Goal: Task Accomplishment & Management: Manage account settings

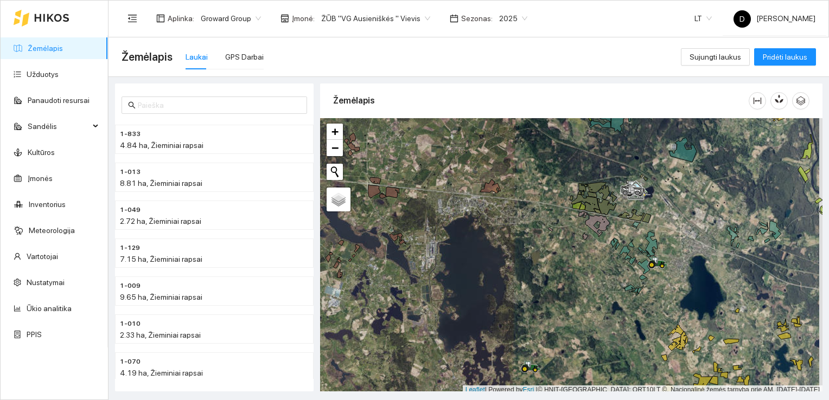
scroll to position [3, 0]
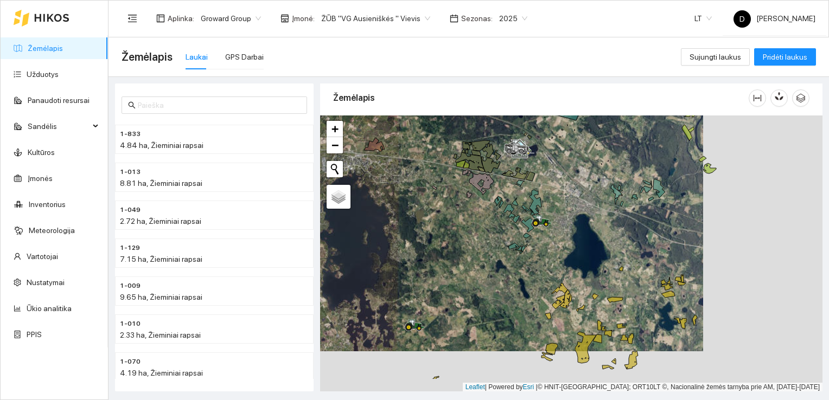
drag, startPoint x: 595, startPoint y: 296, endPoint x: 476, endPoint y: 253, distance: 126.3
click at [476, 253] on div at bounding box center [571, 254] width 502 height 277
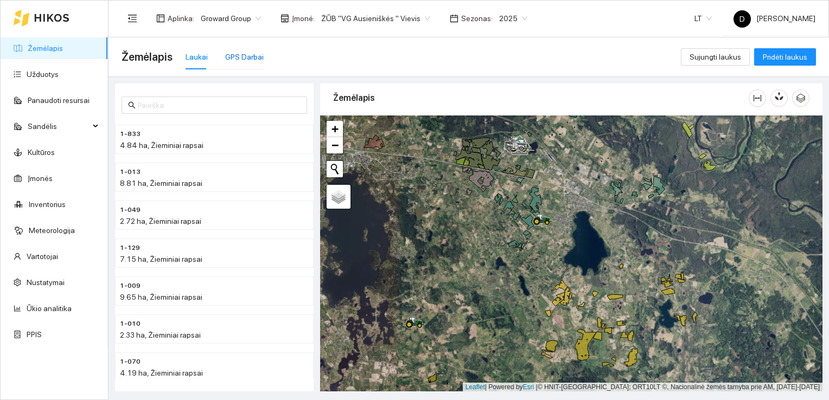
click at [246, 58] on div "GPS Darbai" at bounding box center [244, 57] width 39 height 12
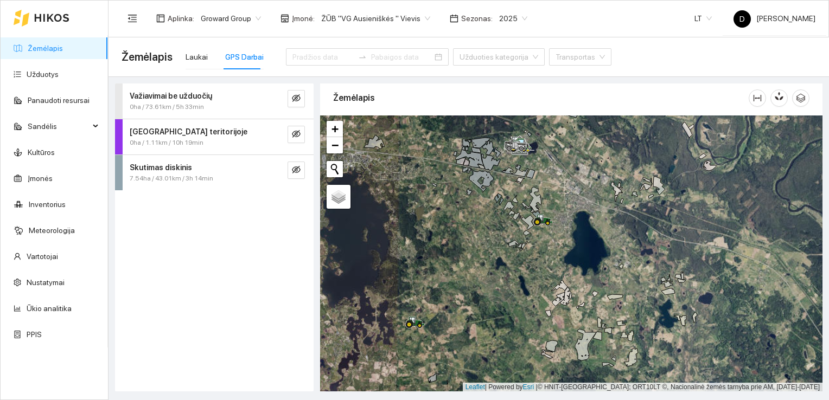
click at [232, 98] on div "Važiavimai be užduočių" at bounding box center [196, 96] width 133 height 12
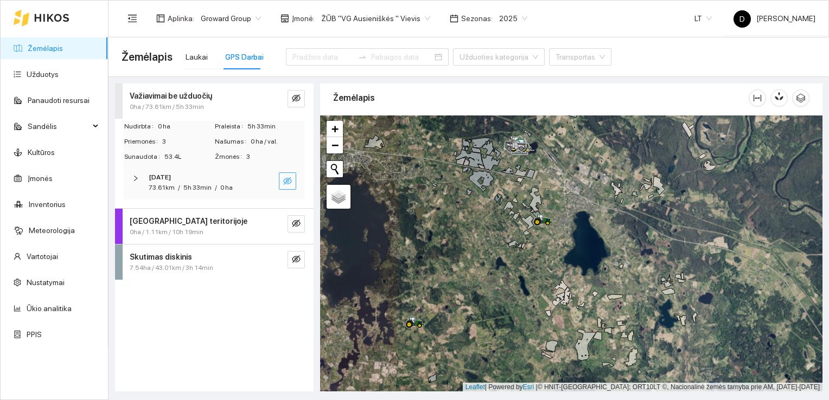
click at [289, 183] on icon "eye-invisible" at bounding box center [287, 181] width 9 height 8
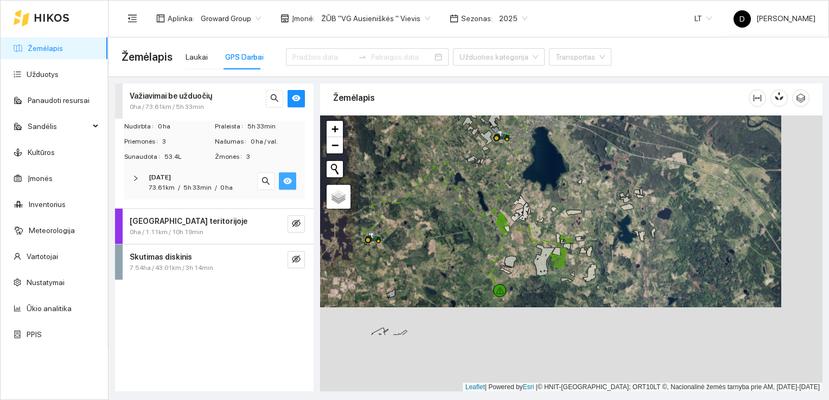
drag, startPoint x: 499, startPoint y: 310, endPoint x: 458, endPoint y: 222, distance: 97.1
click at [458, 222] on div at bounding box center [571, 254] width 502 height 277
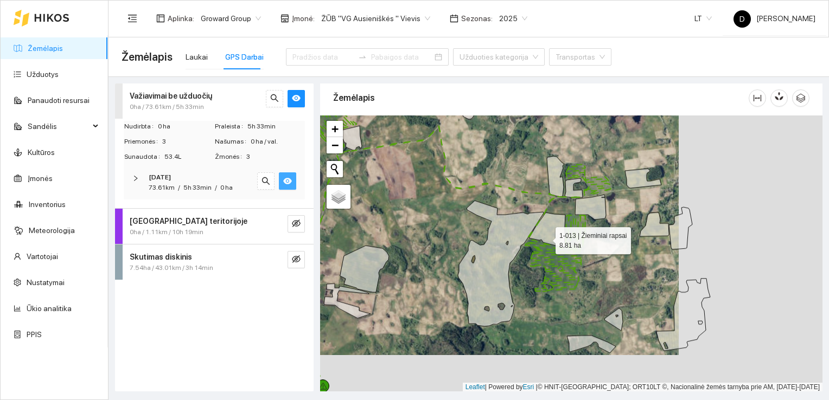
drag, startPoint x: 690, startPoint y: 275, endPoint x: 546, endPoint y: 238, distance: 148.4
click at [546, 238] on icon at bounding box center [547, 230] width 36 height 35
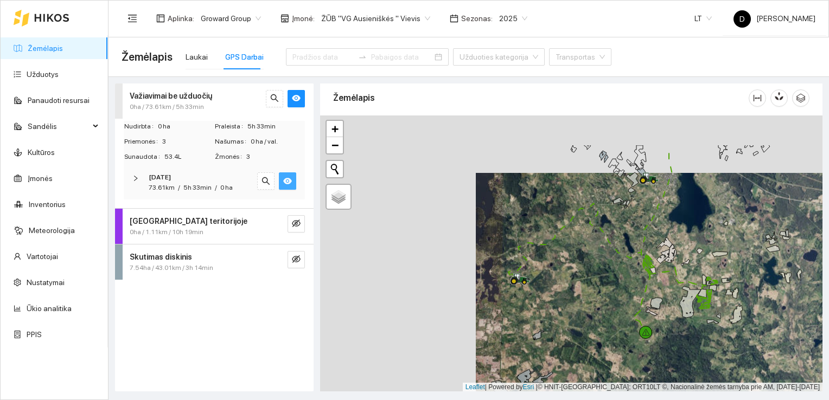
drag, startPoint x: 397, startPoint y: 231, endPoint x: 569, endPoint y: 296, distance: 183.4
click at [569, 296] on div at bounding box center [571, 254] width 502 height 277
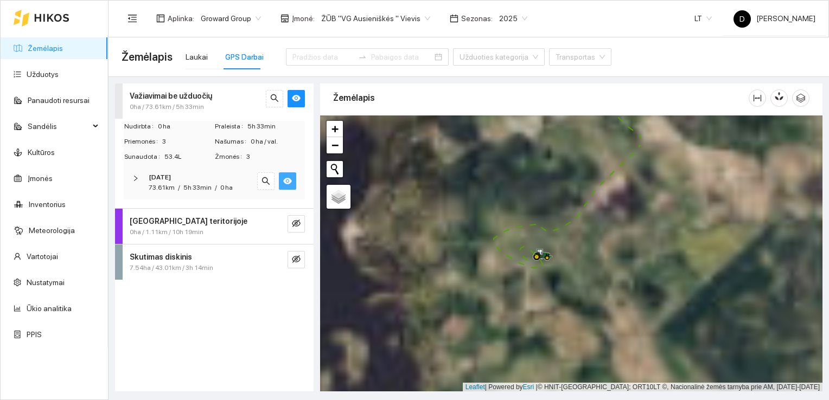
drag, startPoint x: 398, startPoint y: 244, endPoint x: 579, endPoint y: 268, distance: 183.4
click at [579, 268] on div at bounding box center [571, 254] width 502 height 277
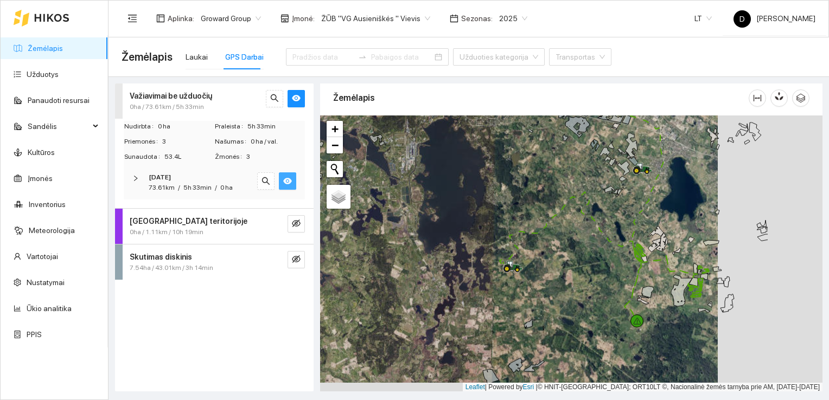
drag, startPoint x: 665, startPoint y: 284, endPoint x: 560, endPoint y: 275, distance: 105.1
click at [560, 275] on div at bounding box center [571, 254] width 502 height 277
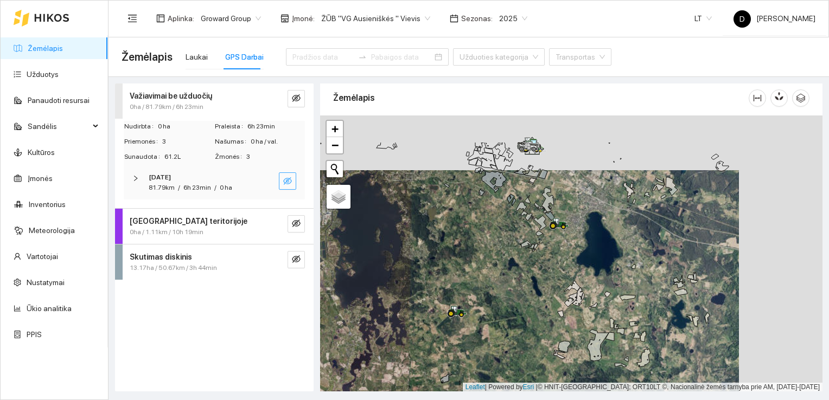
drag, startPoint x: 571, startPoint y: 202, endPoint x: 487, endPoint y: 257, distance: 100.8
click at [487, 257] on div at bounding box center [571, 254] width 502 height 277
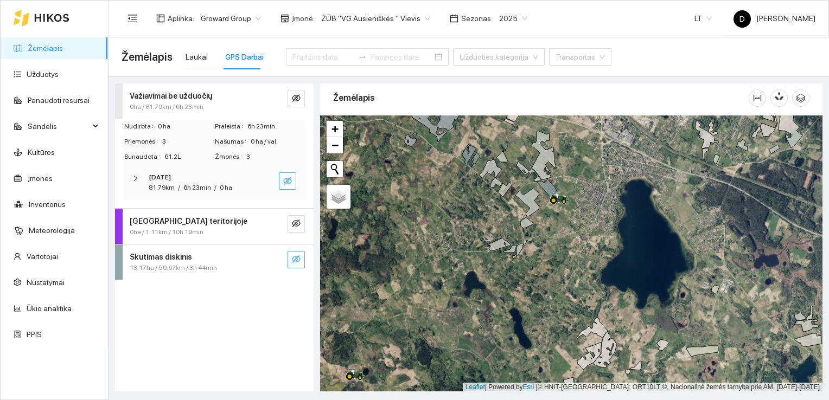
click at [302, 259] on button "button" at bounding box center [296, 259] width 17 height 17
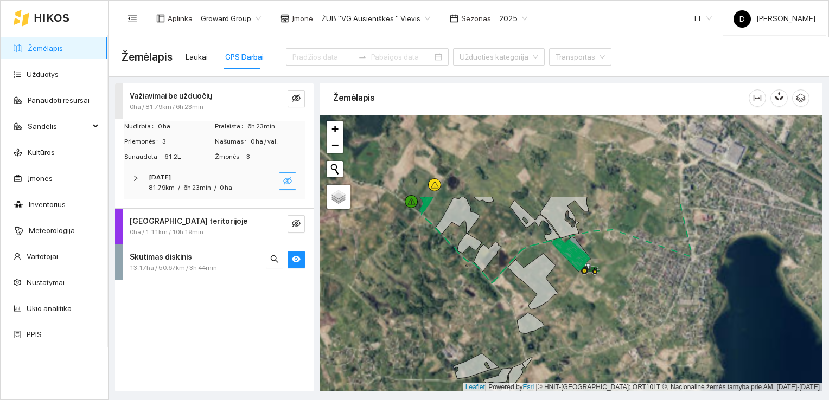
drag, startPoint x: 507, startPoint y: 220, endPoint x: 470, endPoint y: 305, distance: 93.0
click at [470, 305] on div at bounding box center [571, 254] width 502 height 277
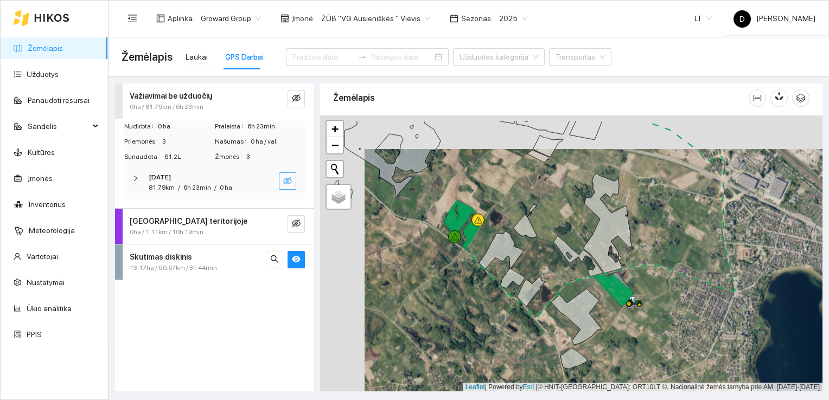
drag, startPoint x: 413, startPoint y: 258, endPoint x: 457, endPoint y: 292, distance: 55.8
click at [457, 292] on div at bounding box center [571, 254] width 502 height 277
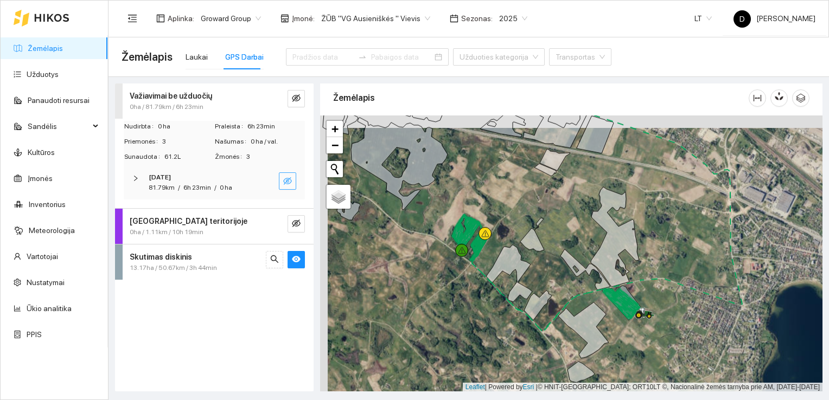
drag, startPoint x: 457, startPoint y: 288, endPoint x: 465, endPoint y: 301, distance: 14.6
click at [465, 301] on div at bounding box center [571, 254] width 502 height 277
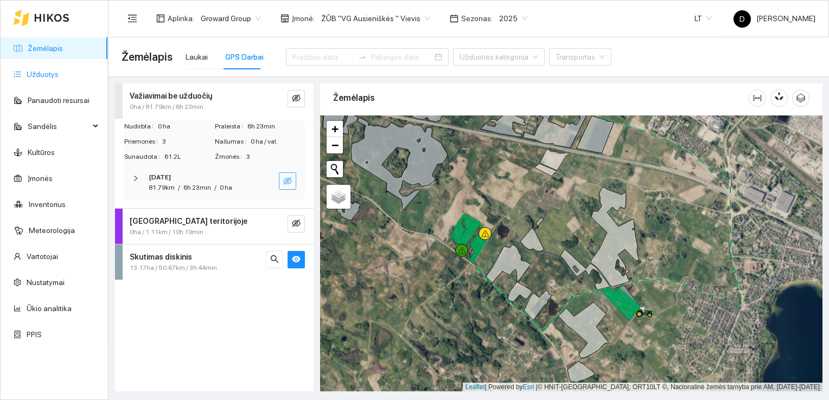
click at [44, 71] on link "Užduotys" at bounding box center [43, 74] width 32 height 9
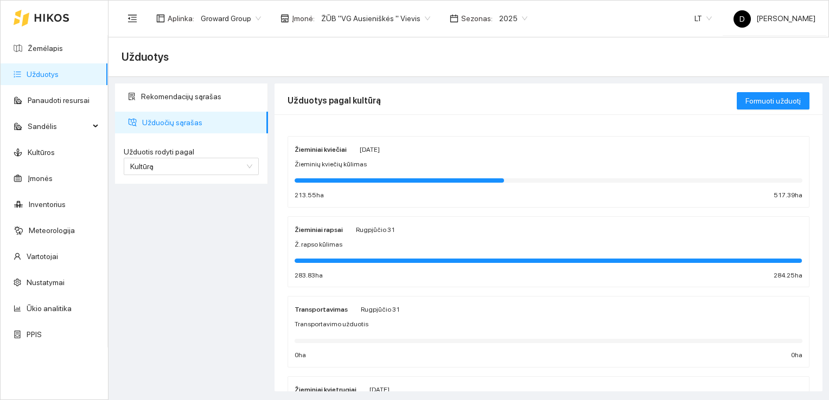
scroll to position [54, 0]
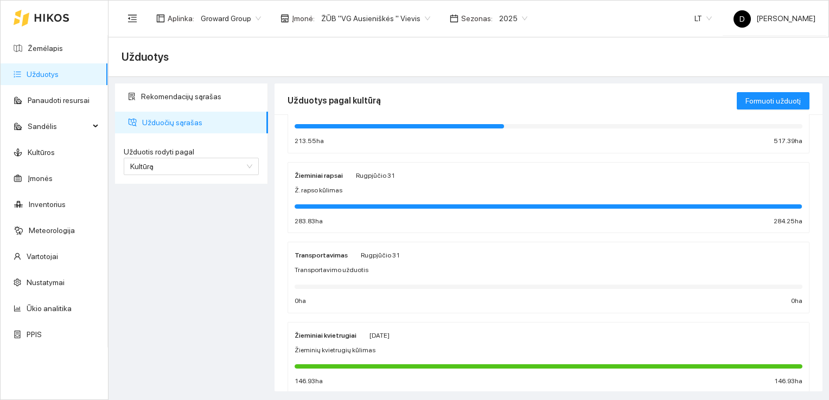
click at [327, 175] on strong "Žieminiai rapsai" at bounding box center [319, 176] width 48 height 8
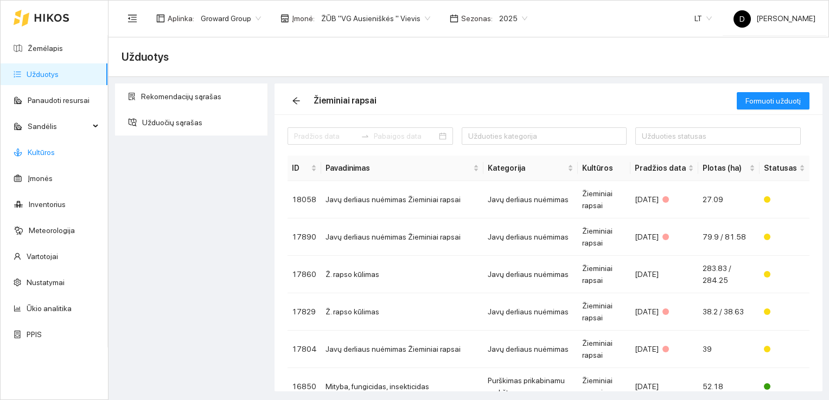
click at [43, 151] on link "Kultūros" at bounding box center [41, 152] width 27 height 9
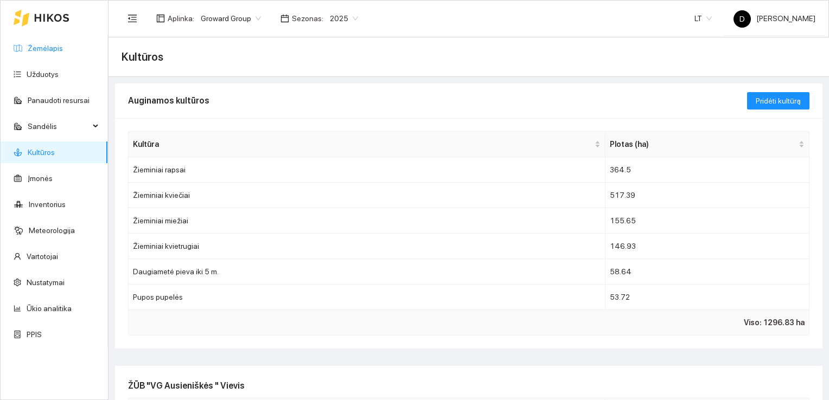
click at [39, 47] on link "Žemėlapis" at bounding box center [45, 48] width 35 height 9
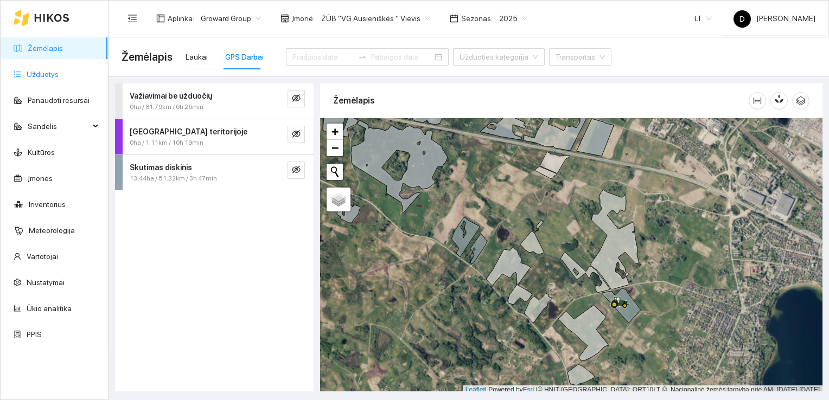
click at [39, 73] on link "Užduotys" at bounding box center [43, 74] width 32 height 9
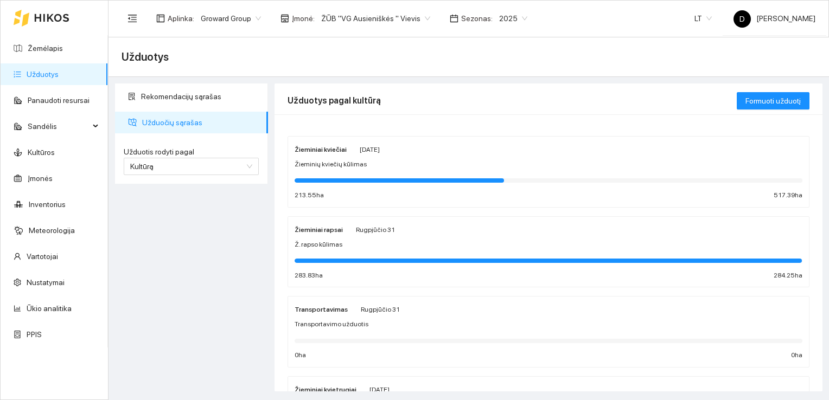
click at [323, 233] on div "Žieminiai rapsai" at bounding box center [319, 230] width 48 height 12
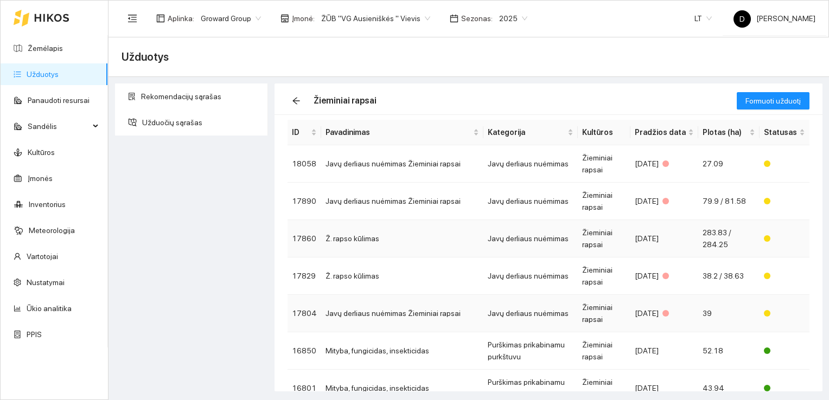
scroll to position [54, 0]
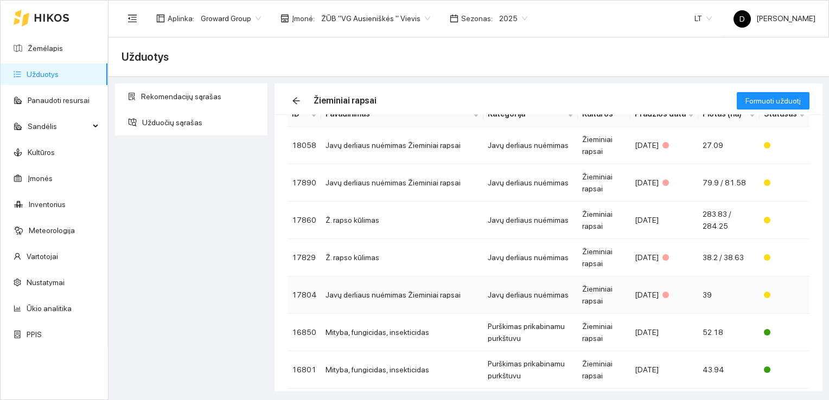
click at [360, 296] on td "Javų derliaus nuėmimas Žieminiai rapsai" at bounding box center [402, 295] width 162 height 37
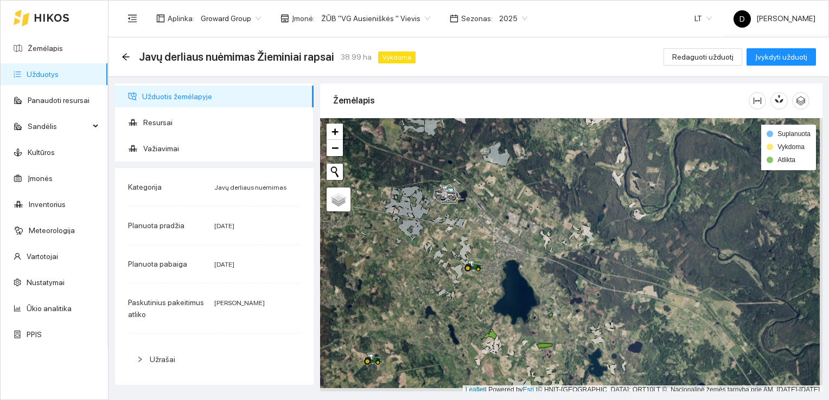
scroll to position [3, 0]
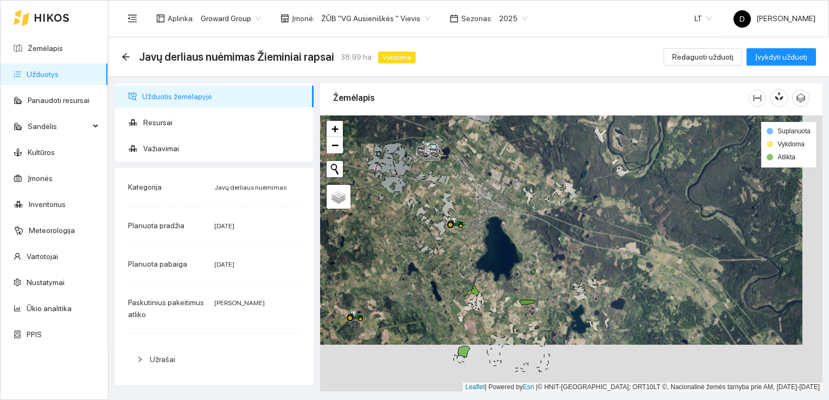
drag, startPoint x: 511, startPoint y: 314, endPoint x: 490, endPoint y: 262, distance: 55.5
click at [490, 262] on div at bounding box center [571, 254] width 502 height 277
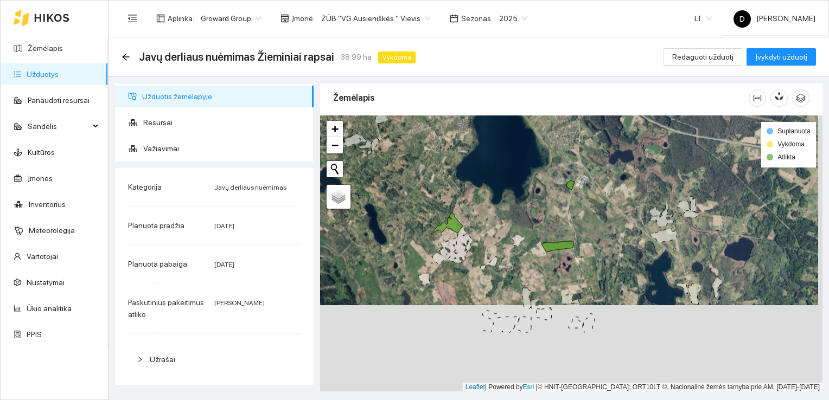
drag, startPoint x: 552, startPoint y: 311, endPoint x: 548, endPoint y: 225, distance: 86.9
click at [548, 225] on div at bounding box center [571, 254] width 502 height 277
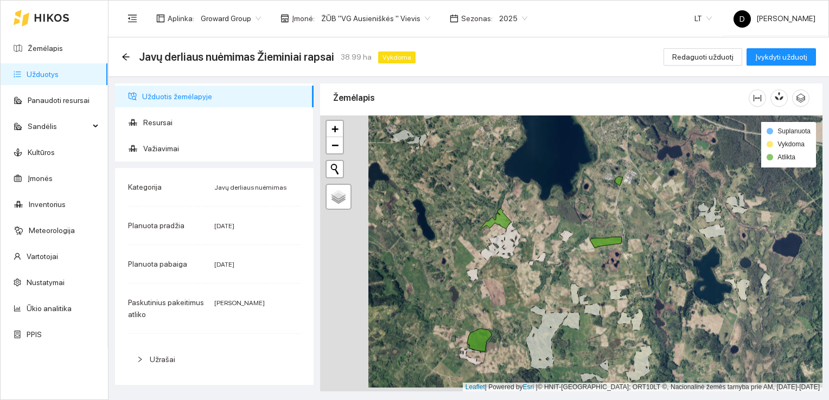
drag, startPoint x: 466, startPoint y: 293, endPoint x: 509, endPoint y: 292, distance: 43.4
click at [509, 292] on div at bounding box center [571, 254] width 502 height 277
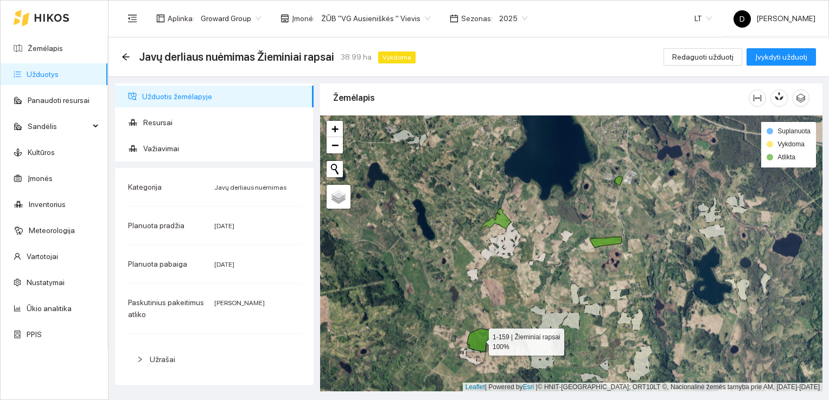
click at [483, 339] on icon at bounding box center [479, 340] width 24 height 23
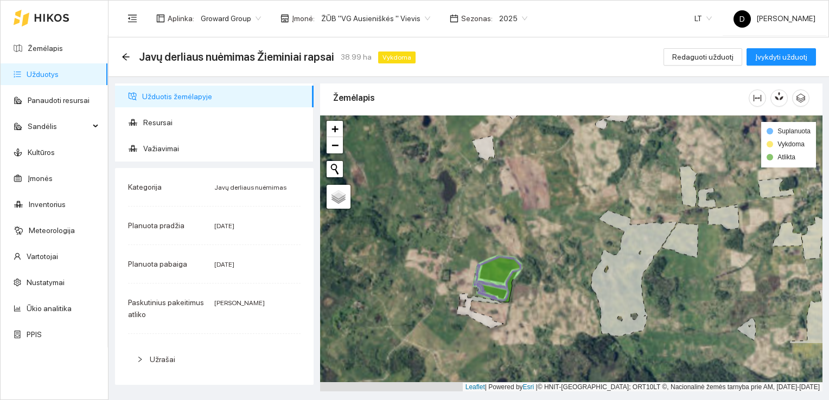
drag, startPoint x: 497, startPoint y: 353, endPoint x: 546, endPoint y: 249, distance: 114.6
click at [546, 249] on div at bounding box center [571, 254] width 502 height 277
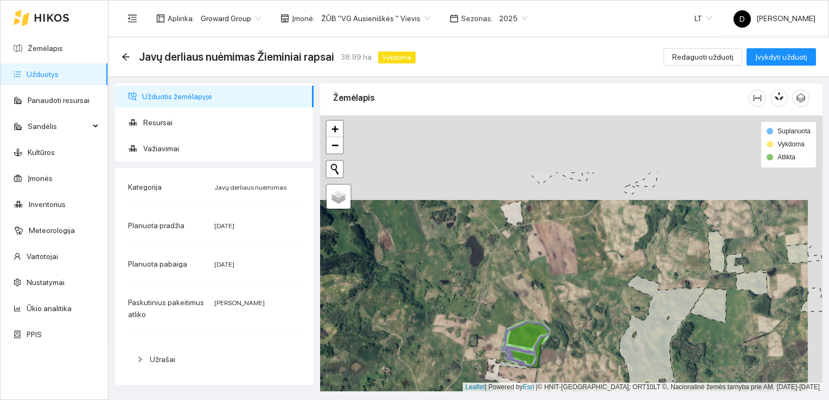
drag, startPoint x: 582, startPoint y: 199, endPoint x: 567, endPoint y: 283, distance: 85.9
click at [567, 283] on div at bounding box center [571, 254] width 502 height 277
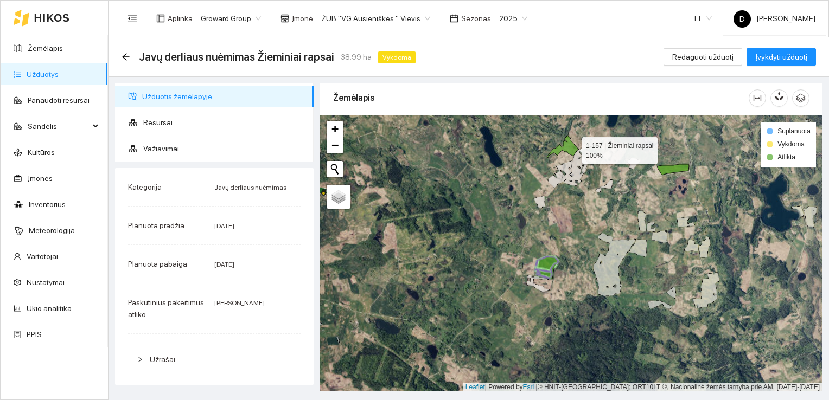
click at [572, 148] on icon at bounding box center [563, 147] width 32 height 22
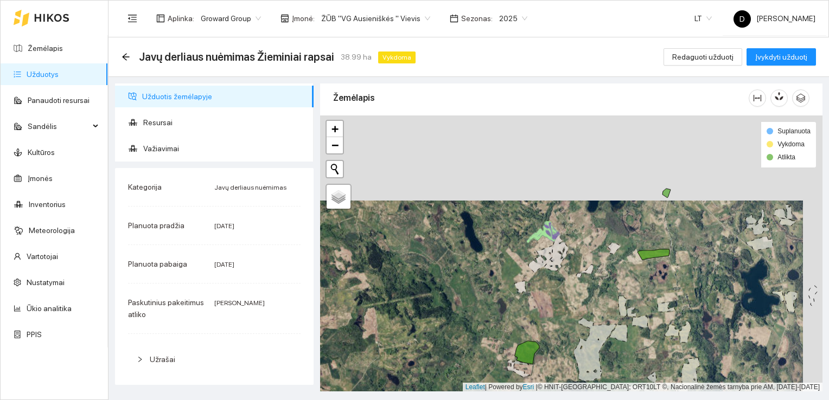
drag, startPoint x: 595, startPoint y: 175, endPoint x: 575, endPoint y: 260, distance: 87.4
click at [575, 260] on div at bounding box center [571, 254] width 502 height 277
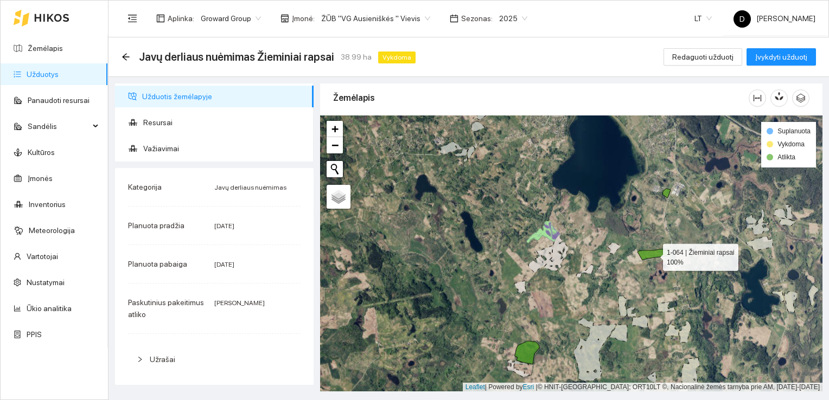
click at [653, 254] on icon at bounding box center [653, 255] width 32 height 11
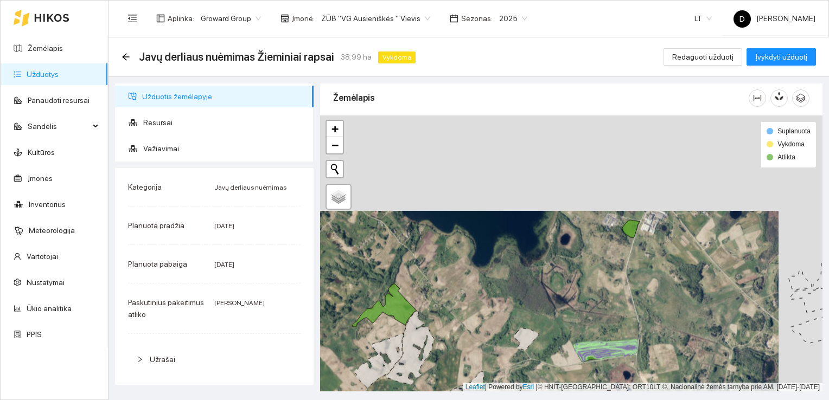
drag, startPoint x: 643, startPoint y: 190, endPoint x: 596, endPoint y: 285, distance: 106.3
click at [596, 286] on div at bounding box center [571, 254] width 502 height 277
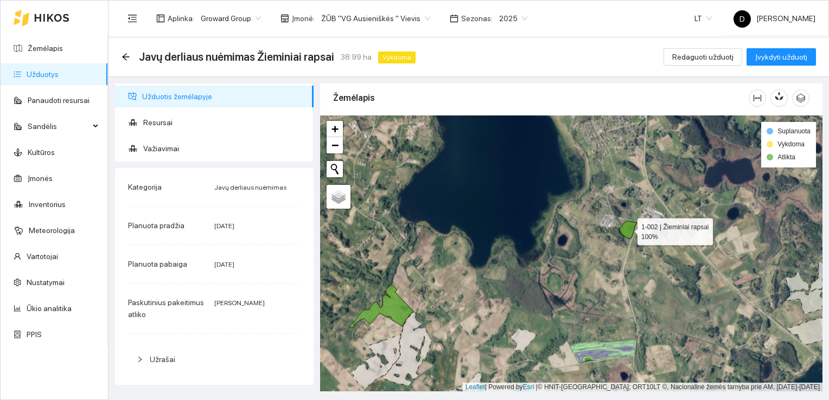
click at [630, 229] on icon at bounding box center [628, 230] width 17 height 18
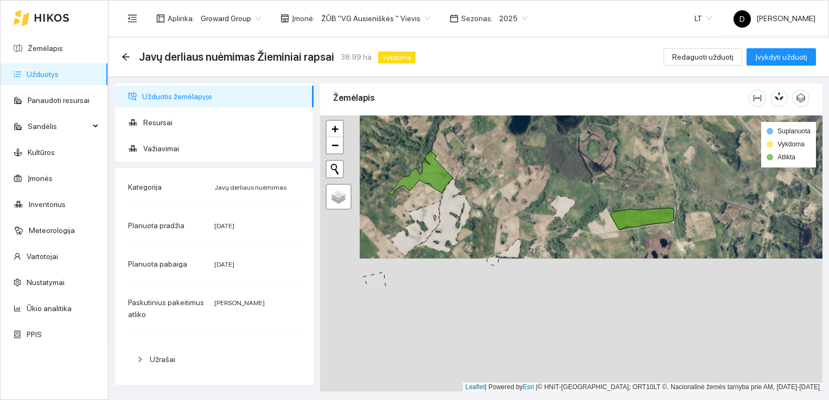
drag, startPoint x: 616, startPoint y: 307, endPoint x: 668, endPoint y: 222, distance: 100.1
click at [657, 174] on div at bounding box center [571, 254] width 502 height 277
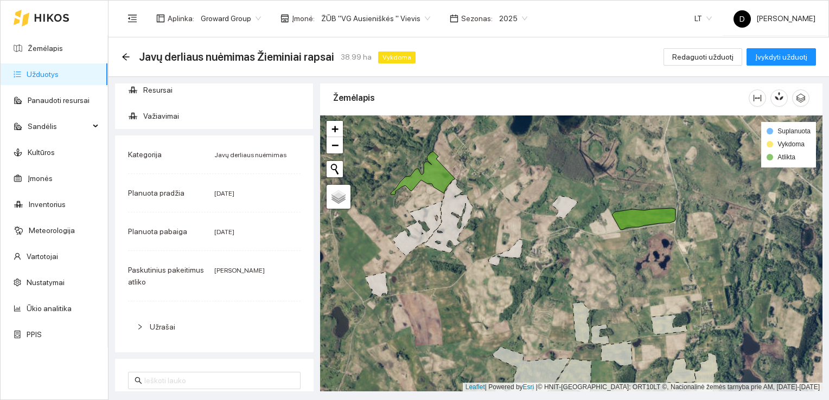
scroll to position [0, 0]
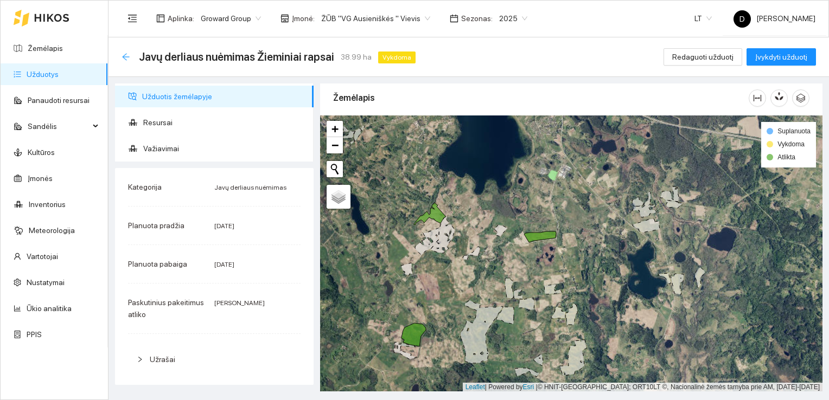
click at [122, 54] on icon "arrow-left" at bounding box center [126, 57] width 9 height 9
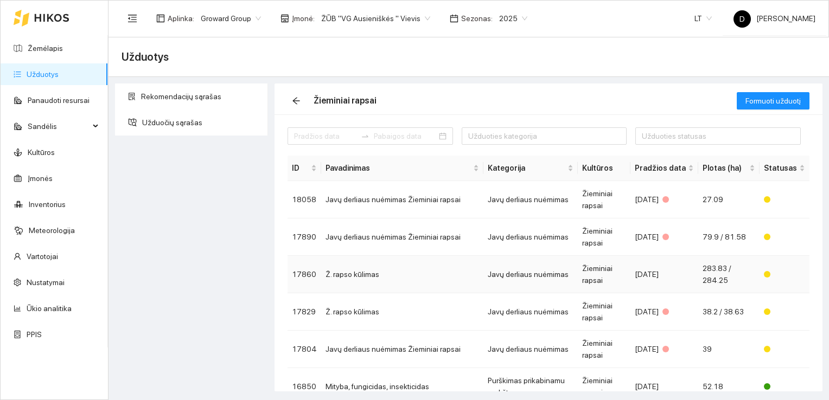
click at [310, 277] on td "17860" at bounding box center [305, 274] width 34 height 37
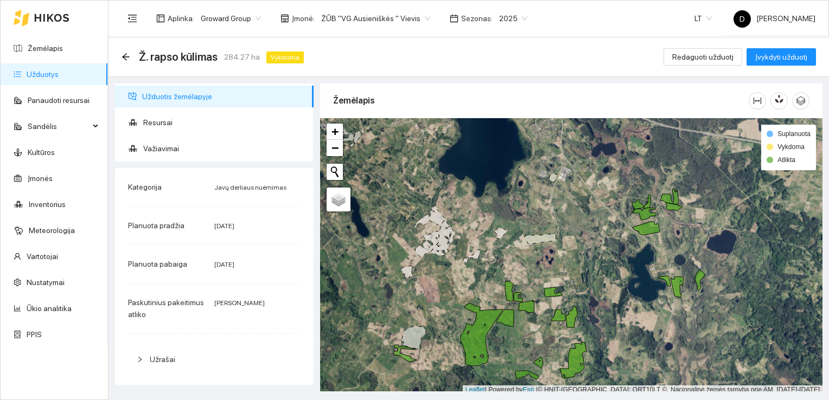
scroll to position [3, 0]
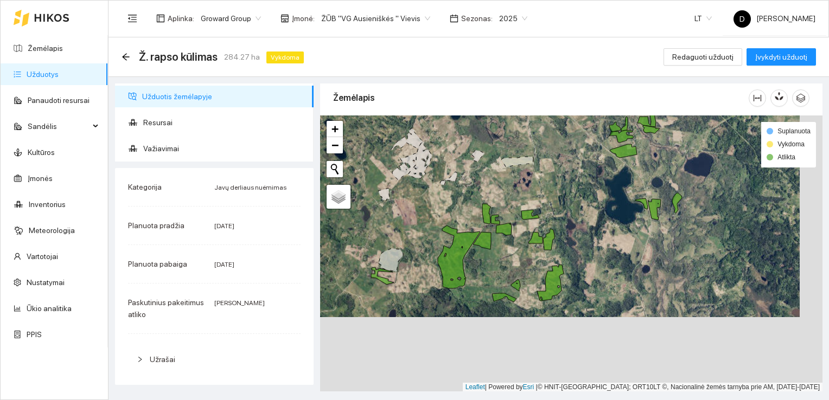
drag, startPoint x: 632, startPoint y: 308, endPoint x: 618, endPoint y: 253, distance: 56.1
click at [618, 253] on div at bounding box center [571, 254] width 502 height 277
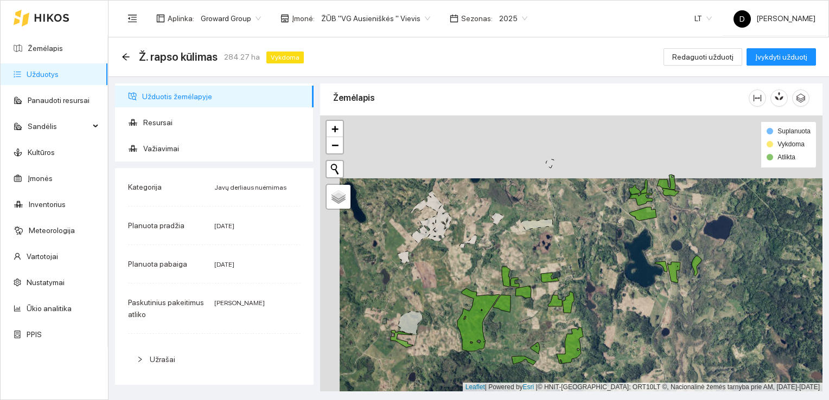
drag, startPoint x: 572, startPoint y: 195, endPoint x: 596, endPoint y: 267, distance: 76.5
click at [596, 267] on div at bounding box center [571, 254] width 502 height 277
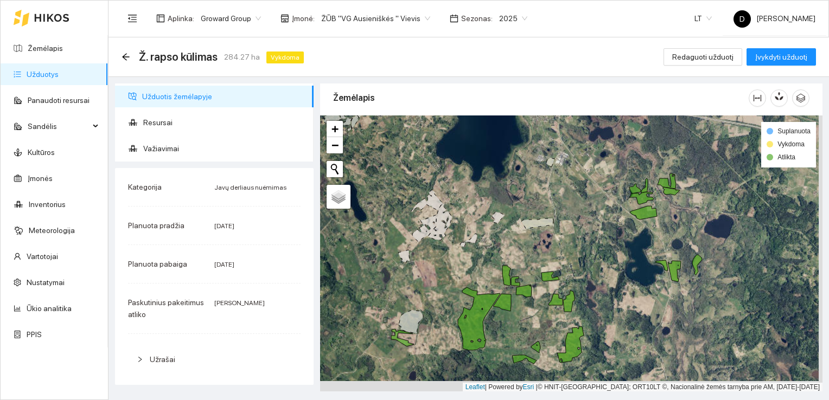
drag, startPoint x: 603, startPoint y: 296, endPoint x: 600, endPoint y: 285, distance: 11.5
click at [600, 285] on div at bounding box center [571, 254] width 502 height 277
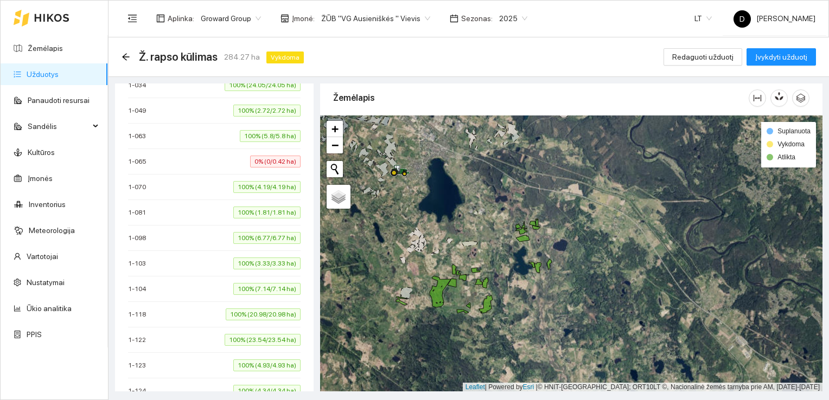
scroll to position [350, 0]
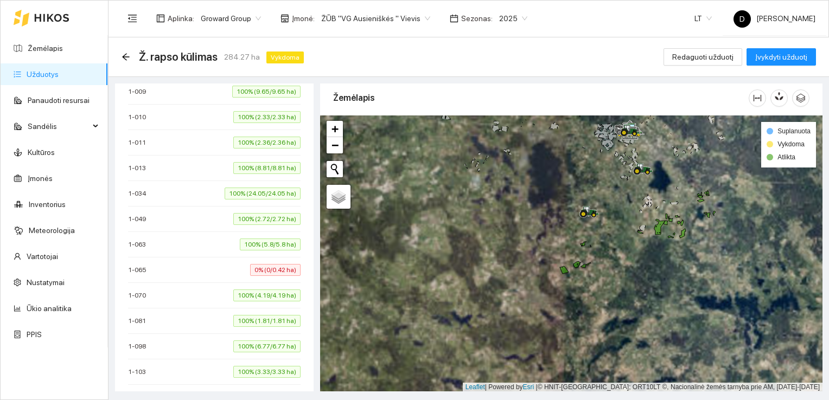
drag, startPoint x: 532, startPoint y: 307, endPoint x: 617, endPoint y: 264, distance: 95.6
click at [617, 264] on div at bounding box center [571, 254] width 502 height 277
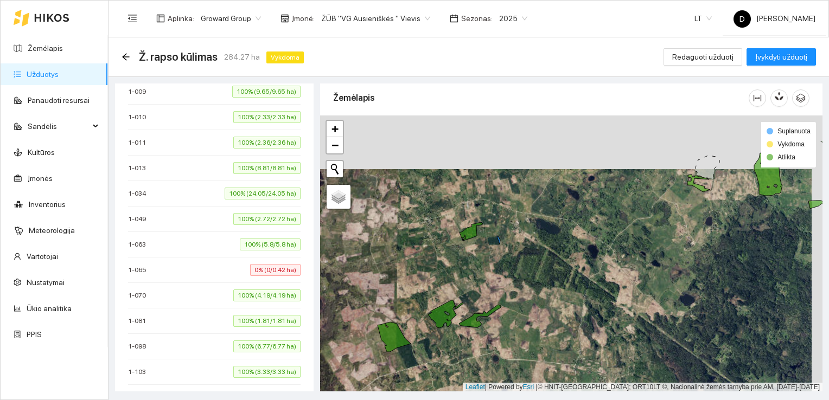
drag, startPoint x: 521, startPoint y: 202, endPoint x: 504, endPoint y: 285, distance: 85.3
click at [504, 285] on div at bounding box center [571, 254] width 502 height 277
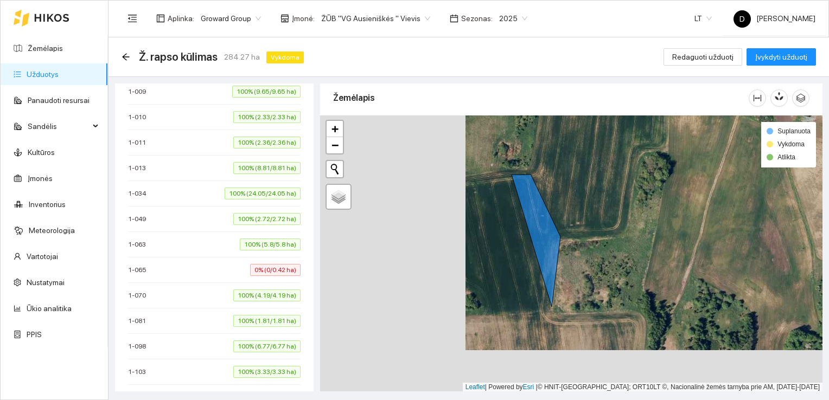
drag, startPoint x: 469, startPoint y: 266, endPoint x: 624, endPoint y: 227, distance: 160.0
click at [624, 227] on div at bounding box center [571, 254] width 502 height 277
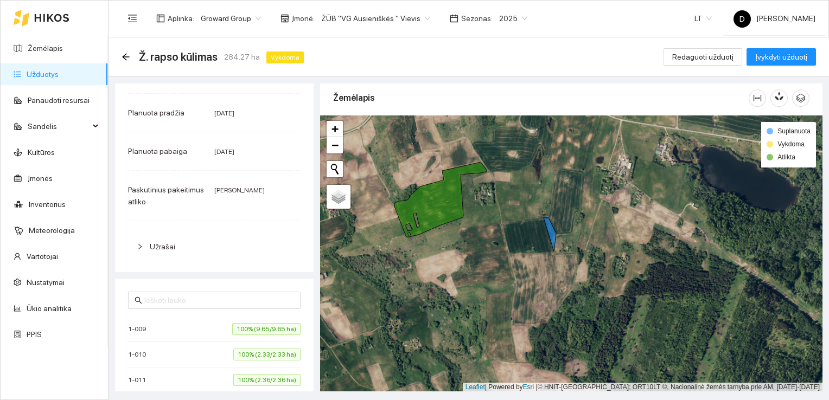
scroll to position [0, 0]
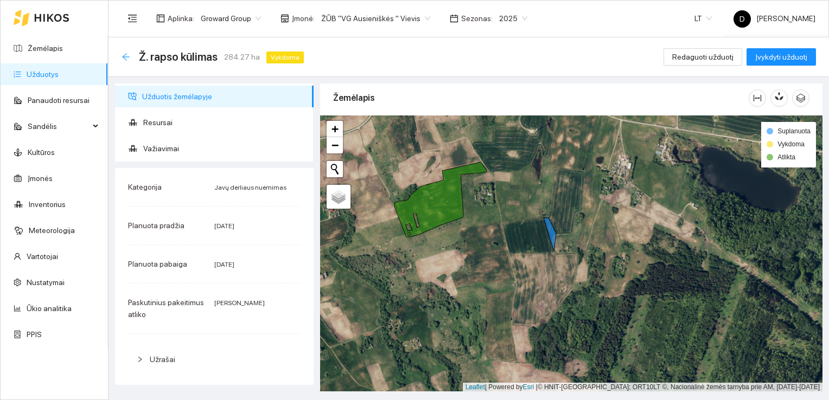
click at [124, 58] on icon "arrow-left" at bounding box center [125, 56] width 7 height 7
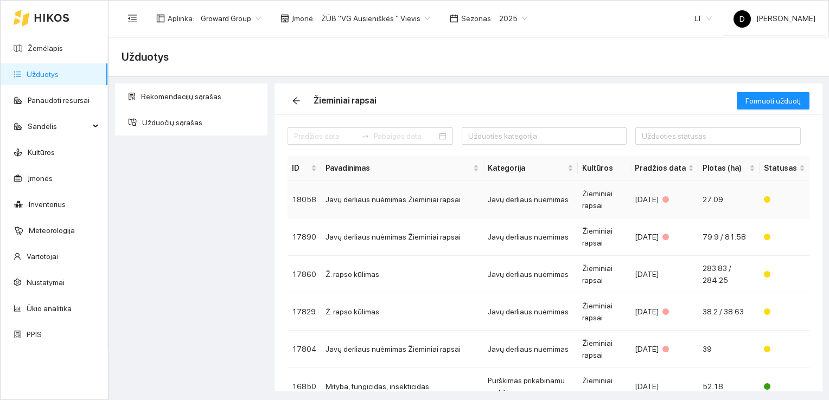
click at [364, 201] on td "Javų derliaus nuėmimas Žieminiai rapsai" at bounding box center [402, 199] width 162 height 37
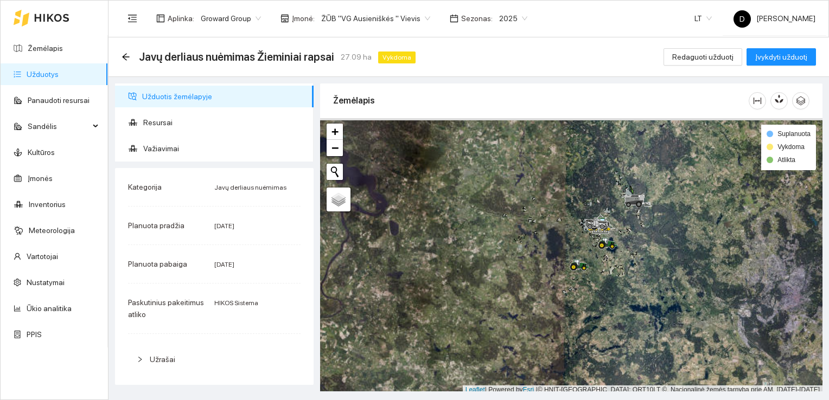
scroll to position [3, 0]
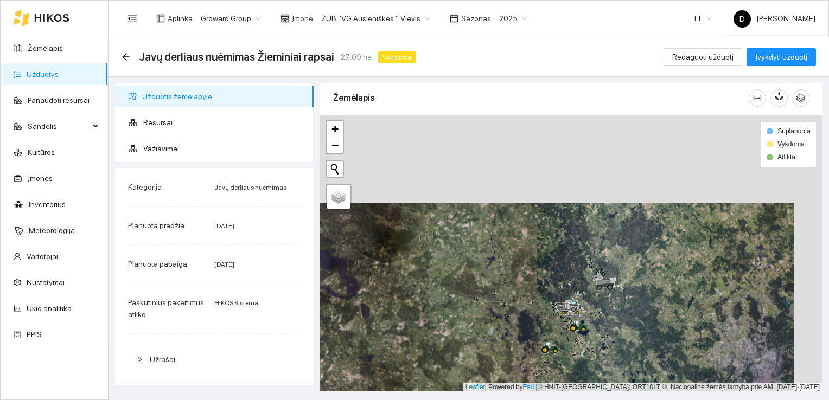
drag, startPoint x: 619, startPoint y: 212, endPoint x: 590, endPoint y: 297, distance: 90.4
click at [590, 297] on div at bounding box center [571, 254] width 502 height 277
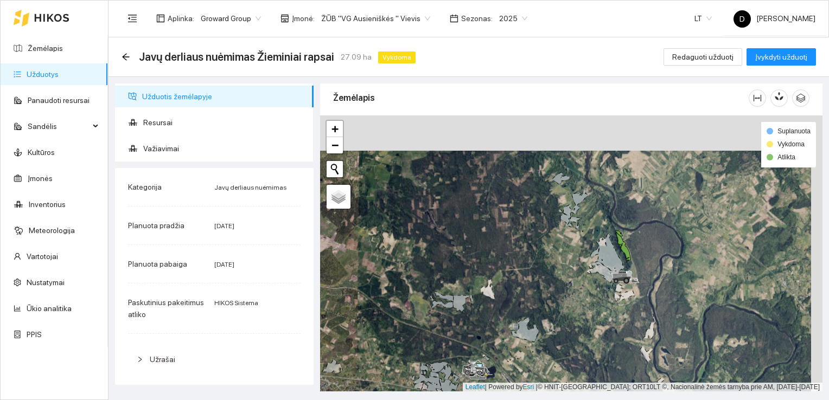
drag, startPoint x: 678, startPoint y: 190, endPoint x: 647, endPoint y: 265, distance: 81.0
click at [647, 265] on div at bounding box center [571, 254] width 502 height 277
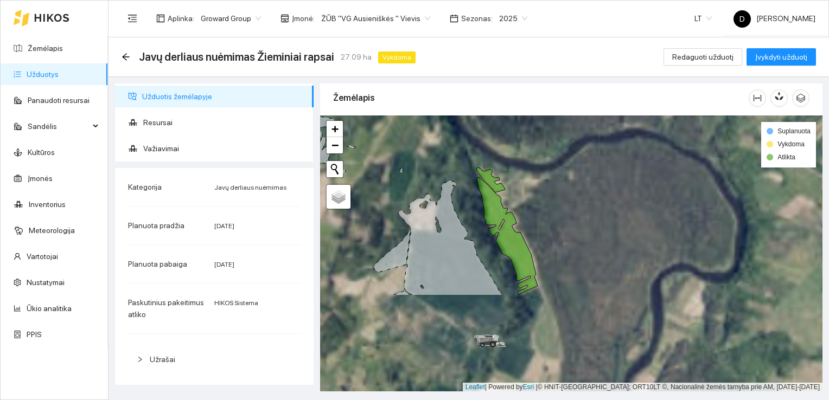
drag, startPoint x: 589, startPoint y: 268, endPoint x: 605, endPoint y: 205, distance: 64.9
click at [605, 205] on div at bounding box center [571, 254] width 502 height 277
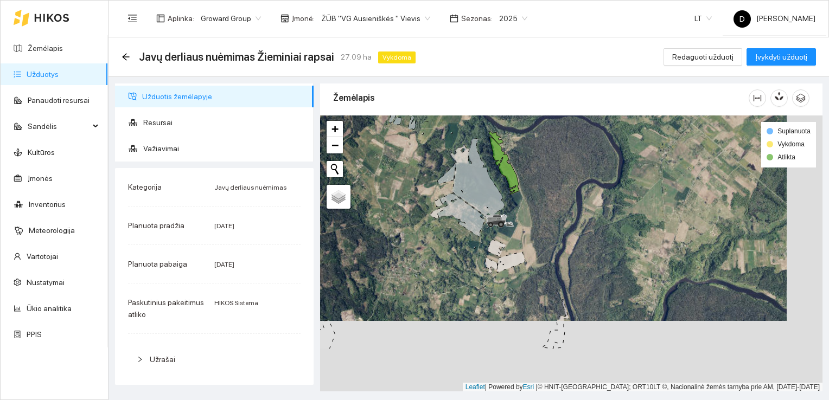
drag, startPoint x: 589, startPoint y: 297, endPoint x: 553, endPoint y: 215, distance: 89.6
click at [553, 215] on div at bounding box center [571, 254] width 502 height 277
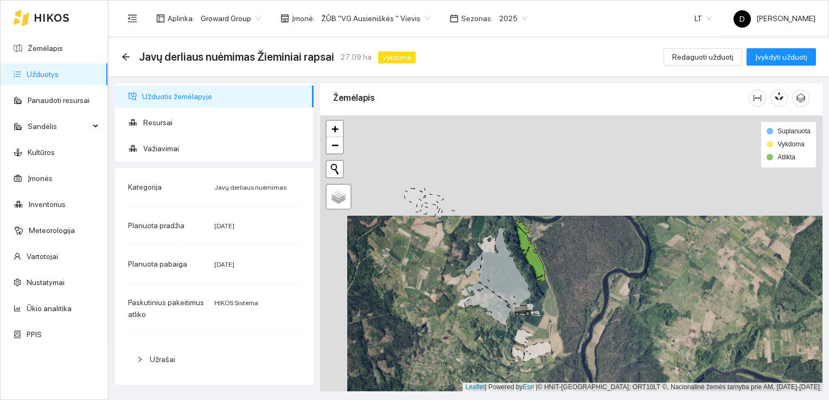
drag, startPoint x: 546, startPoint y: 191, endPoint x: 573, endPoint y: 292, distance: 104.5
click at [573, 292] on div at bounding box center [571, 254] width 502 height 277
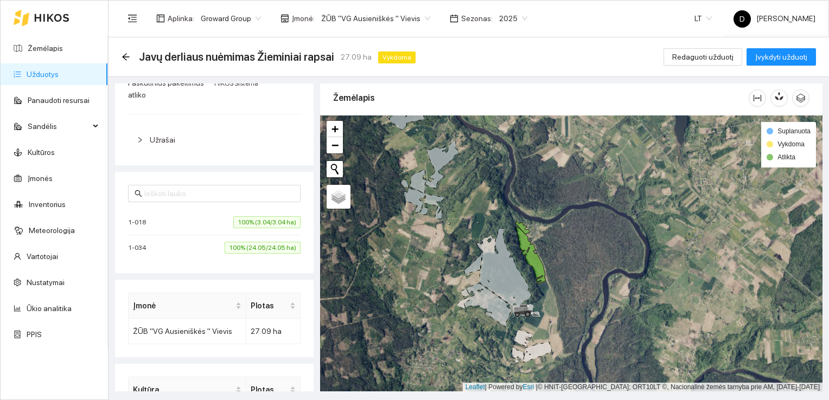
scroll to position [271, 0]
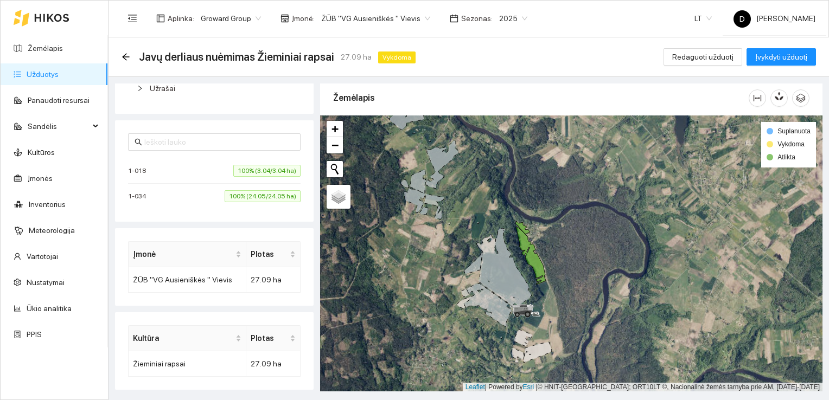
click at [43, 75] on link "Užduotys" at bounding box center [43, 74] width 32 height 9
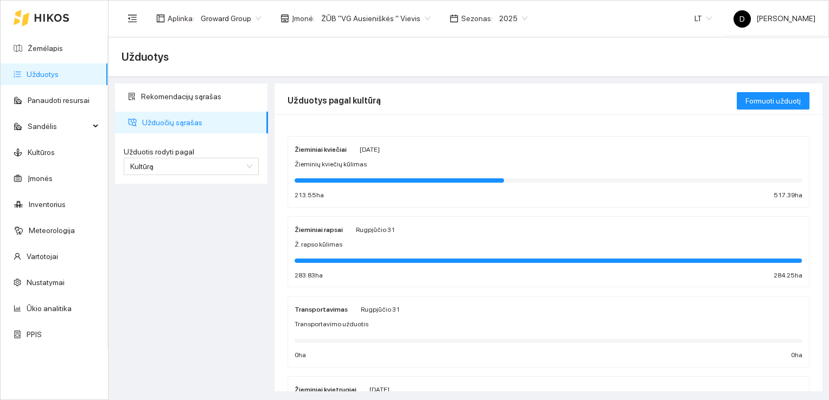
click at [353, 259] on div at bounding box center [548, 261] width 507 height 4
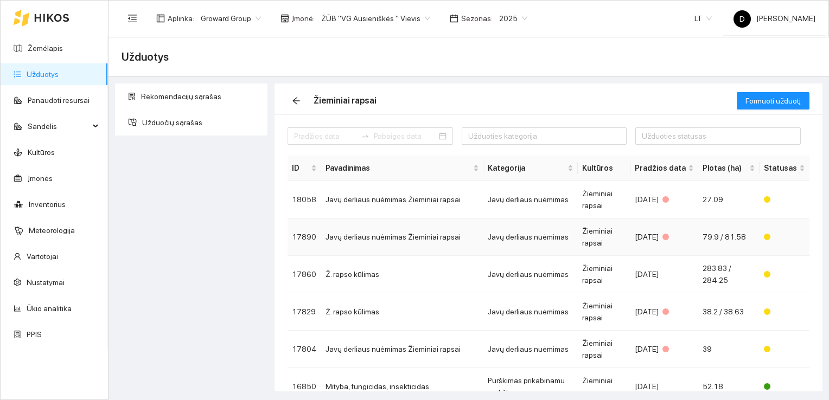
click at [374, 233] on td "Javų derliaus nuėmimas Žieminiai rapsai" at bounding box center [402, 237] width 162 height 37
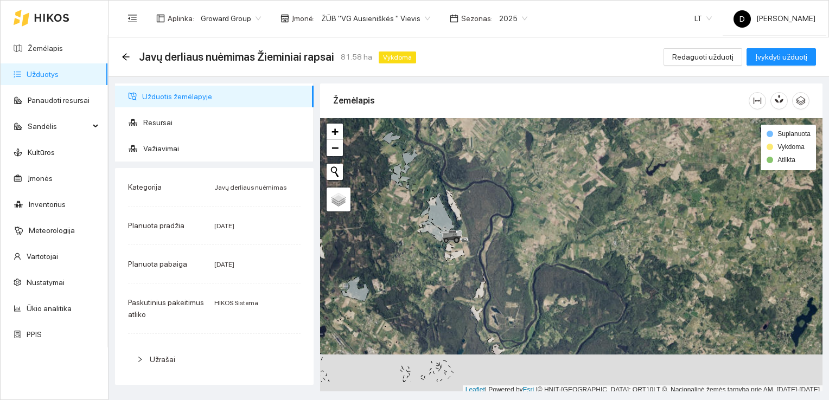
scroll to position [3, 0]
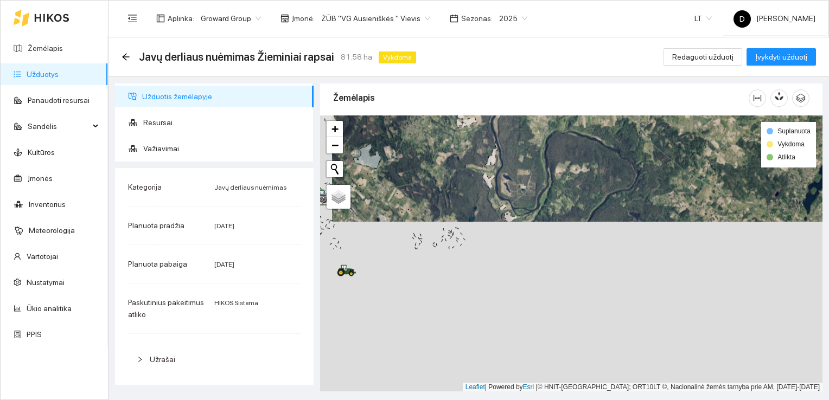
drag, startPoint x: 447, startPoint y: 342, endPoint x: 467, endPoint y: 139, distance: 203.9
click at [465, 145] on div at bounding box center [571, 254] width 502 height 277
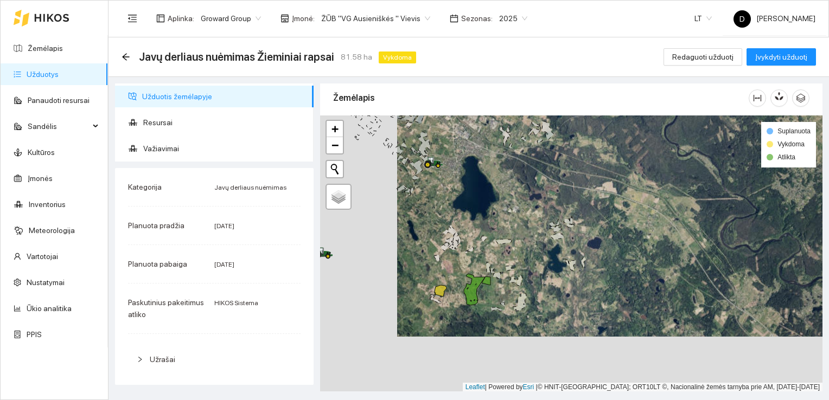
drag, startPoint x: 453, startPoint y: 336, endPoint x: 596, endPoint y: 252, distance: 166.4
click at [596, 252] on div at bounding box center [571, 254] width 502 height 277
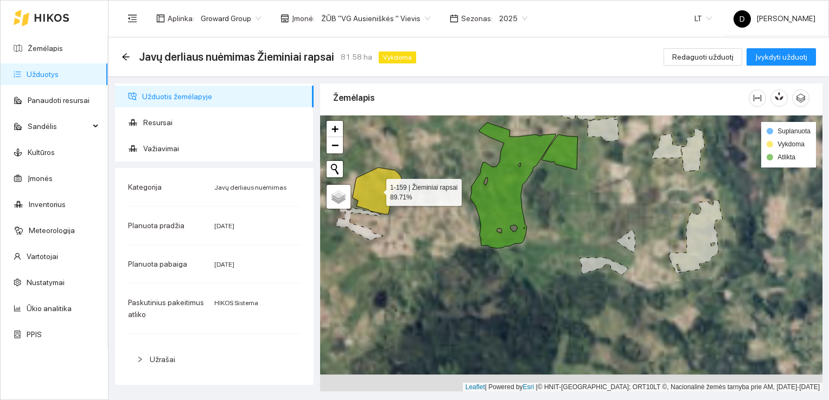
click at [371, 193] on icon at bounding box center [377, 191] width 49 height 47
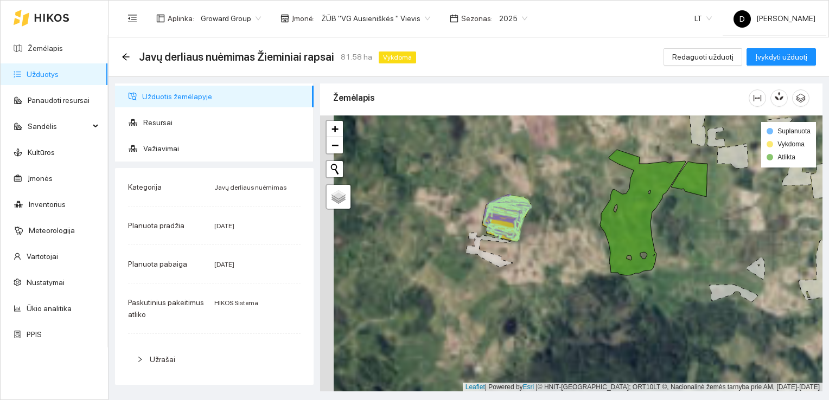
drag, startPoint x: 371, startPoint y: 193, endPoint x: 501, endPoint y: 221, distance: 133.2
click at [501, 221] on icon at bounding box center [504, 223] width 38 height 30
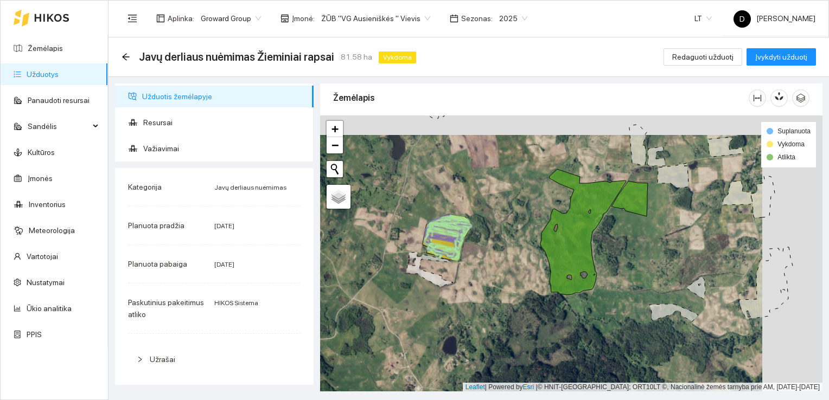
drag, startPoint x: 578, startPoint y: 282, endPoint x: 537, endPoint y: 294, distance: 43.4
click at [537, 294] on div at bounding box center [571, 254] width 502 height 277
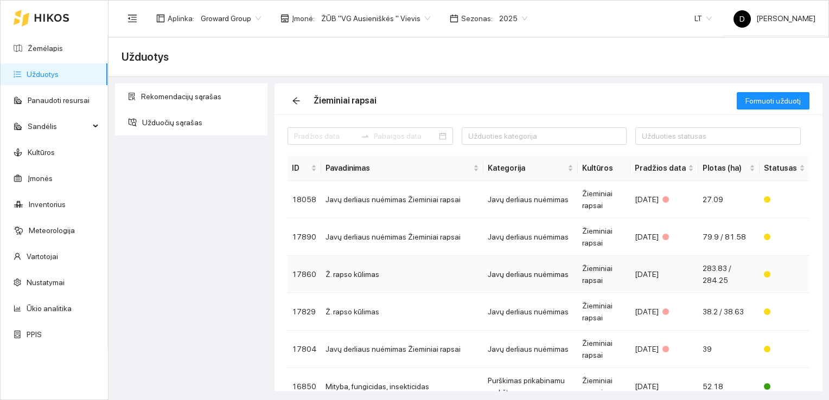
click at [315, 270] on td "17860" at bounding box center [305, 274] width 34 height 37
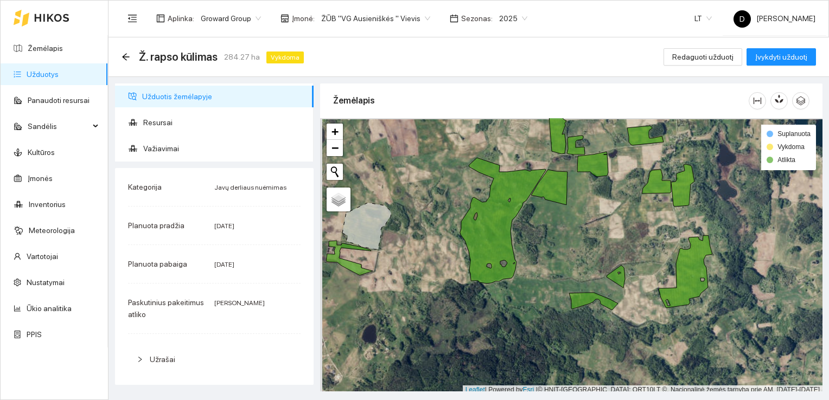
scroll to position [3, 0]
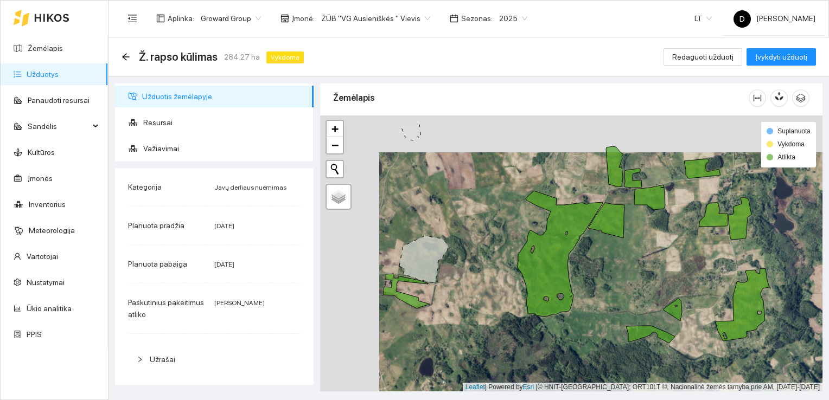
drag, startPoint x: 538, startPoint y: 244, endPoint x: 597, endPoint y: 281, distance: 69.7
click at [597, 281] on div at bounding box center [571, 254] width 502 height 277
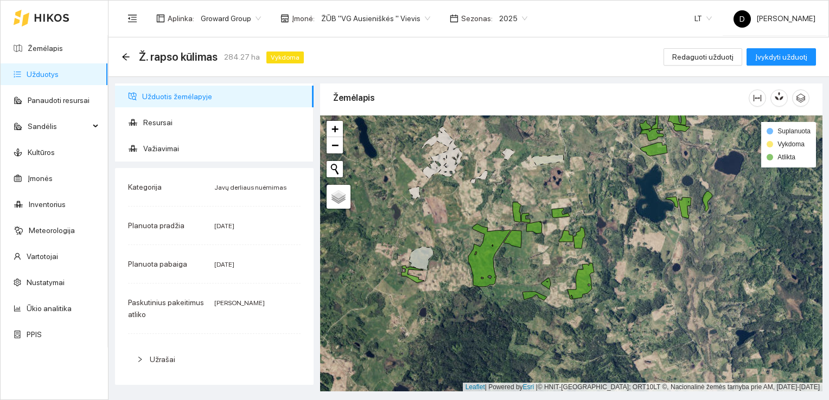
click at [419, 258] on icon at bounding box center [421, 258] width 24 height 23
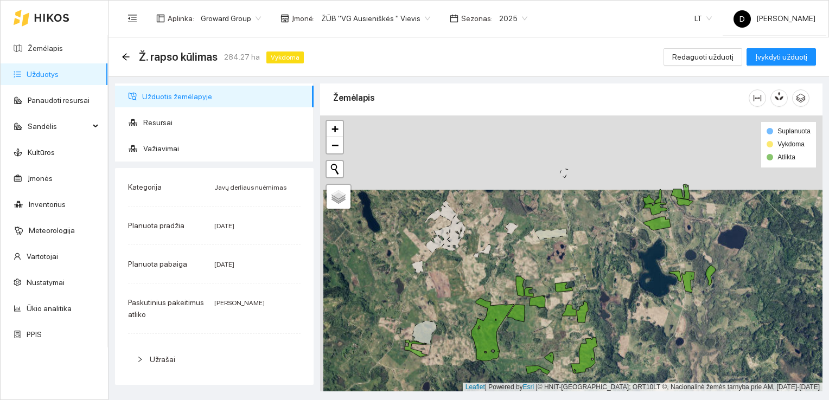
drag, startPoint x: 635, startPoint y: 188, endPoint x: 633, endPoint y: 278, distance: 90.1
click at [633, 278] on div at bounding box center [571, 254] width 502 height 277
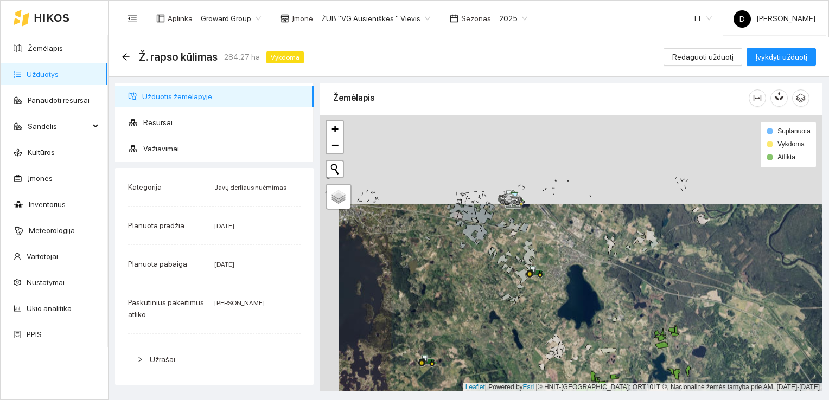
drag, startPoint x: 556, startPoint y: 206, endPoint x: 576, endPoint y: 305, distance: 100.7
click at [576, 305] on div at bounding box center [571, 254] width 502 height 277
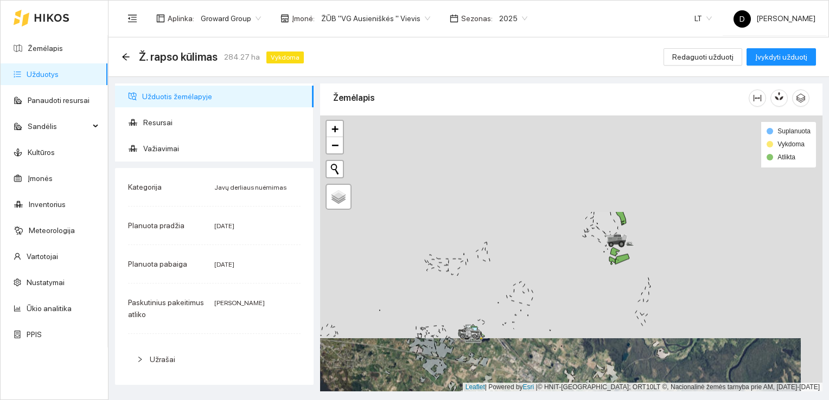
drag, startPoint x: 632, startPoint y: 179, endPoint x: 583, endPoint y: 332, distance: 160.4
click at [584, 333] on div at bounding box center [571, 254] width 502 height 277
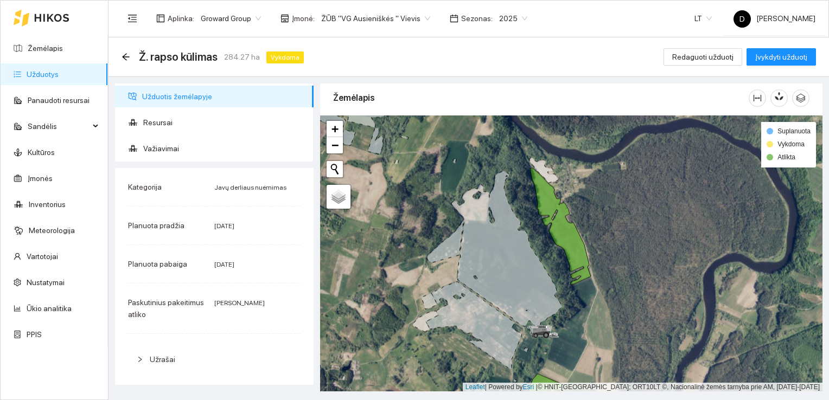
click at [544, 168] on icon at bounding box center [544, 170] width 29 height 25
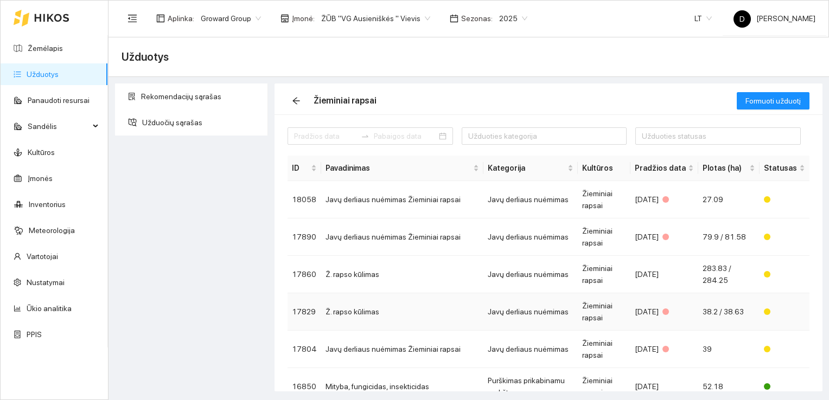
click at [540, 320] on td "Javų derliaus nuėmimas" at bounding box center [530, 312] width 94 height 37
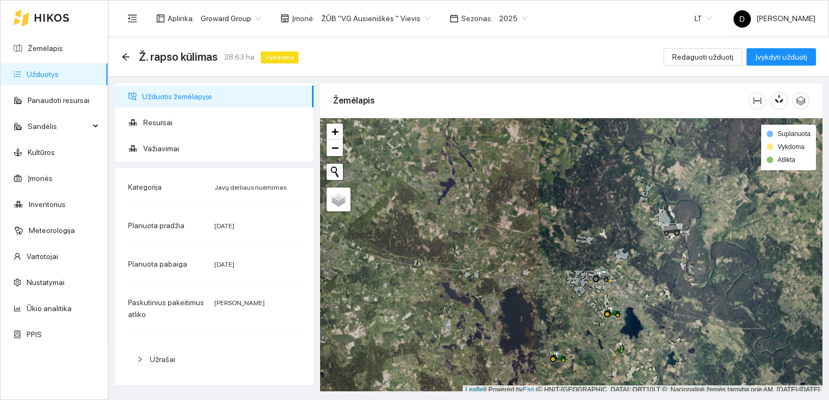
scroll to position [3, 0]
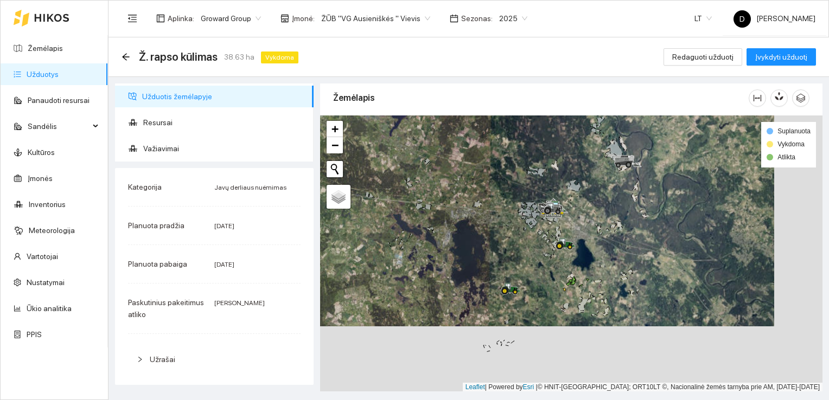
drag, startPoint x: 542, startPoint y: 311, endPoint x: 495, endPoint y: 245, distance: 81.3
click at [495, 245] on div at bounding box center [571, 254] width 502 height 277
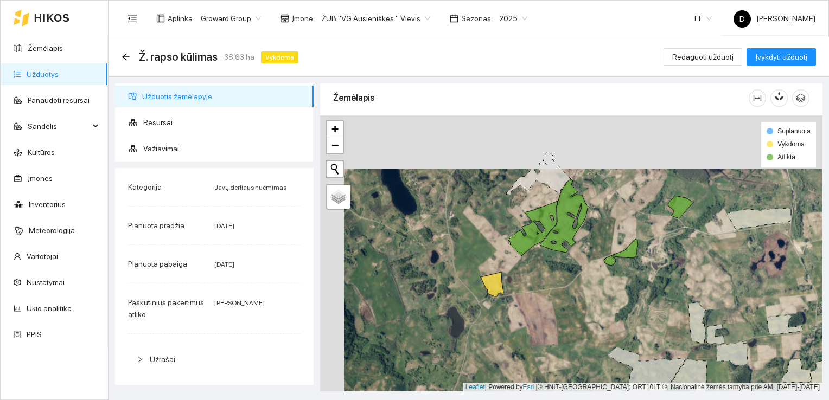
drag, startPoint x: 518, startPoint y: 206, endPoint x: 541, endPoint y: 259, distance: 58.8
click at [541, 259] on div at bounding box center [571, 254] width 502 height 277
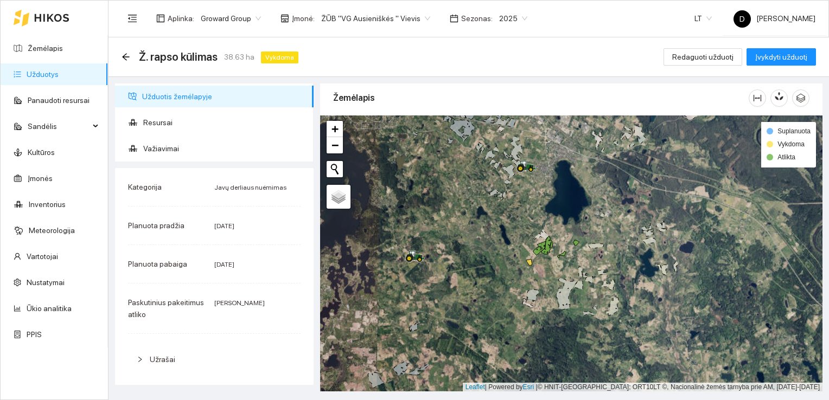
click at [49, 72] on link "Užduotys" at bounding box center [43, 74] width 32 height 9
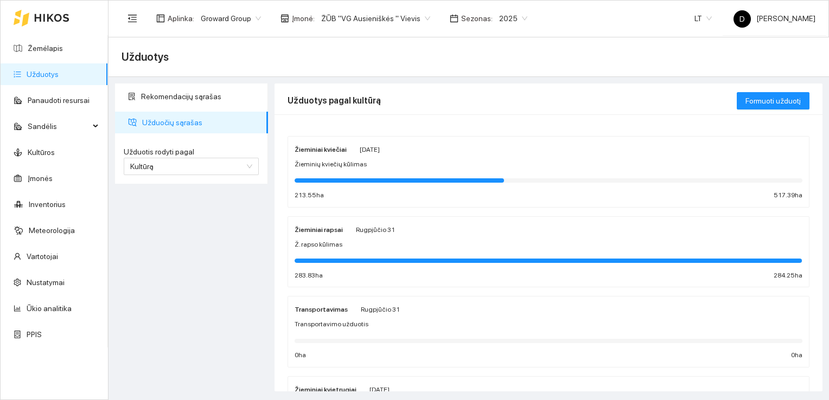
click at [332, 256] on div at bounding box center [549, 260] width 508 height 12
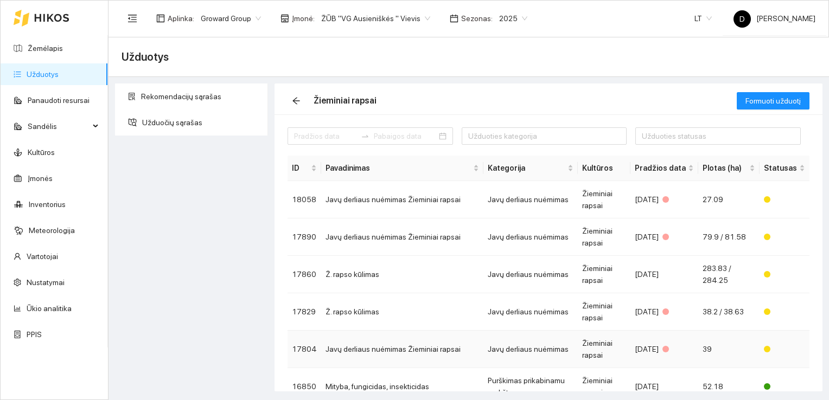
click at [322, 348] on td "Javų derliaus nuėmimas Žieminiai rapsai" at bounding box center [402, 349] width 162 height 37
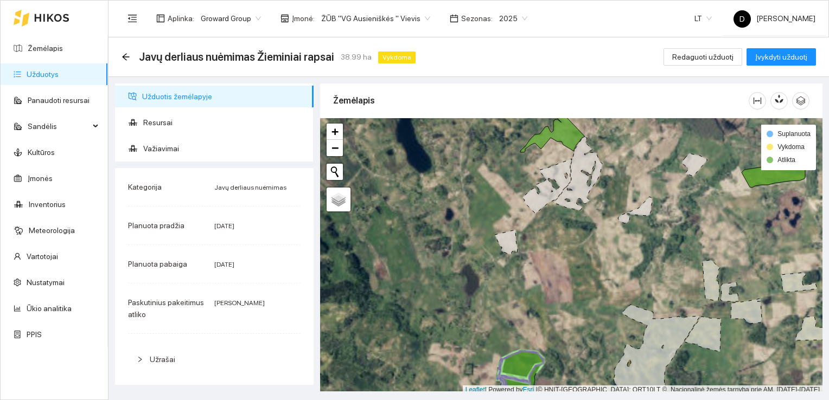
scroll to position [3, 0]
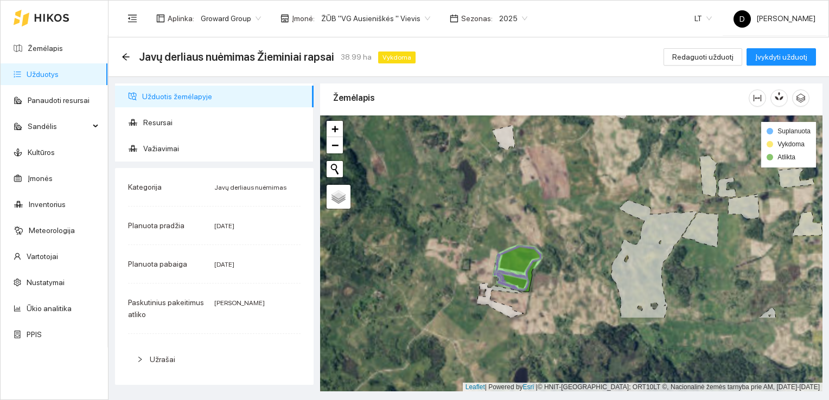
drag, startPoint x: 547, startPoint y: 342, endPoint x: 547, endPoint y: 232, distance: 110.1
click at [547, 232] on div at bounding box center [571, 254] width 502 height 277
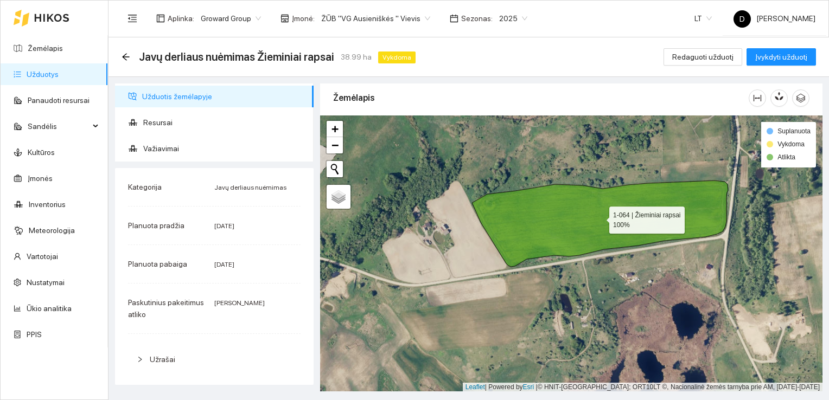
click at [597, 213] on icon at bounding box center [600, 224] width 256 height 86
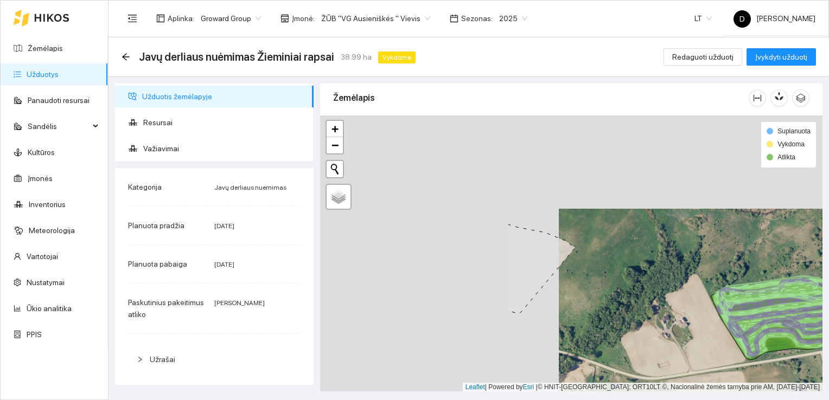
drag, startPoint x: 422, startPoint y: 173, endPoint x: 648, endPoint y: 246, distance: 238.0
click at [652, 251] on div at bounding box center [571, 254] width 502 height 277
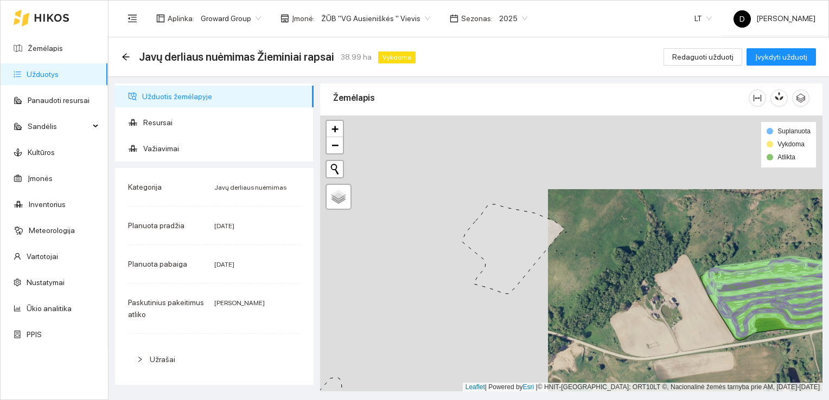
click at [534, 245] on icon at bounding box center [513, 250] width 102 height 90
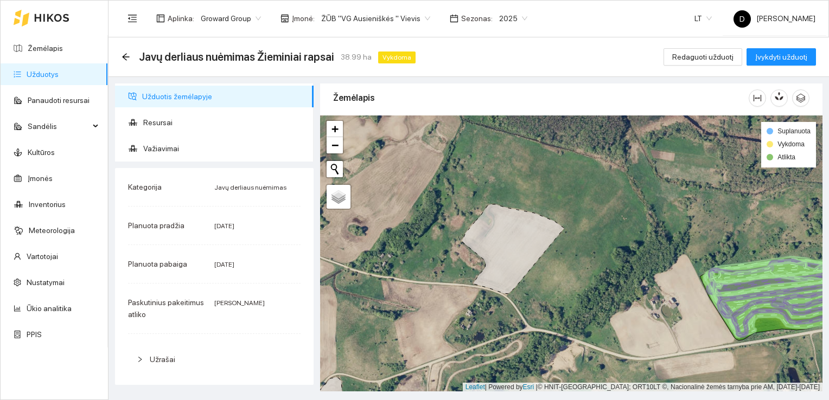
click at [506, 234] on icon at bounding box center [513, 250] width 102 height 90
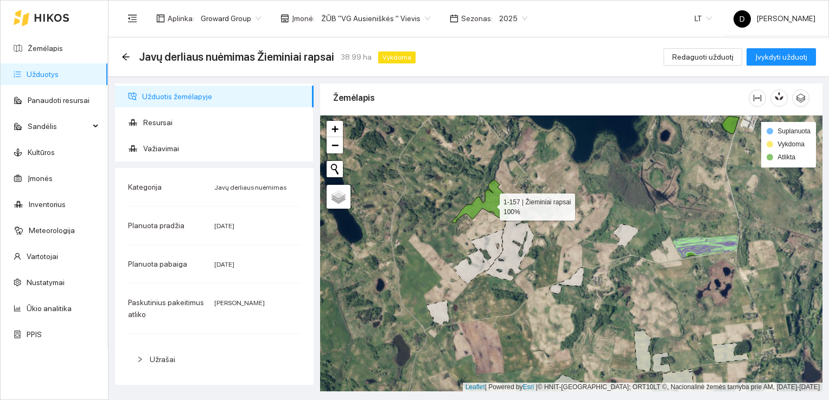
click at [497, 204] on icon at bounding box center [484, 201] width 65 height 43
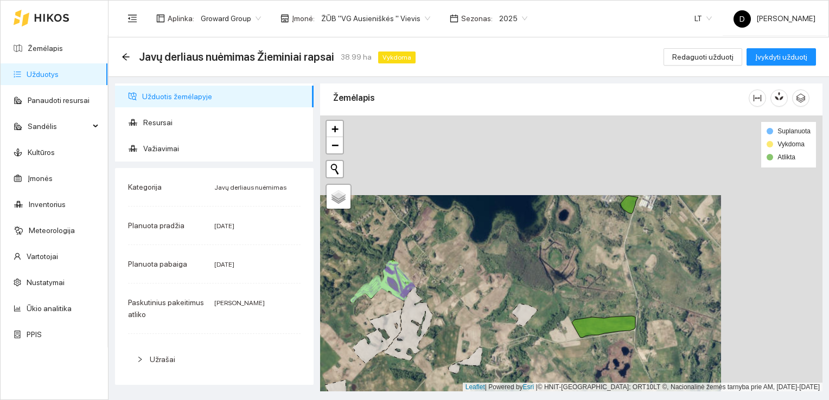
drag, startPoint x: 692, startPoint y: 190, endPoint x: 571, endPoint y: 275, distance: 148.0
click at [571, 280] on div at bounding box center [571, 254] width 502 height 277
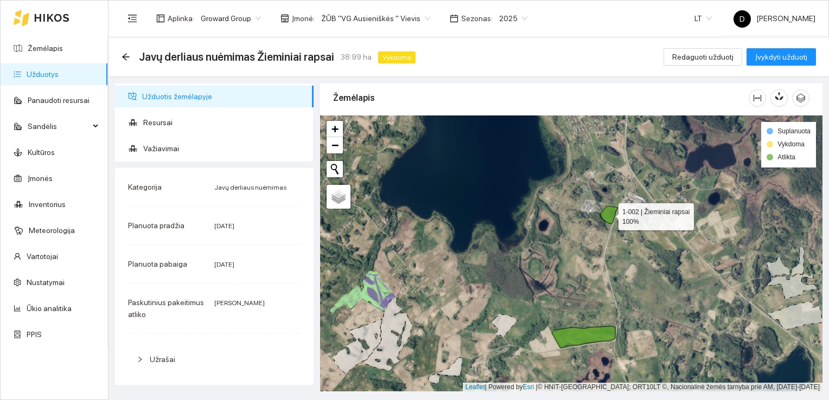
click at [608, 216] on icon at bounding box center [609, 215] width 17 height 18
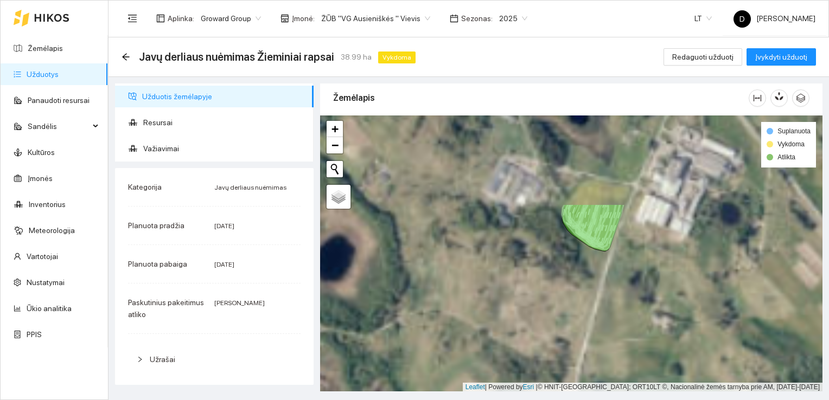
drag, startPoint x: 623, startPoint y: 170, endPoint x: 578, endPoint y: 288, distance: 125.5
click at [578, 288] on div at bounding box center [571, 254] width 502 height 277
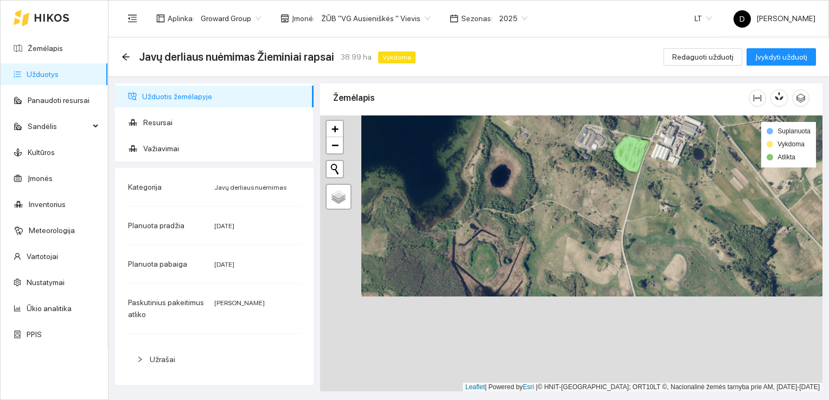
drag, startPoint x: 525, startPoint y: 309, endPoint x: 590, endPoint y: 152, distance: 170.3
click at [589, 154] on div at bounding box center [571, 254] width 502 height 277
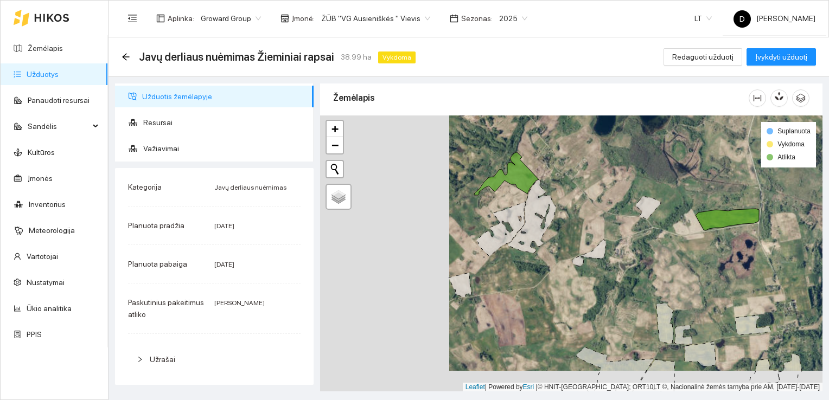
drag, startPoint x: 471, startPoint y: 248, endPoint x: 584, endPoint y: 240, distance: 113.2
click at [584, 240] on div at bounding box center [571, 254] width 502 height 277
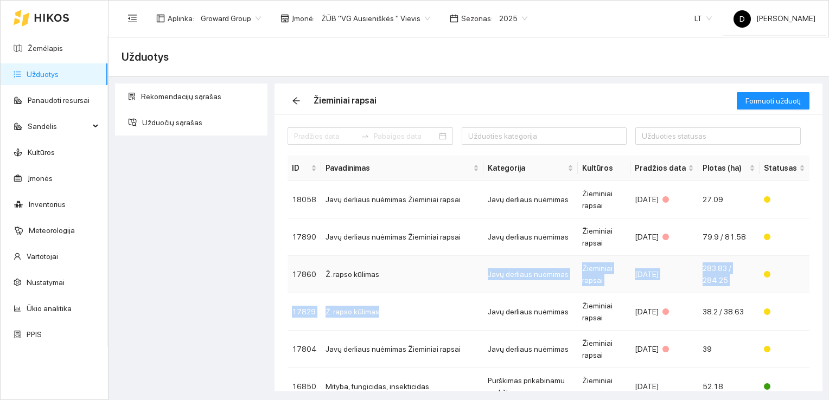
drag, startPoint x: 430, startPoint y: 307, endPoint x: 438, endPoint y: 283, distance: 25.2
click at [438, 283] on tbody "18058 Javų derliaus nuėmimas Žieminiai rapsai Javų derliaus nuėmimas Žieminiai …" at bounding box center [549, 368] width 522 height 374
drag, startPoint x: 438, startPoint y: 283, endPoint x: 431, endPoint y: 283, distance: 7.1
click at [434, 279] on td "Ž. rapso kūlimas" at bounding box center [402, 274] width 162 height 37
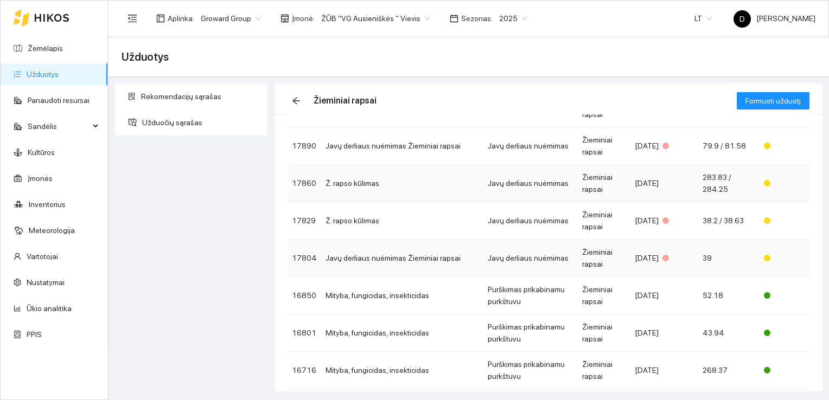
scroll to position [109, 0]
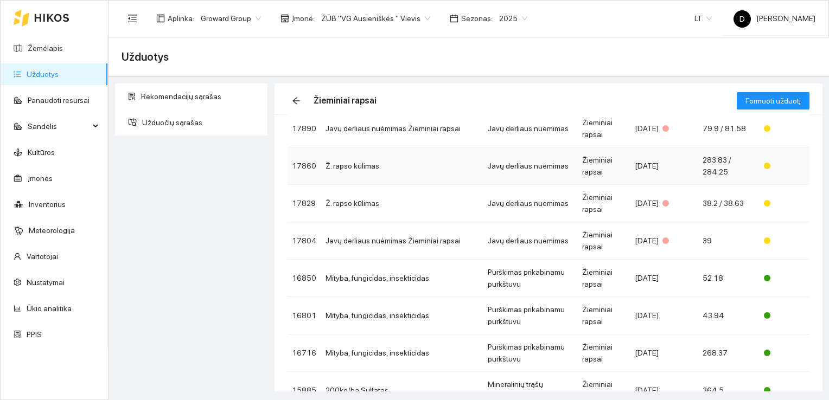
click at [382, 168] on td "Ž. rapso kūlimas" at bounding box center [402, 166] width 162 height 37
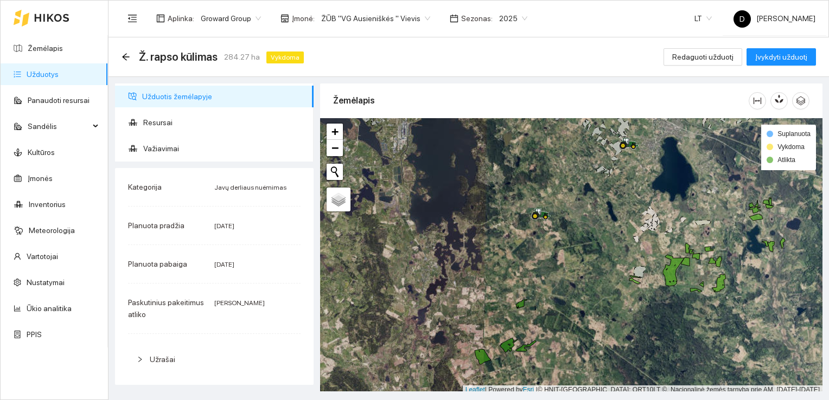
scroll to position [3, 0]
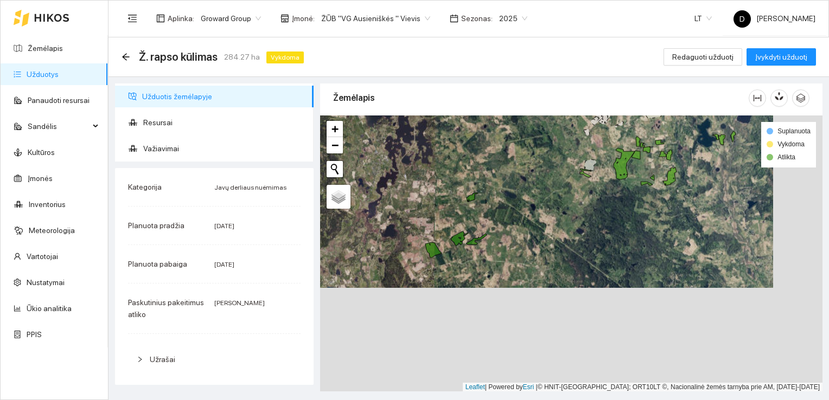
drag, startPoint x: 606, startPoint y: 299, endPoint x: 557, endPoint y: 195, distance: 115.3
click at [557, 195] on div at bounding box center [571, 254] width 502 height 277
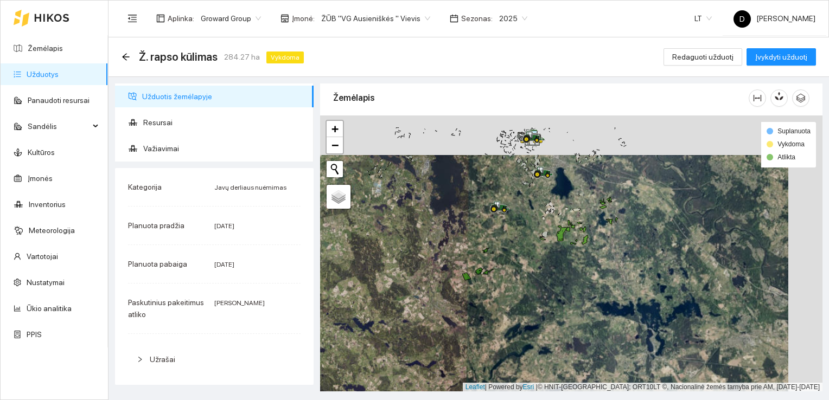
drag, startPoint x: 549, startPoint y: 247, endPoint x: 505, endPoint y: 296, distance: 66.1
click at [505, 296] on div at bounding box center [571, 254] width 502 height 277
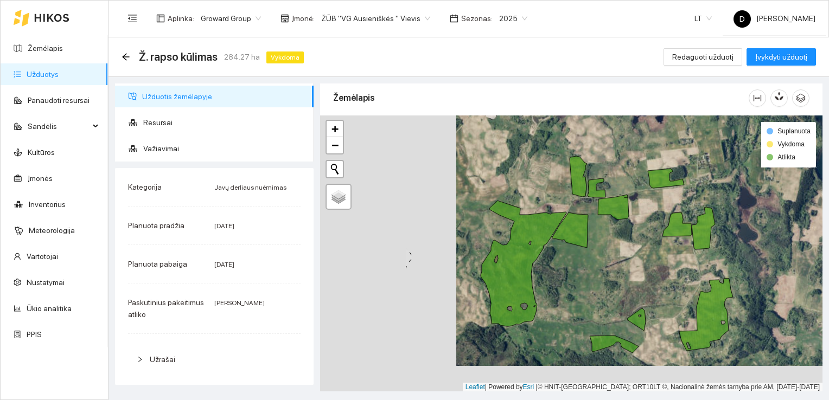
drag, startPoint x: 474, startPoint y: 286, endPoint x: 613, endPoint y: 259, distance: 142.2
click at [612, 259] on div at bounding box center [571, 254] width 502 height 277
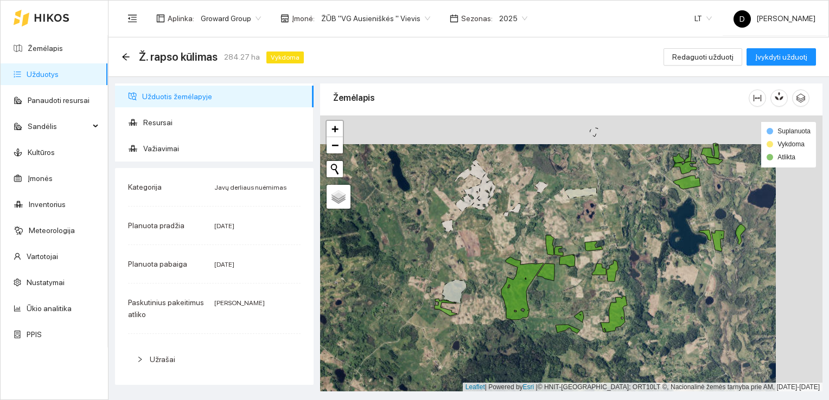
drag, startPoint x: 620, startPoint y: 187, endPoint x: 564, endPoint y: 234, distance: 72.8
click at [564, 234] on div at bounding box center [571, 254] width 502 height 277
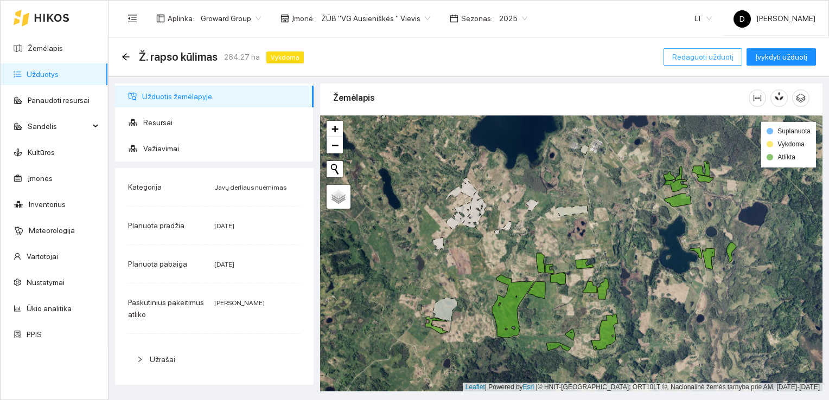
click at [711, 55] on span "Redaguoti užduotį" at bounding box center [702, 57] width 61 height 12
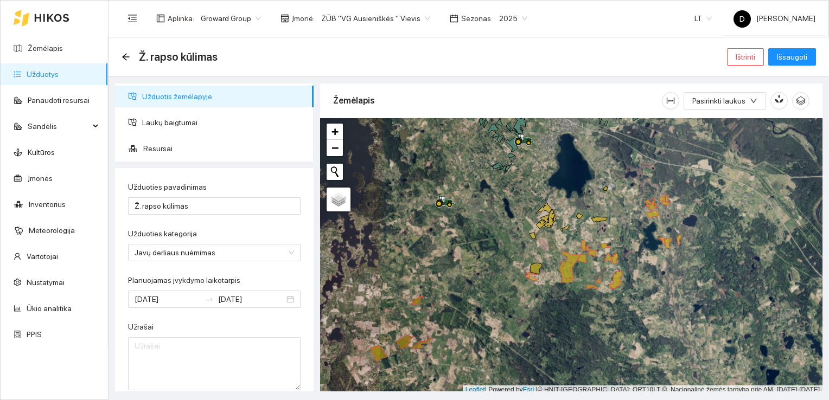
scroll to position [3, 0]
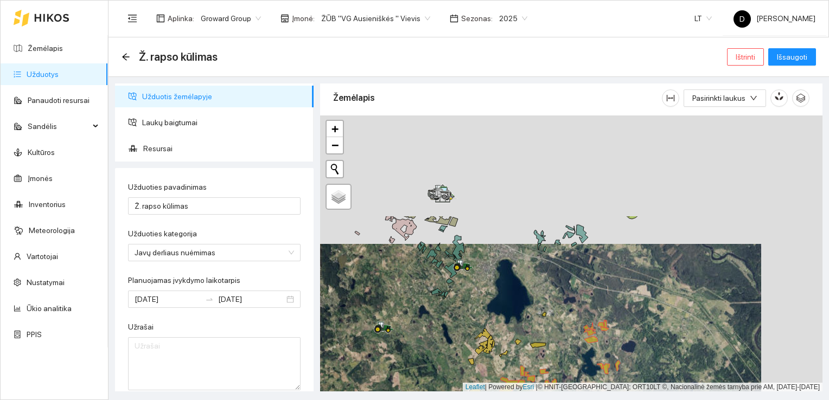
drag, startPoint x: 634, startPoint y: 224, endPoint x: 572, endPoint y: 355, distance: 145.4
click at [572, 355] on div at bounding box center [571, 254] width 502 height 277
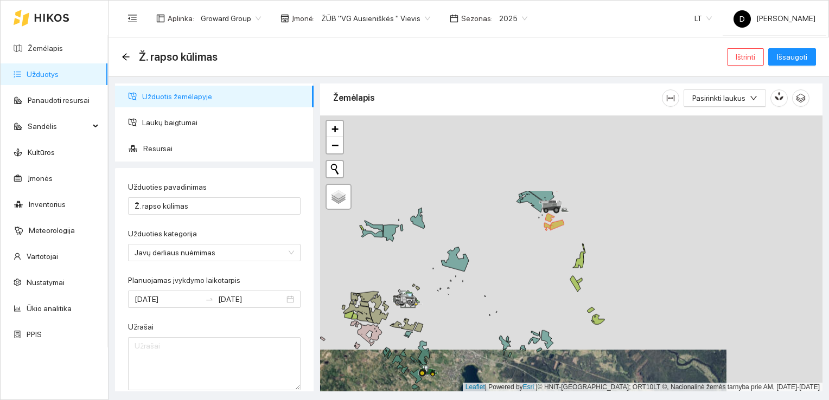
drag, startPoint x: 585, startPoint y: 187, endPoint x: 551, endPoint y: 290, distance: 108.4
click at [551, 290] on div at bounding box center [571, 254] width 502 height 277
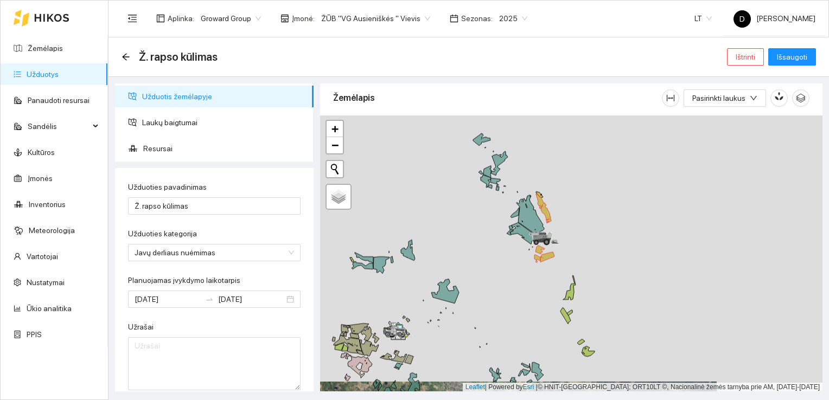
drag, startPoint x: 551, startPoint y: 251, endPoint x: 568, endPoint y: 235, distance: 23.1
click at [539, 291] on div at bounding box center [571, 254] width 502 height 277
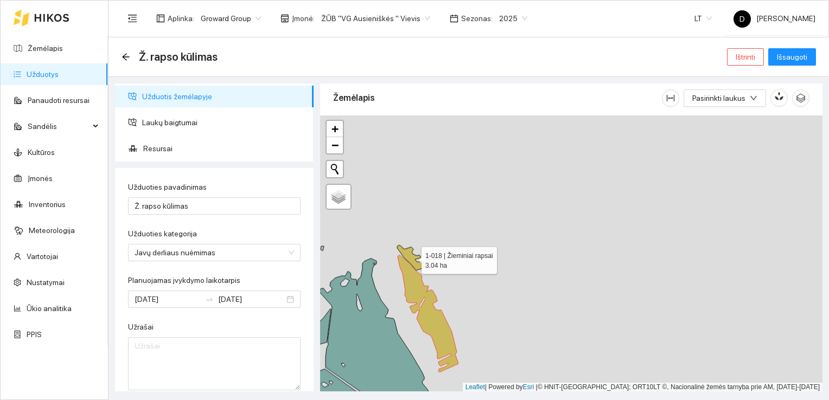
click at [412, 253] on icon at bounding box center [411, 258] width 29 height 25
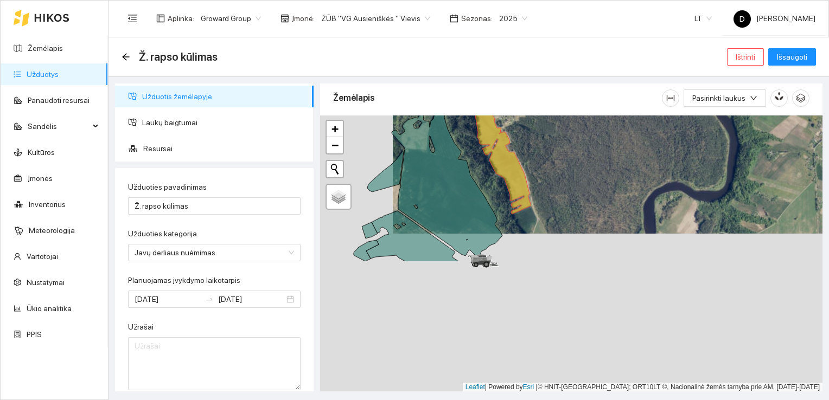
drag, startPoint x: 521, startPoint y: 314, endPoint x: 595, endPoint y: 157, distance: 172.8
click at [594, 156] on div at bounding box center [571, 254] width 502 height 277
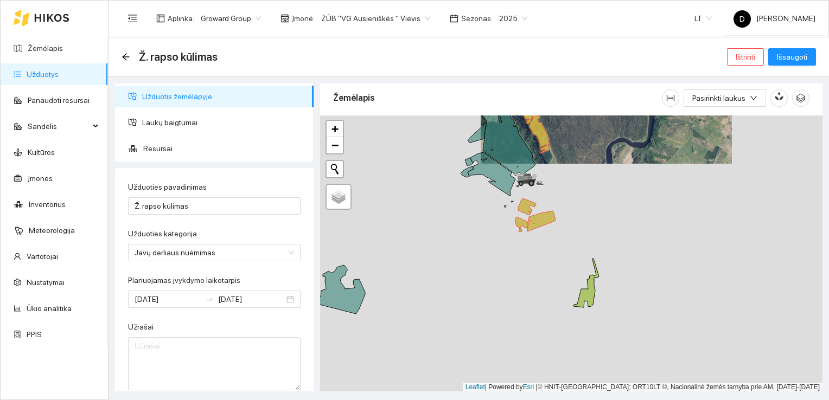
drag, startPoint x: 604, startPoint y: 264, endPoint x: 588, endPoint y: 155, distance: 109.6
click at [588, 155] on div at bounding box center [571, 254] width 502 height 277
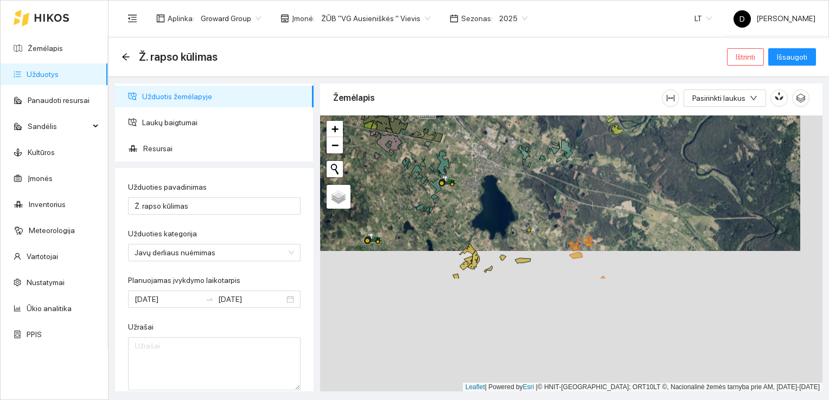
drag, startPoint x: 549, startPoint y: 269, endPoint x: 527, endPoint y: 125, distance: 145.4
click at [527, 125] on div at bounding box center [571, 254] width 502 height 277
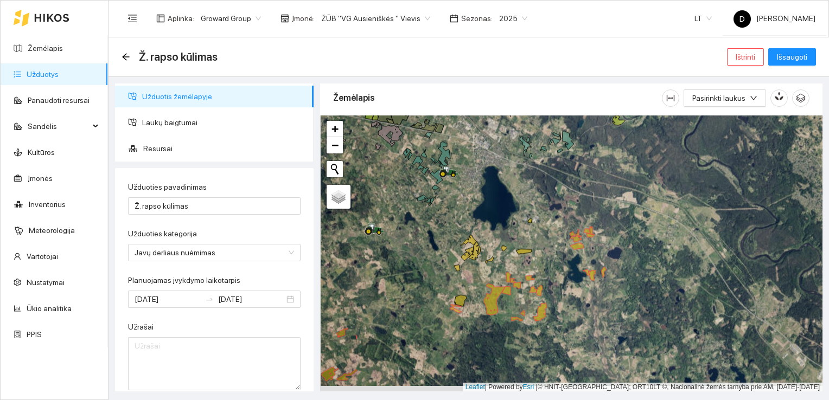
drag, startPoint x: 562, startPoint y: 268, endPoint x: 575, endPoint y: 234, distance: 36.1
click at [575, 234] on div at bounding box center [571, 254] width 502 height 277
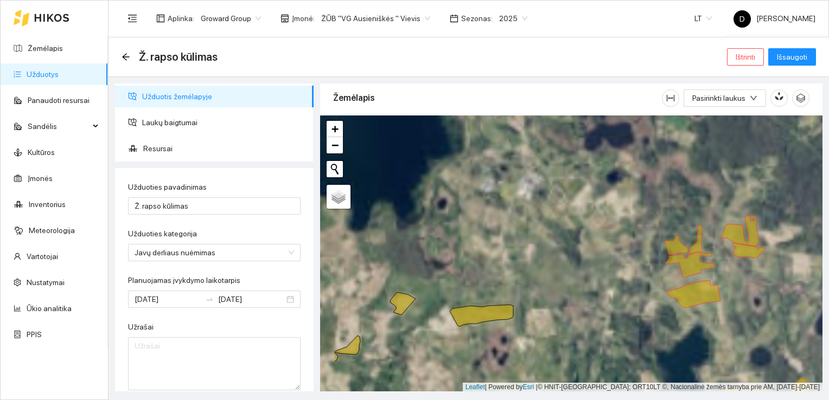
drag, startPoint x: 488, startPoint y: 176, endPoint x: 553, endPoint y: 301, distance: 140.7
click at [553, 301] on div at bounding box center [571, 254] width 502 height 277
click at [507, 190] on icon at bounding box center [507, 193] width 17 height 18
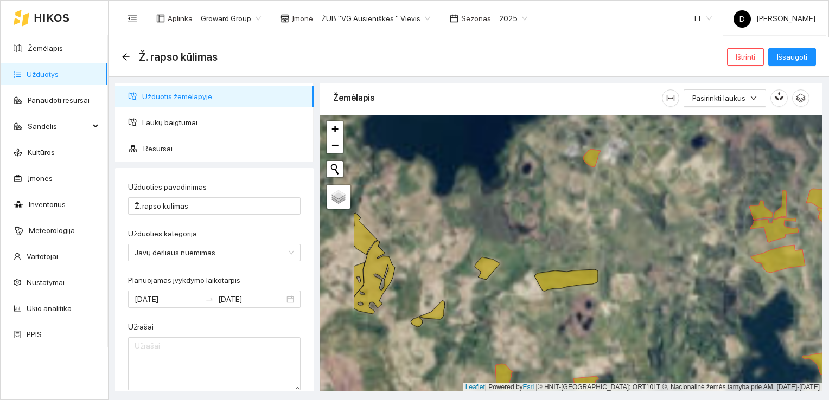
drag, startPoint x: 545, startPoint y: 260, endPoint x: 579, endPoint y: 302, distance: 53.9
click at [601, 235] on div at bounding box center [571, 254] width 502 height 277
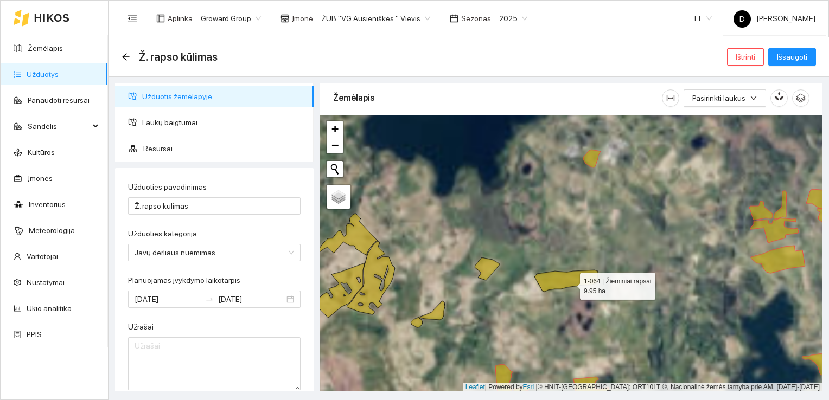
click at [569, 283] on icon at bounding box center [565, 281] width 63 height 22
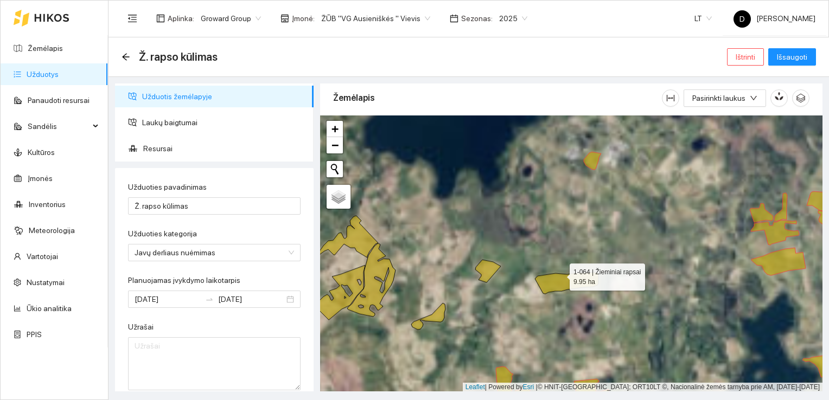
click at [561, 275] on icon at bounding box center [566, 283] width 63 height 22
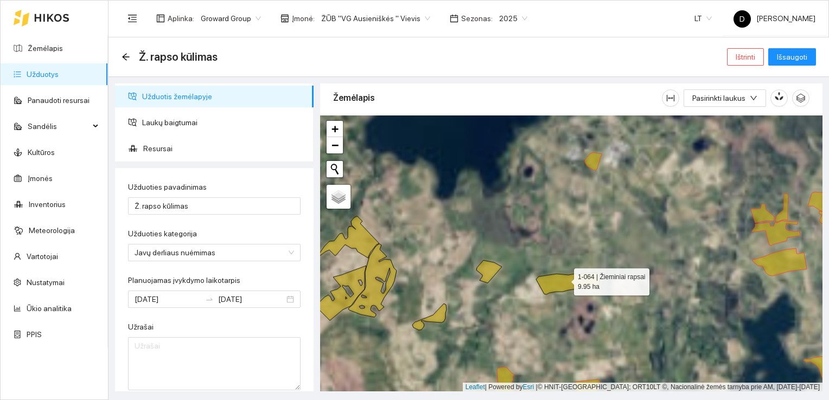
click at [564, 279] on icon at bounding box center [567, 284] width 63 height 22
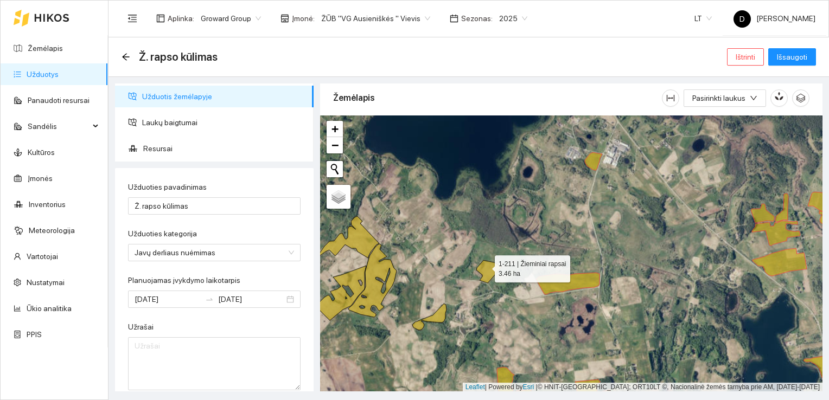
click at [485, 266] on icon at bounding box center [488, 271] width 25 height 23
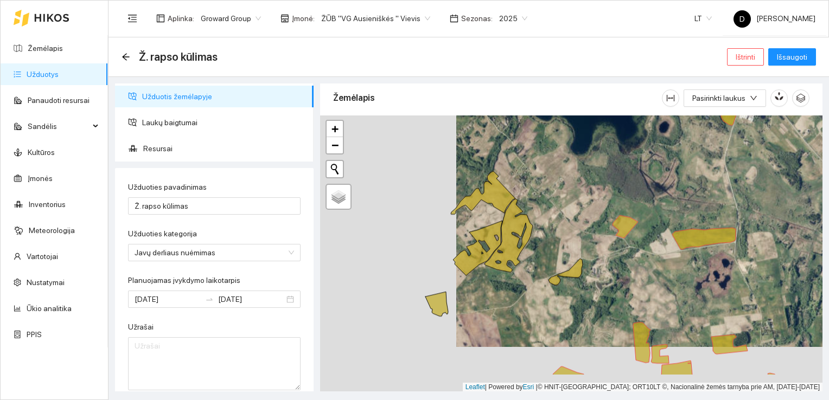
drag, startPoint x: 466, startPoint y: 327, endPoint x: 604, endPoint y: 279, distance: 146.4
click at [604, 279] on div at bounding box center [571, 254] width 502 height 277
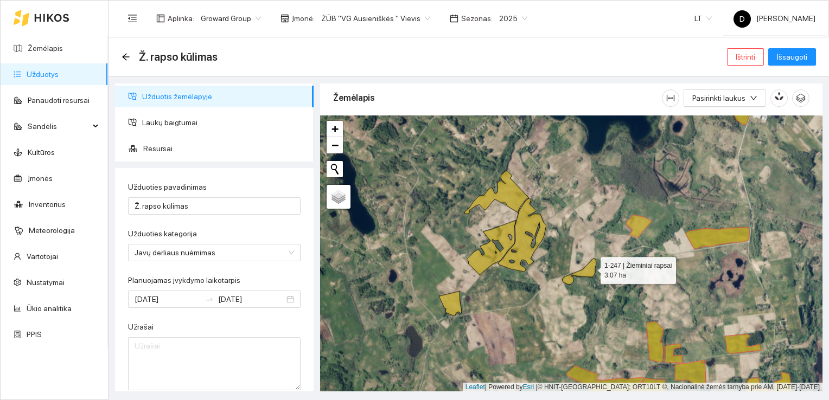
click at [591, 268] on icon at bounding box center [579, 271] width 34 height 27
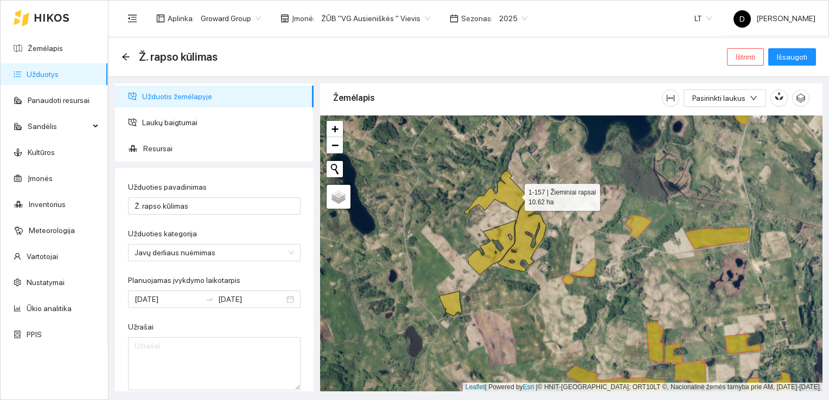
click at [515, 194] on icon at bounding box center [496, 192] width 65 height 43
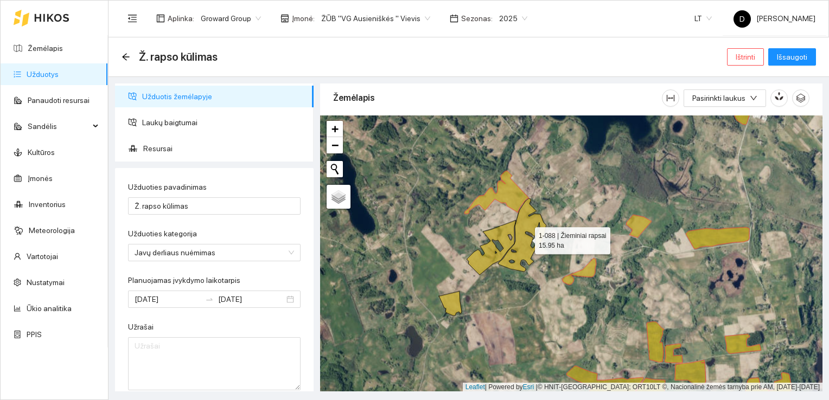
click at [525, 222] on icon at bounding box center [522, 235] width 48 height 73
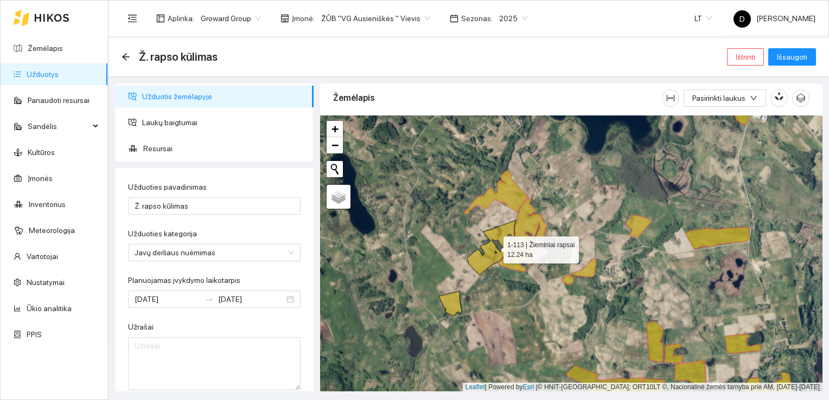
click at [499, 236] on icon at bounding box center [491, 247] width 49 height 55
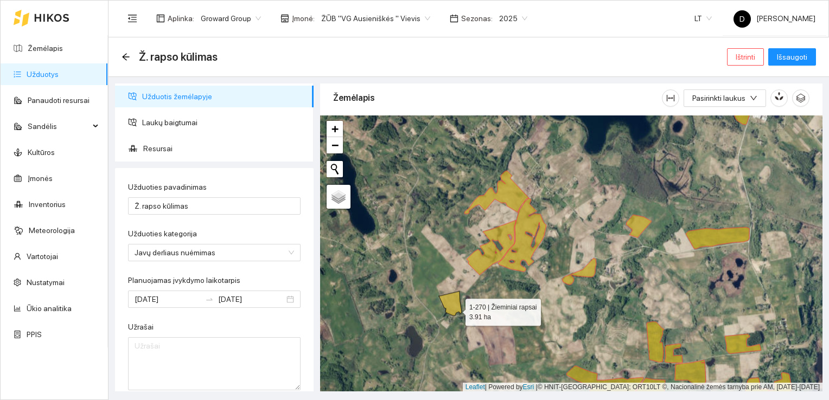
click at [456, 310] on icon at bounding box center [450, 303] width 23 height 24
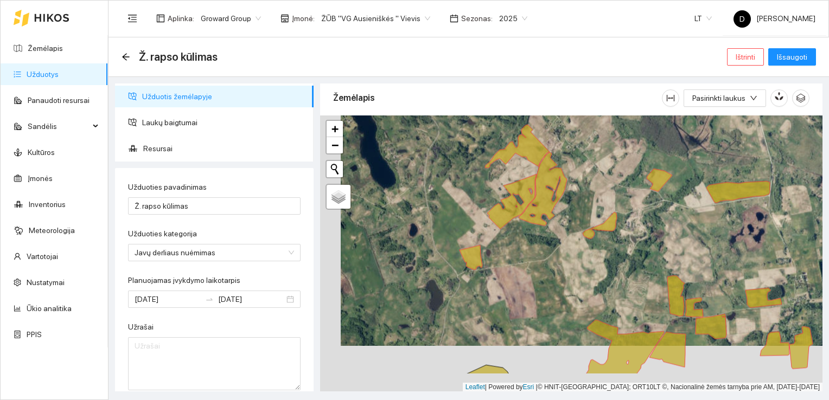
drag, startPoint x: 554, startPoint y: 323, endPoint x: 592, endPoint y: 262, distance: 72.1
click at [592, 262] on div at bounding box center [571, 254] width 502 height 277
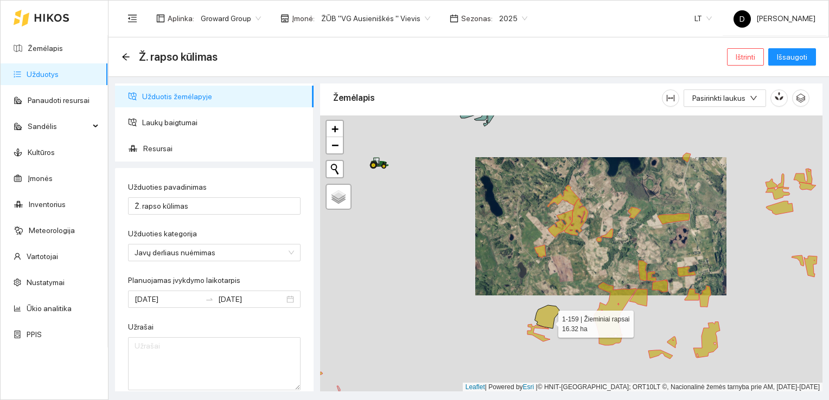
click at [549, 321] on icon at bounding box center [547, 316] width 24 height 23
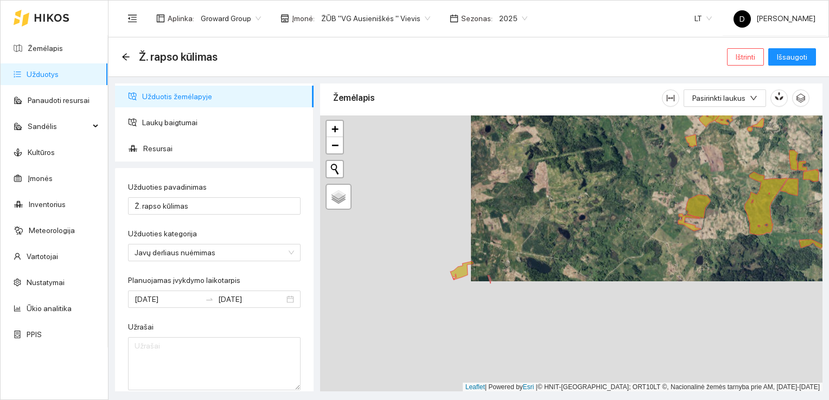
drag, startPoint x: 585, startPoint y: 320, endPoint x: 730, endPoint y: 209, distance: 182.3
click at [739, 202] on div at bounding box center [571, 254] width 502 height 277
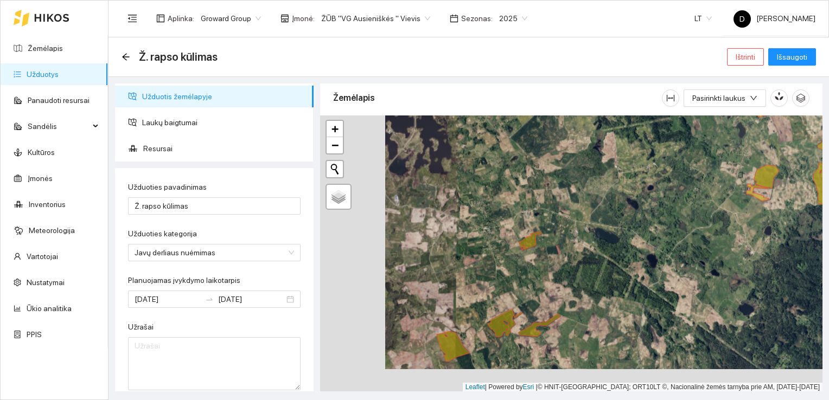
drag, startPoint x: 498, startPoint y: 297, endPoint x: 563, endPoint y: 275, distance: 69.0
click at [563, 275] on div at bounding box center [571, 254] width 502 height 277
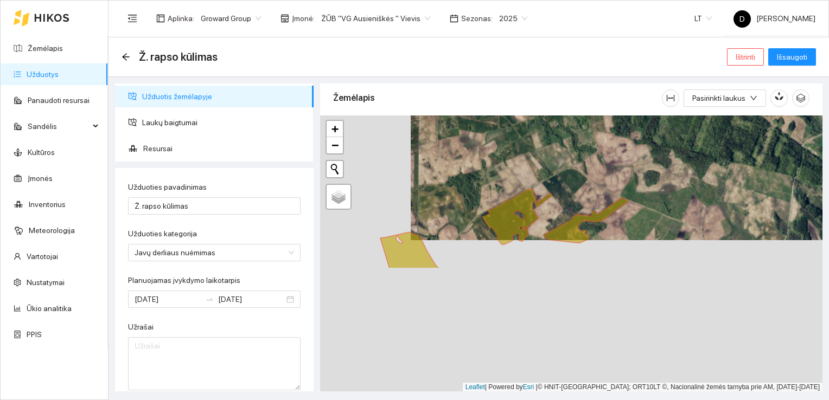
drag, startPoint x: 552, startPoint y: 292, endPoint x: 646, endPoint y: 136, distance: 181.5
click at [646, 136] on div at bounding box center [571, 254] width 502 height 277
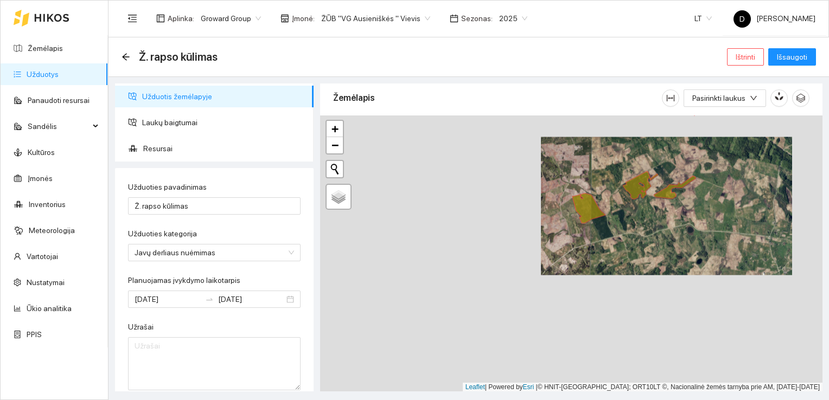
drag, startPoint x: 518, startPoint y: 318, endPoint x: 639, endPoint y: 241, distance: 143.6
click at [639, 241] on div at bounding box center [571, 254] width 502 height 277
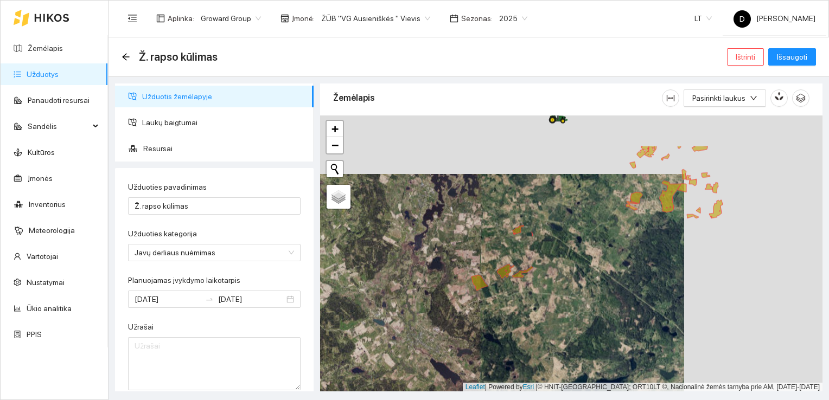
drag, startPoint x: 652, startPoint y: 268, endPoint x: 535, endPoint y: 312, distance: 124.7
click at [513, 327] on div at bounding box center [571, 254] width 502 height 277
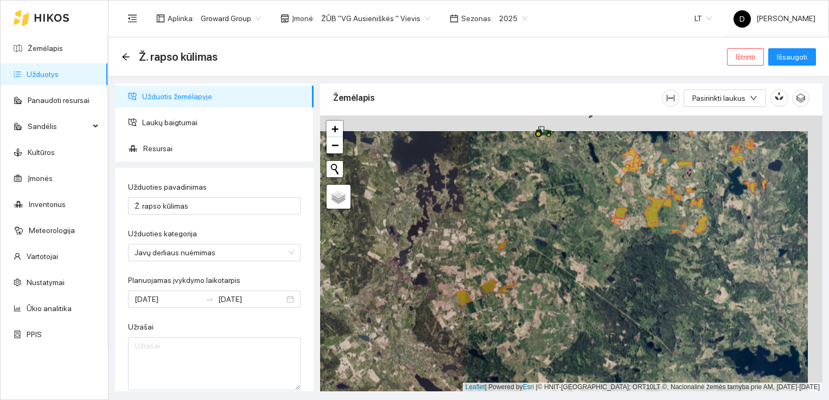
drag, startPoint x: 625, startPoint y: 262, endPoint x: 610, endPoint y: 276, distance: 20.4
click at [610, 278] on div at bounding box center [571, 254] width 502 height 277
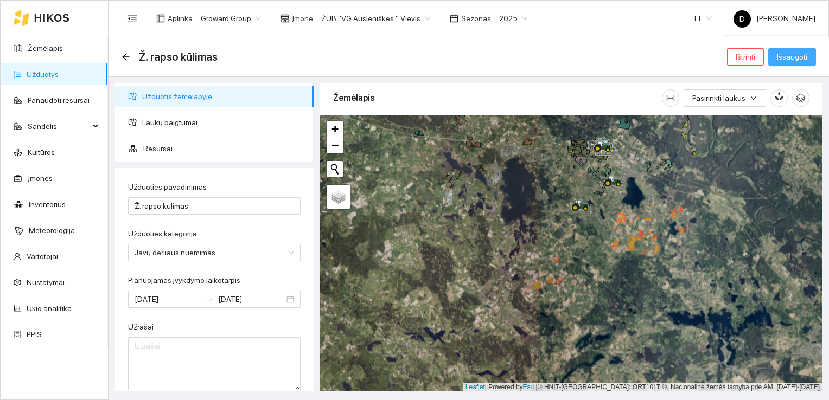
click at [796, 55] on span "Išsaugoti" at bounding box center [792, 57] width 30 height 12
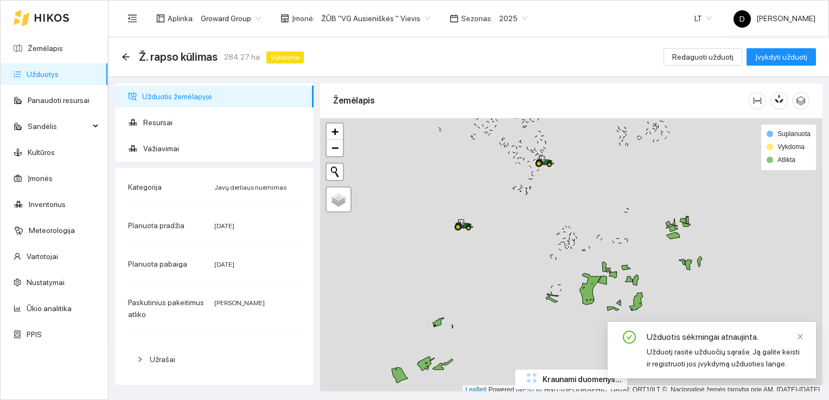
scroll to position [3, 0]
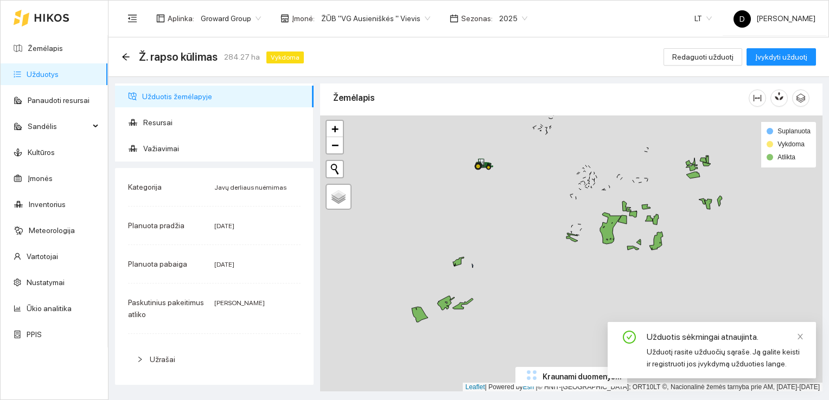
drag, startPoint x: 494, startPoint y: 338, endPoint x: 522, endPoint y: 270, distance: 73.2
click at [522, 270] on div at bounding box center [571, 254] width 502 height 277
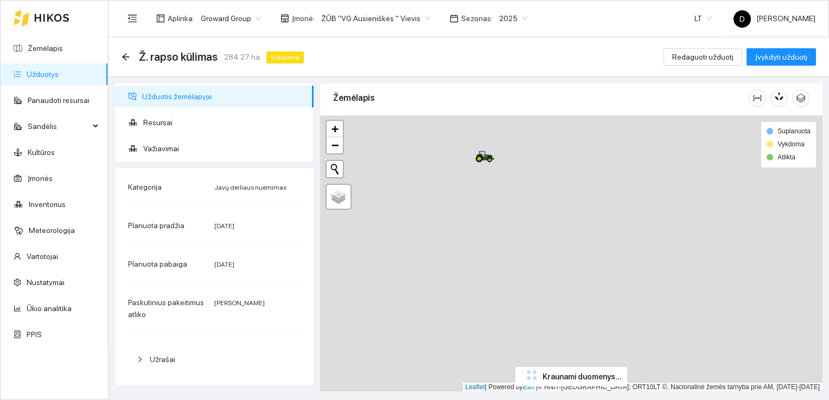
drag, startPoint x: 534, startPoint y: 233, endPoint x: 526, endPoint y: 237, distance: 9.0
click at [526, 237] on div at bounding box center [571, 254] width 502 height 277
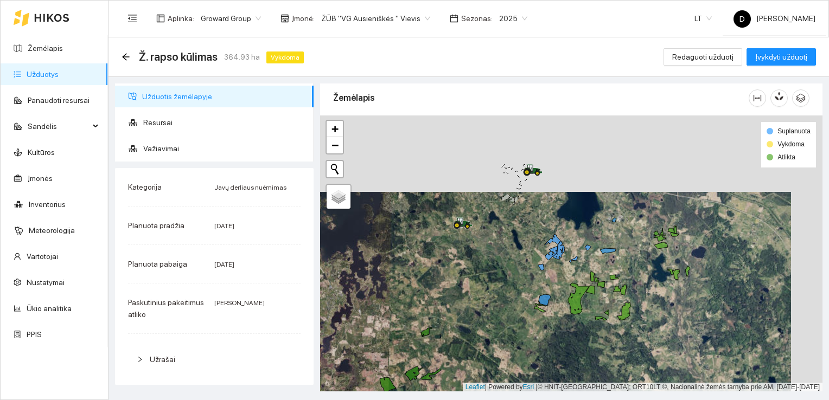
drag, startPoint x: 502, startPoint y: 223, endPoint x: 468, endPoint y: 315, distance: 97.9
click at [468, 315] on div at bounding box center [571, 254] width 502 height 277
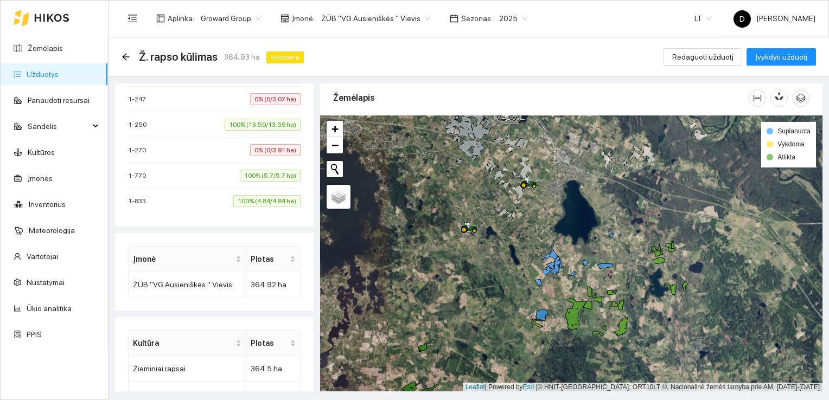
scroll to position [1253, 0]
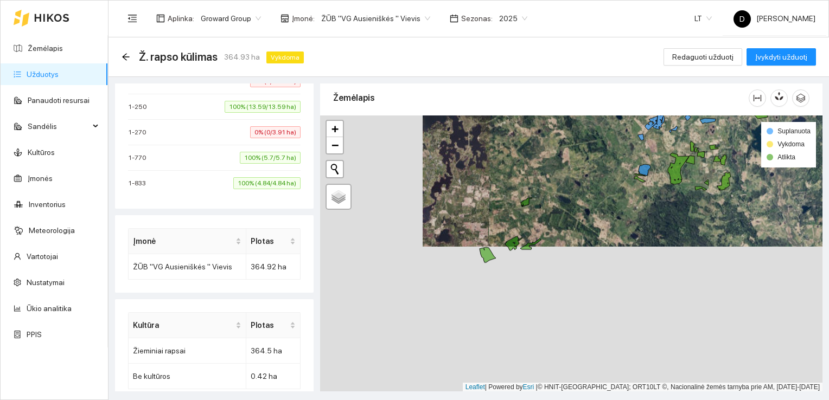
drag, startPoint x: 490, startPoint y: 346, endPoint x: 593, endPoint y: 201, distance: 177.9
click at [593, 201] on div at bounding box center [571, 254] width 502 height 277
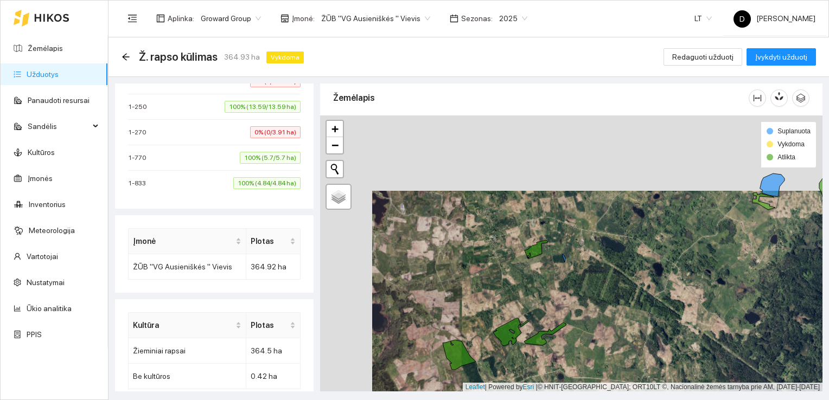
drag, startPoint x: 611, startPoint y: 173, endPoint x: 664, endPoint y: 248, distance: 91.7
click at [664, 248] on div at bounding box center [571, 254] width 502 height 277
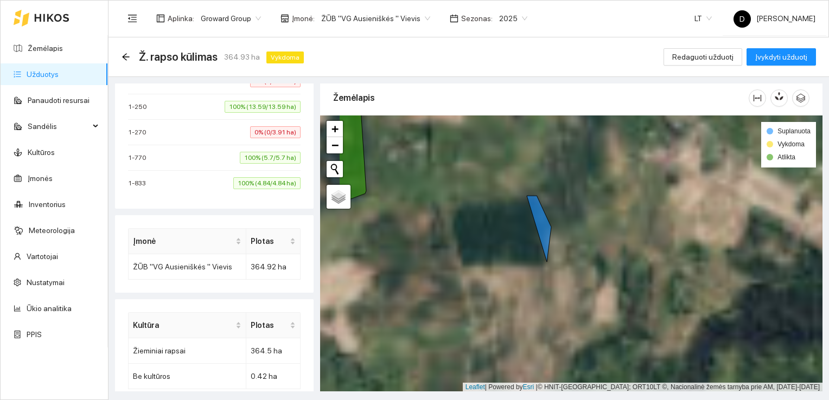
drag, startPoint x: 514, startPoint y: 282, endPoint x: 584, endPoint y: 214, distance: 97.5
click at [584, 214] on div at bounding box center [571, 254] width 502 height 277
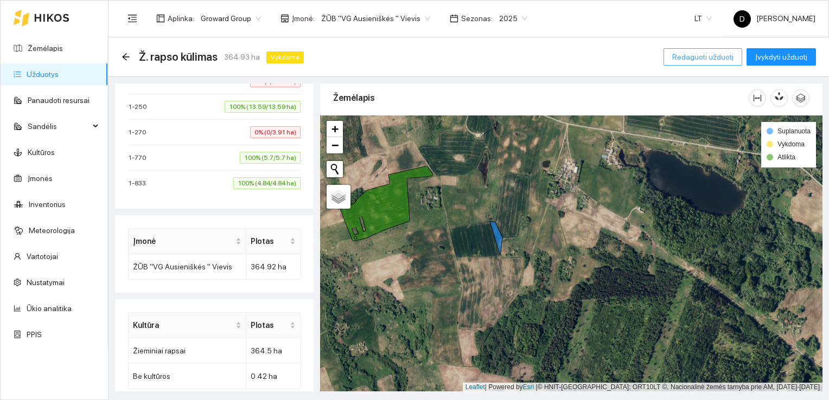
click at [706, 58] on span "Redaguoti užduotį" at bounding box center [702, 57] width 61 height 12
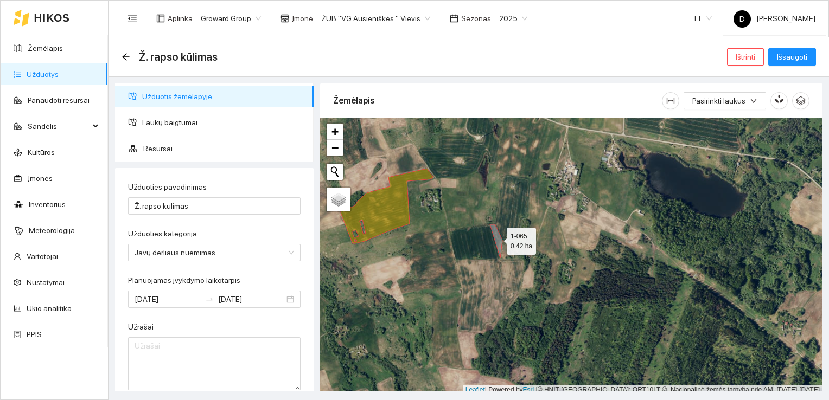
click at [499, 241] on icon at bounding box center [496, 242] width 12 height 34
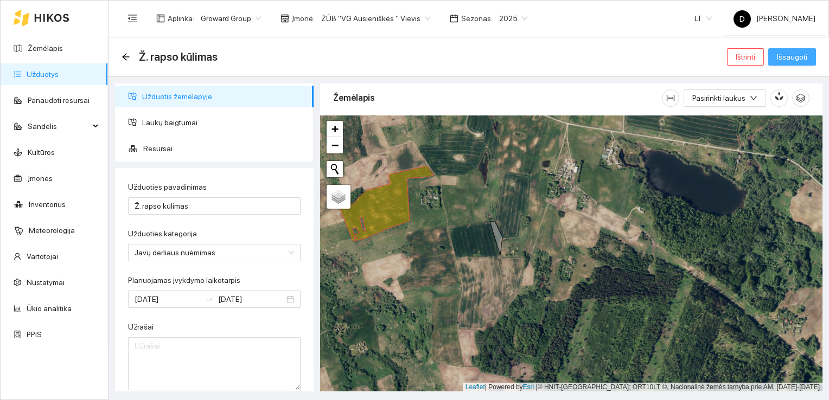
click at [802, 58] on span "Išsaugoti" at bounding box center [792, 57] width 30 height 12
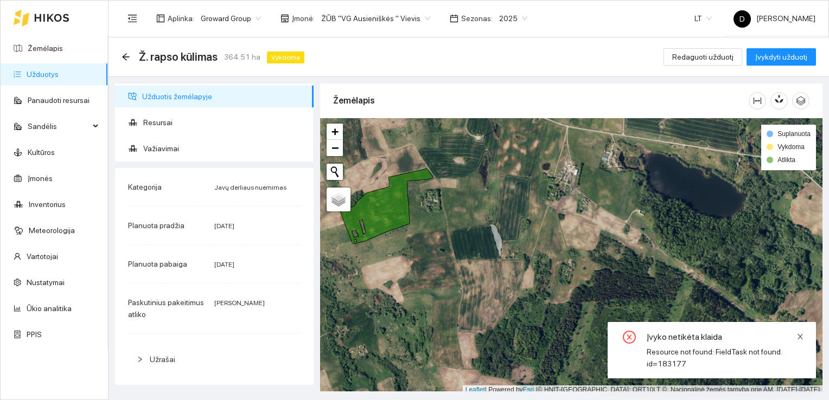
click at [800, 337] on icon "close" at bounding box center [800, 337] width 8 height 8
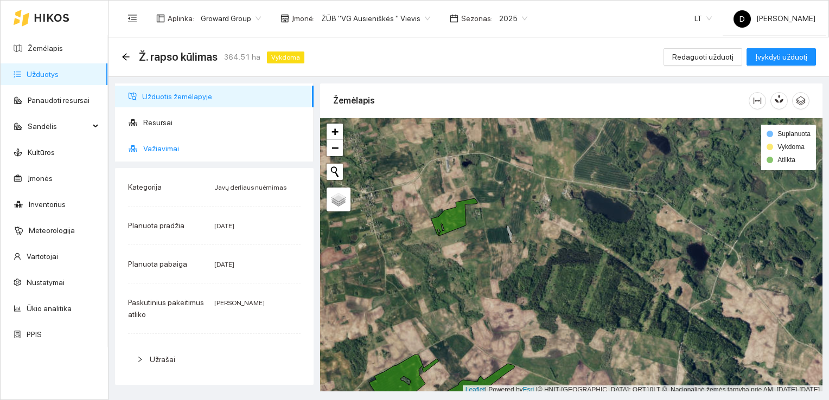
click at [172, 148] on span "Važiavimai" at bounding box center [224, 149] width 162 height 22
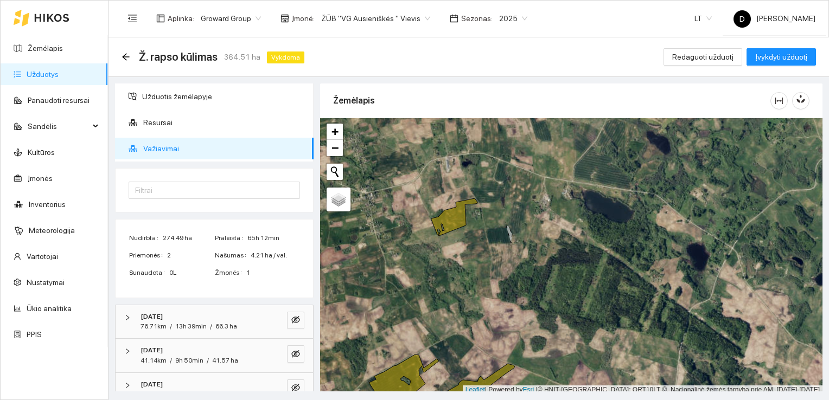
click at [163, 146] on span "Važiavimai" at bounding box center [224, 149] width 162 height 22
click at [169, 98] on span "Užduotis žemėlapyje" at bounding box center [223, 97] width 163 height 22
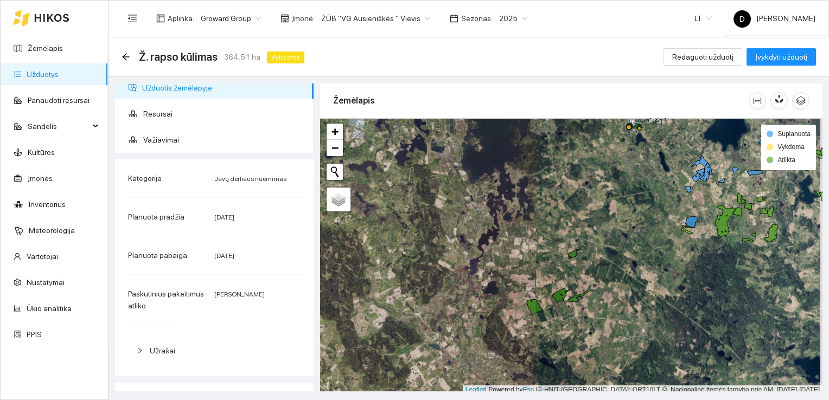
scroll to position [3, 0]
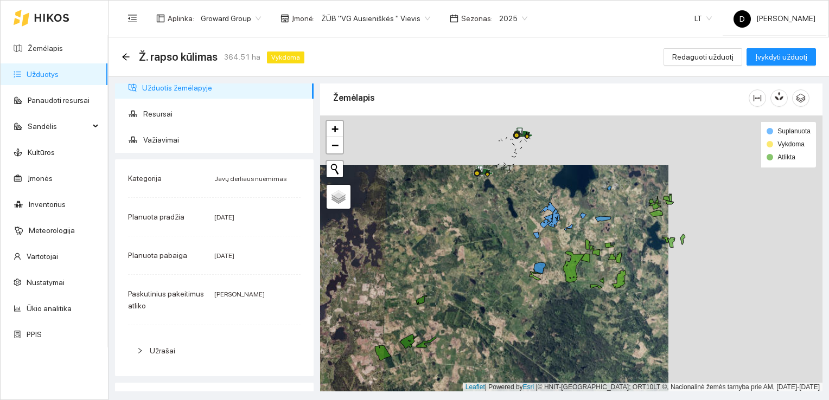
drag, startPoint x: 740, startPoint y: 266, endPoint x: 586, endPoint y: 316, distance: 161.8
click at [586, 316] on div at bounding box center [571, 254] width 502 height 277
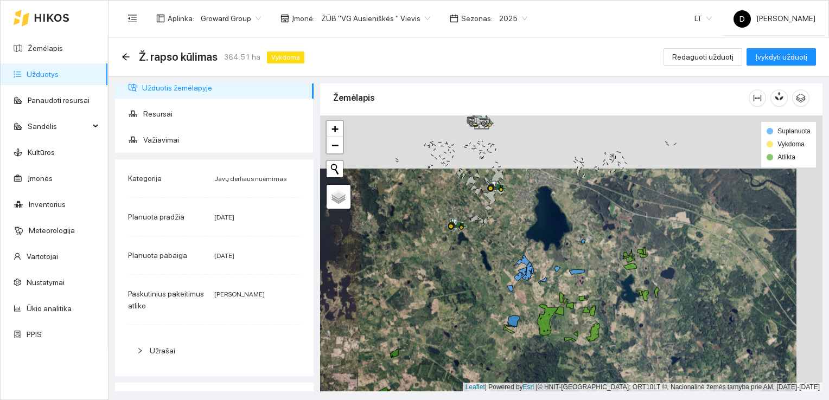
drag, startPoint x: 611, startPoint y: 227, endPoint x: 583, endPoint y: 285, distance: 64.5
click at [583, 285] on div at bounding box center [571, 254] width 502 height 277
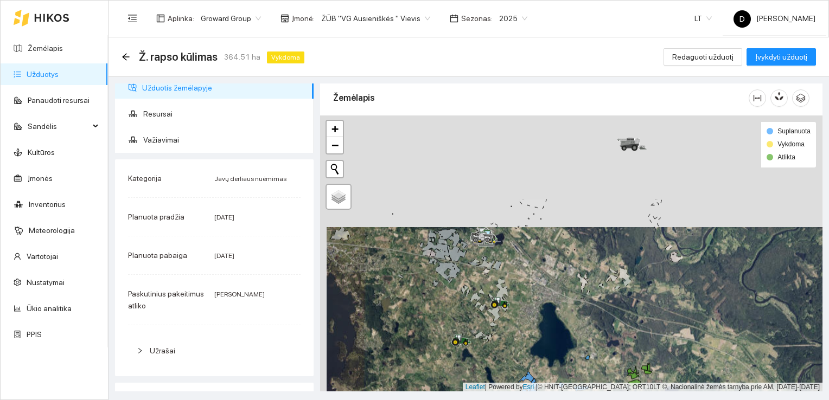
drag, startPoint x: 601, startPoint y: 226, endPoint x: 605, endPoint y: 346, distance: 120.0
click at [605, 346] on div at bounding box center [571, 254] width 502 height 277
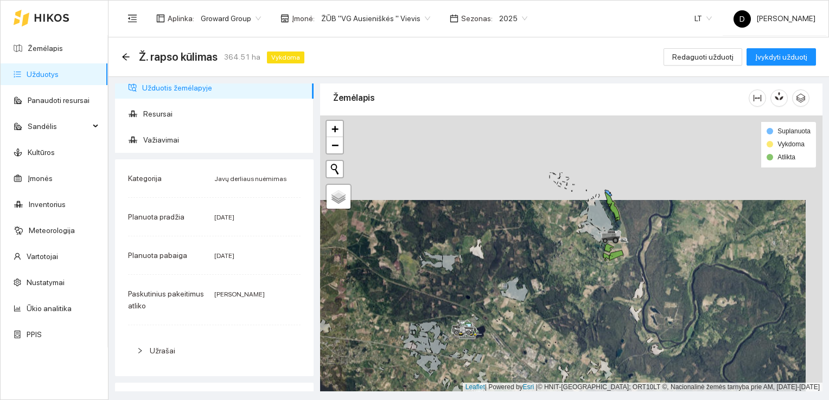
drag, startPoint x: 596, startPoint y: 227, endPoint x: 579, endPoint y: 311, distance: 86.3
click at [579, 311] on div at bounding box center [571, 254] width 502 height 277
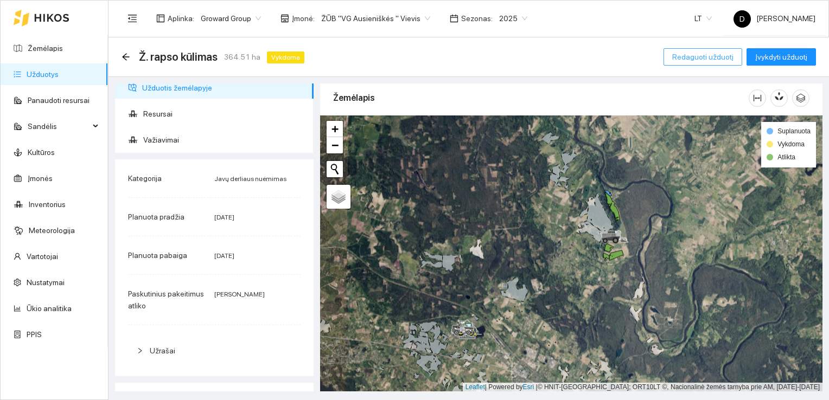
click at [706, 58] on span "Redaguoti užduotį" at bounding box center [702, 57] width 61 height 12
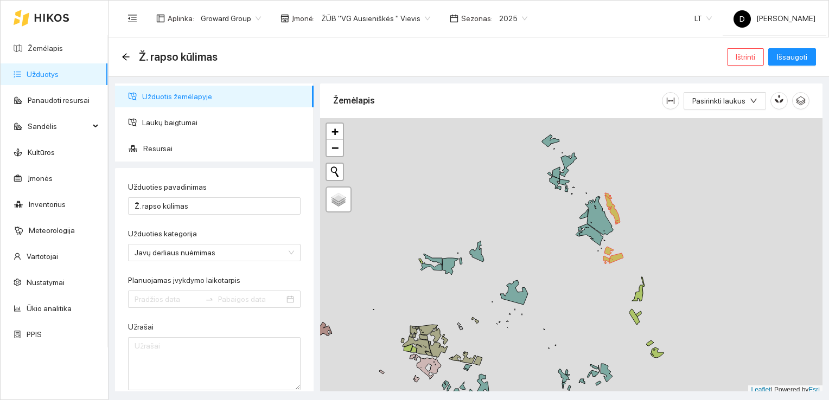
type input "[DATE]"
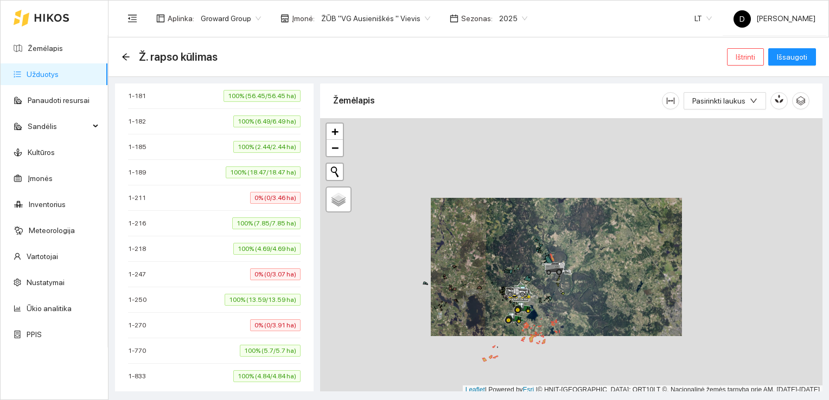
scroll to position [3, 0]
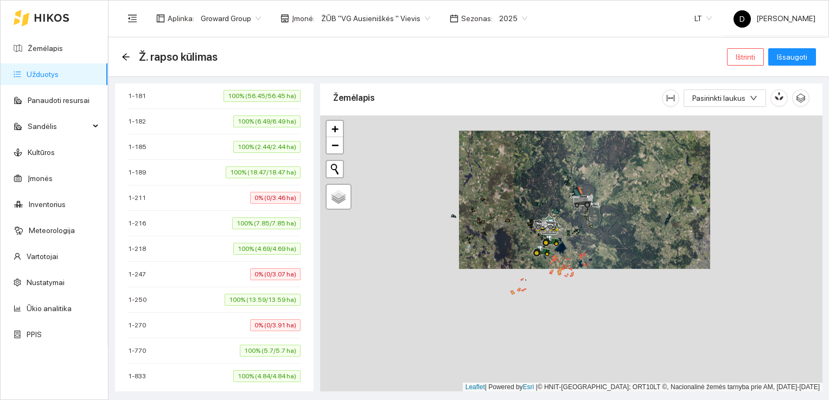
drag, startPoint x: 545, startPoint y: 300, endPoint x: 572, endPoint y: 229, distance: 75.6
click at [572, 229] on div at bounding box center [571, 254] width 502 height 277
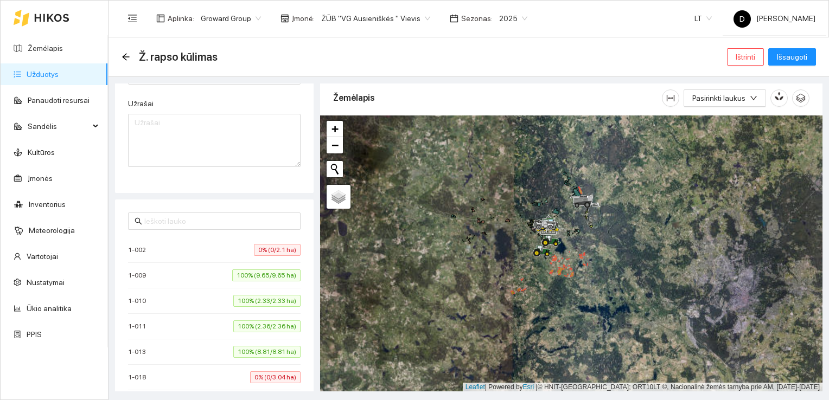
scroll to position [0, 0]
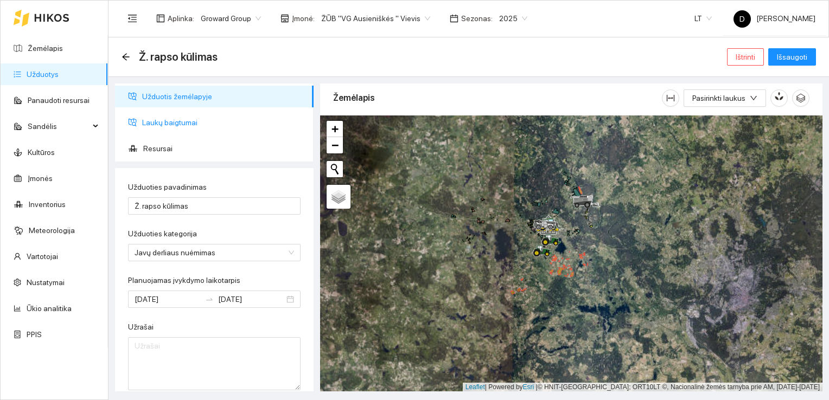
click at [165, 124] on span "Laukų baigtumai" at bounding box center [223, 123] width 163 height 22
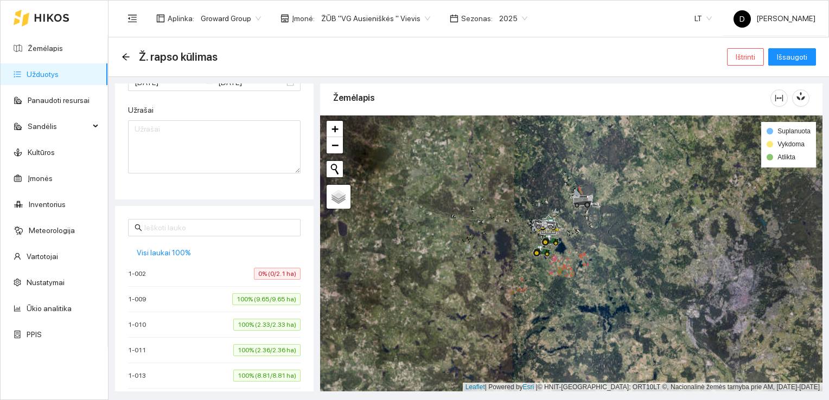
scroll to position [271, 0]
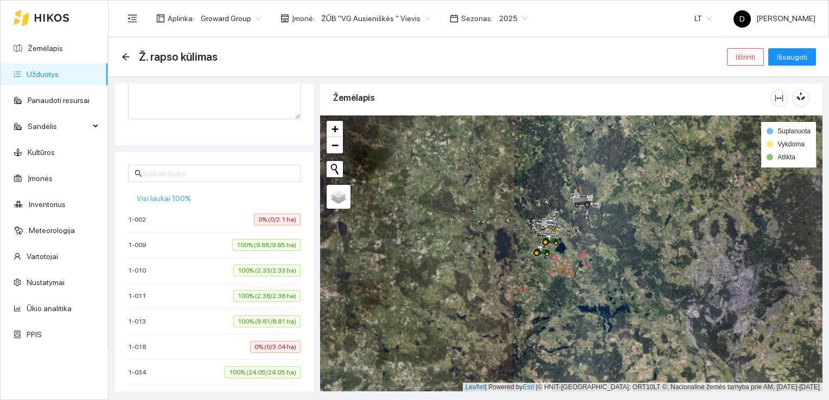
click at [173, 196] on span "Visi laukai 100%" at bounding box center [164, 199] width 54 height 12
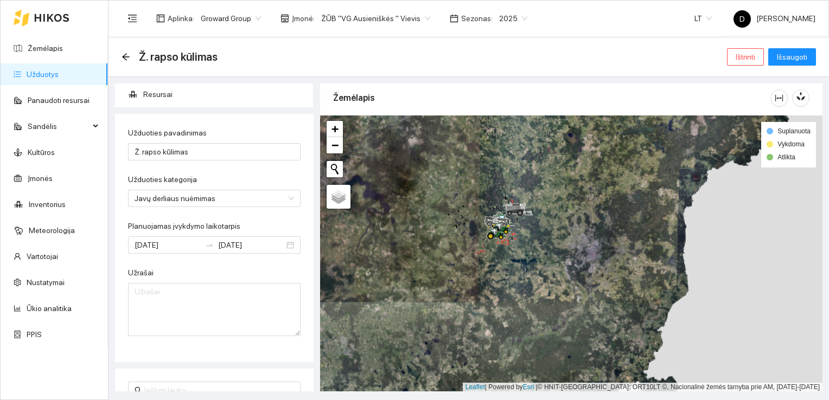
scroll to position [0, 0]
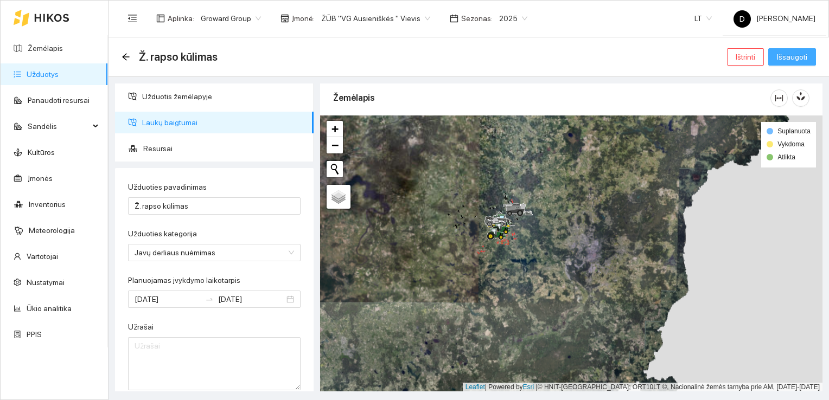
click at [798, 56] on span "Išsaugoti" at bounding box center [792, 57] width 30 height 12
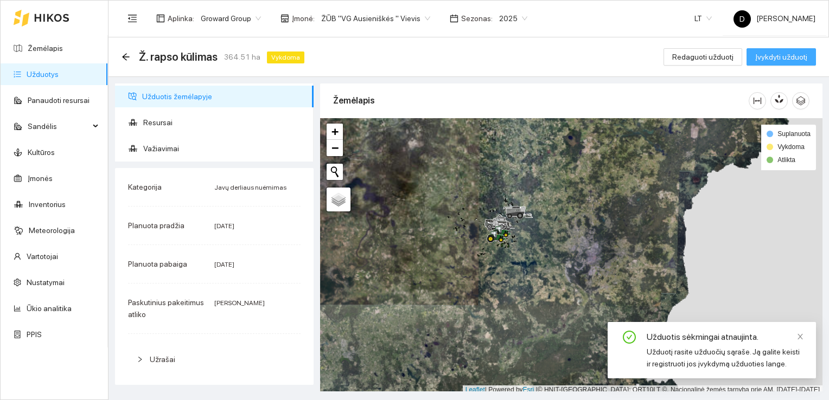
click at [797, 55] on span "Įvykdyti užduotį" at bounding box center [781, 57] width 52 height 12
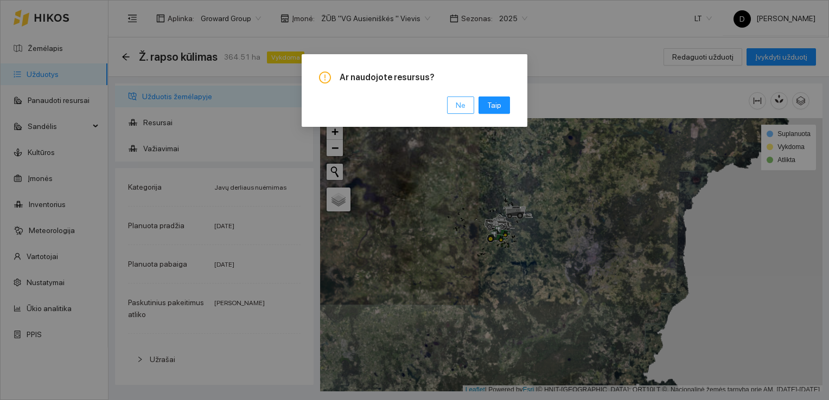
click at [464, 105] on span "Ne" at bounding box center [461, 105] width 10 height 12
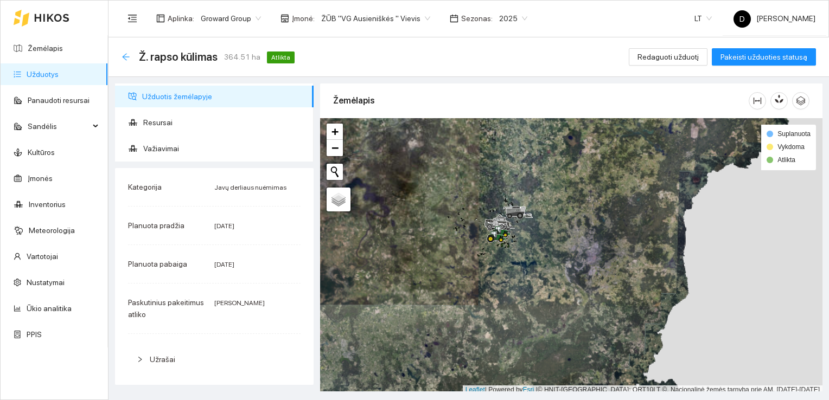
click at [124, 55] on icon "arrow-left" at bounding box center [125, 56] width 7 height 7
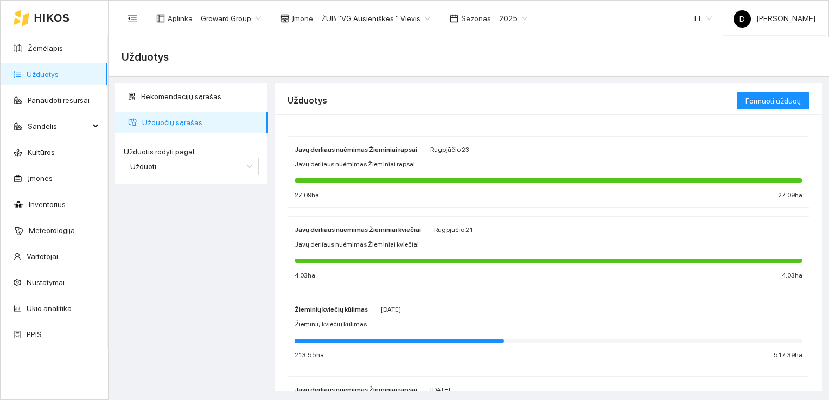
click at [360, 150] on strong "Javų derliaus nuėmimas Žieminiai rapsai" at bounding box center [356, 150] width 123 height 8
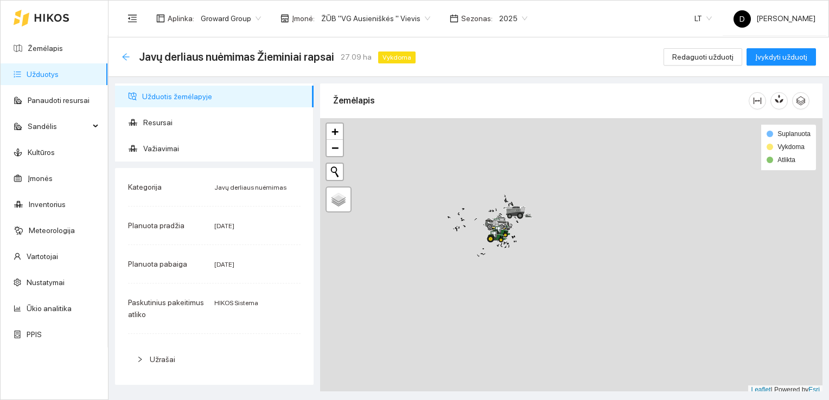
click at [124, 53] on icon "arrow-left" at bounding box center [126, 57] width 9 height 9
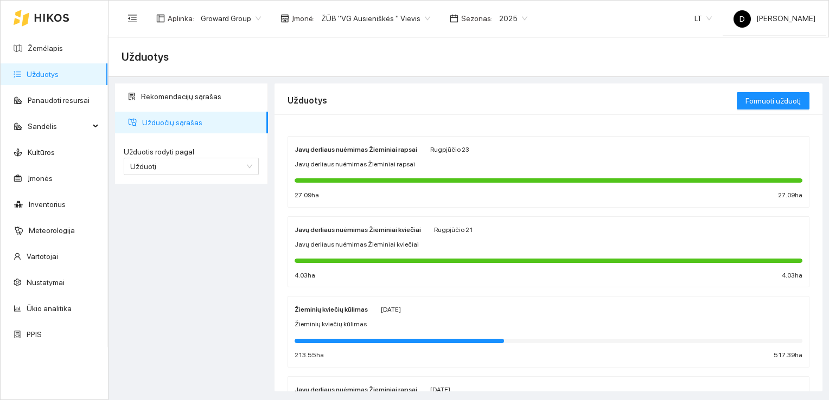
click at [318, 149] on strong "Javų derliaus nuėmimas Žieminiai rapsai" at bounding box center [356, 150] width 123 height 8
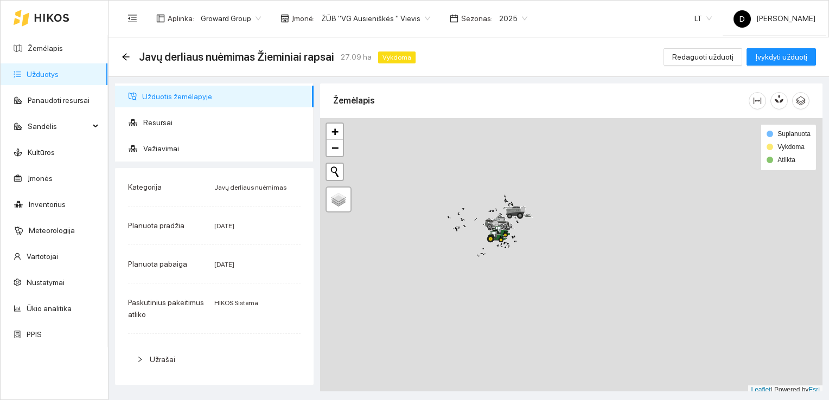
click at [37, 73] on link "Užduotys" at bounding box center [43, 74] width 32 height 9
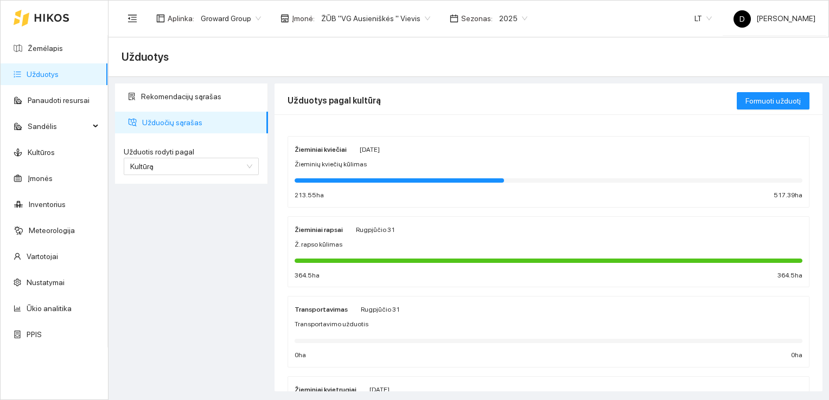
click at [315, 231] on strong "Žieminiai rapsai" at bounding box center [319, 230] width 48 height 8
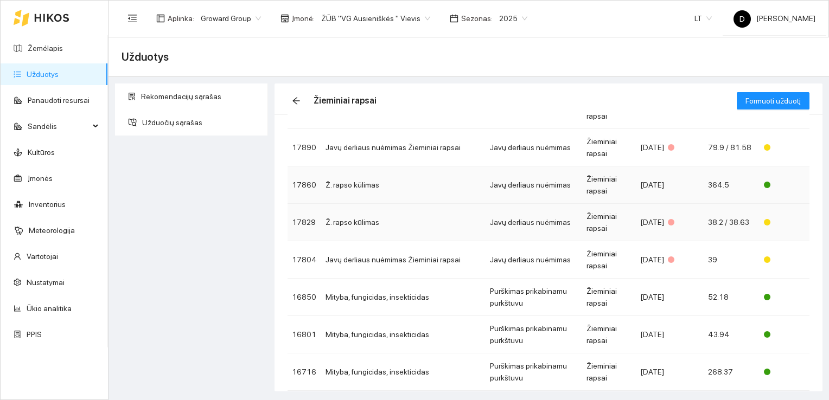
scroll to position [109, 0]
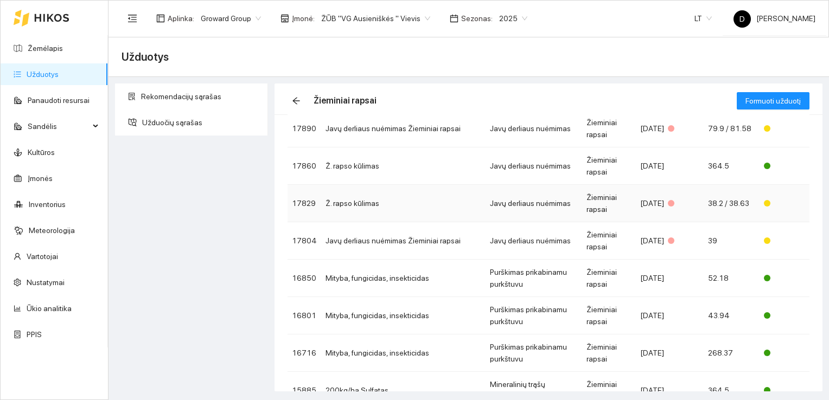
click at [394, 207] on td "Ž. rapso kūlimas" at bounding box center [403, 203] width 164 height 37
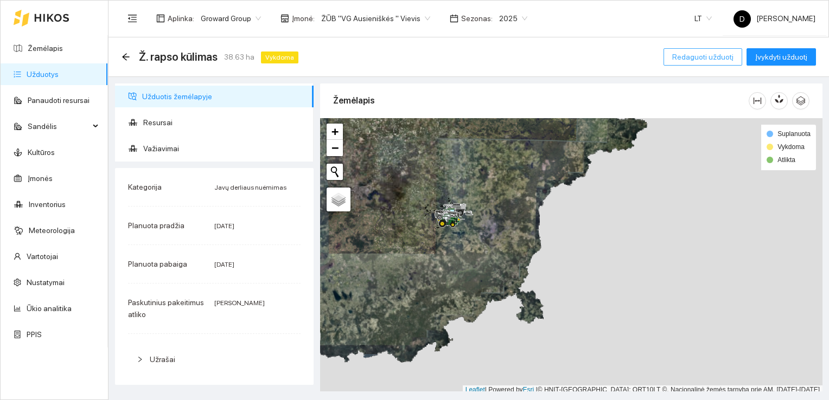
click at [710, 58] on span "Redaguoti užduotį" at bounding box center [702, 57] width 61 height 12
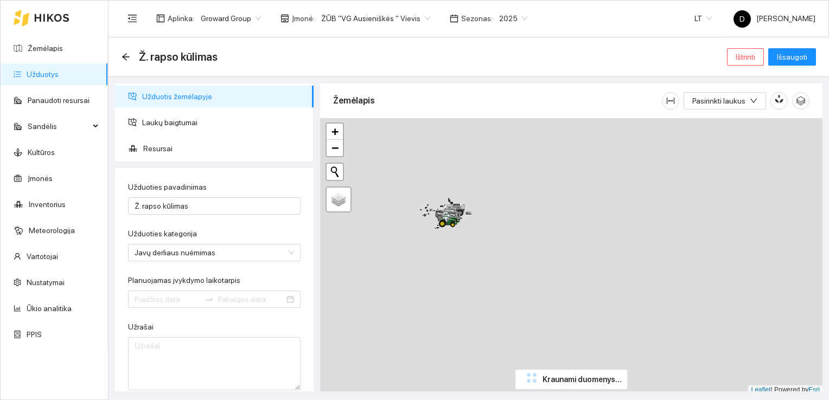
type input "[DATE]"
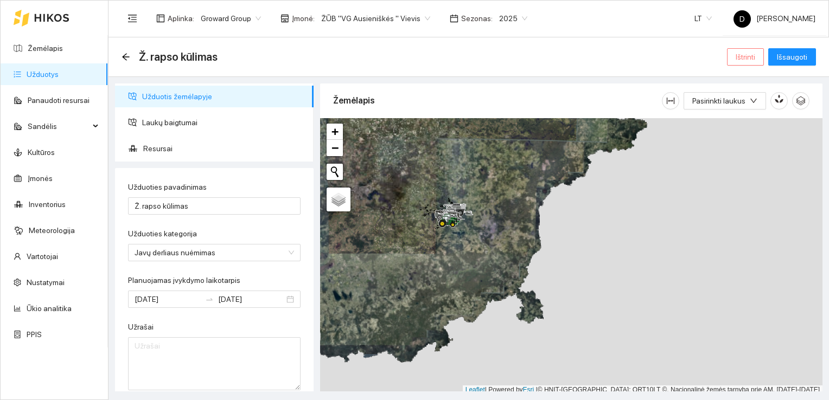
click at [748, 56] on span "Ištrinti" at bounding box center [746, 57] width 20 height 12
click at [749, 106] on span "Taip" at bounding box center [750, 110] width 14 height 12
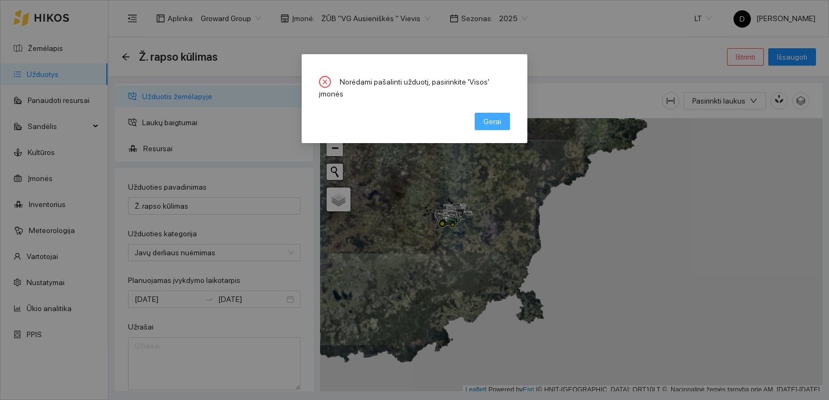
click at [492, 116] on span "Gerai" at bounding box center [492, 122] width 18 height 12
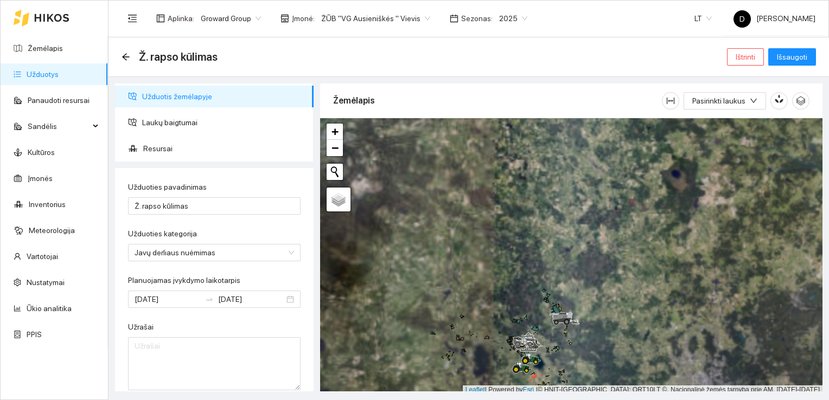
scroll to position [3, 0]
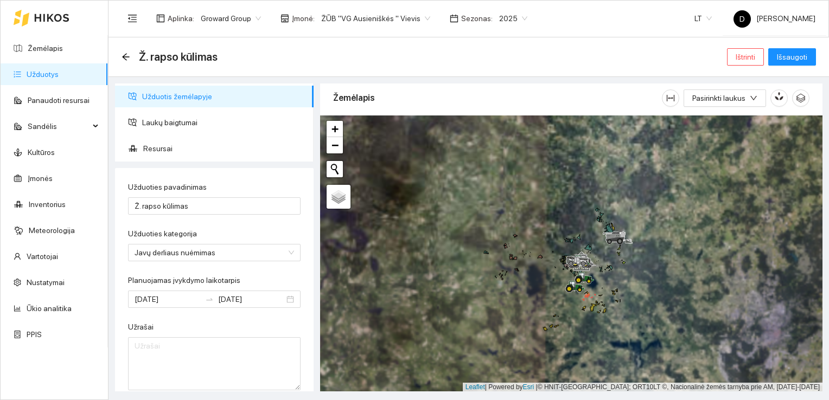
drag, startPoint x: 455, startPoint y: 261, endPoint x: 519, endPoint y: 143, distance: 134.5
click at [519, 143] on div at bounding box center [571, 254] width 502 height 277
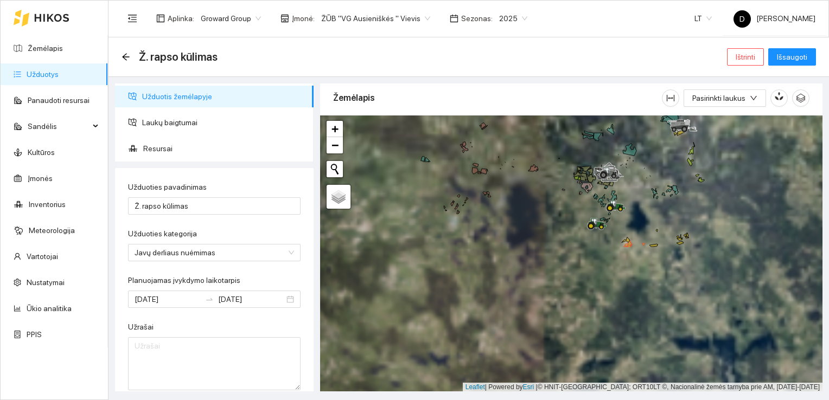
drag, startPoint x: 674, startPoint y: 324, endPoint x: 579, endPoint y: 170, distance: 180.7
click at [577, 168] on icon at bounding box center [579, 169] width 5 height 4
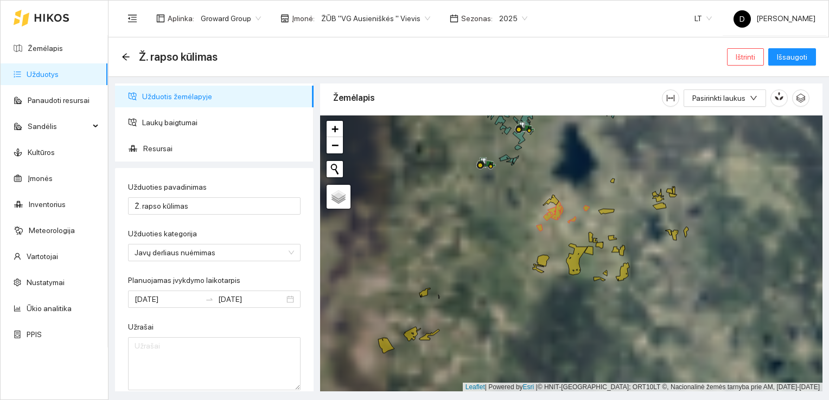
drag, startPoint x: 623, startPoint y: 248, endPoint x: 518, endPoint y: 222, distance: 108.4
click at [518, 222] on div at bounding box center [571, 254] width 502 height 277
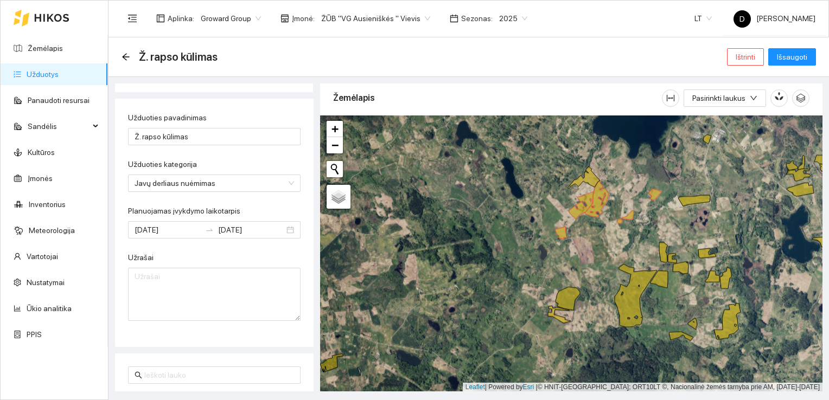
scroll to position [0, 0]
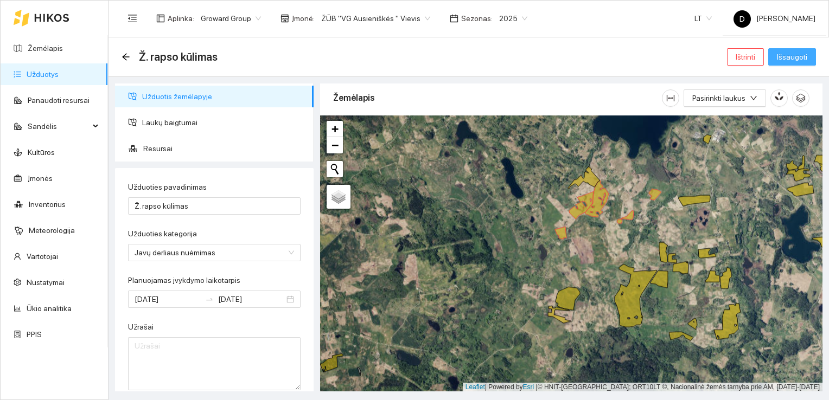
click at [794, 55] on span "Išsaugoti" at bounding box center [792, 57] width 30 height 12
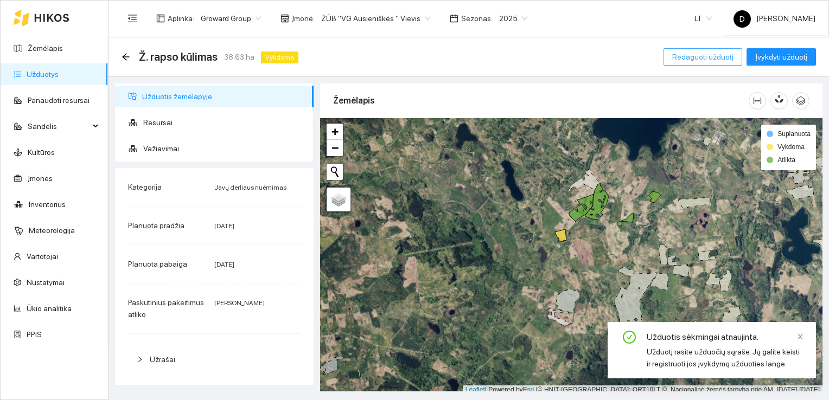
click at [715, 57] on span "Redaguoti užduotį" at bounding box center [702, 57] width 61 height 12
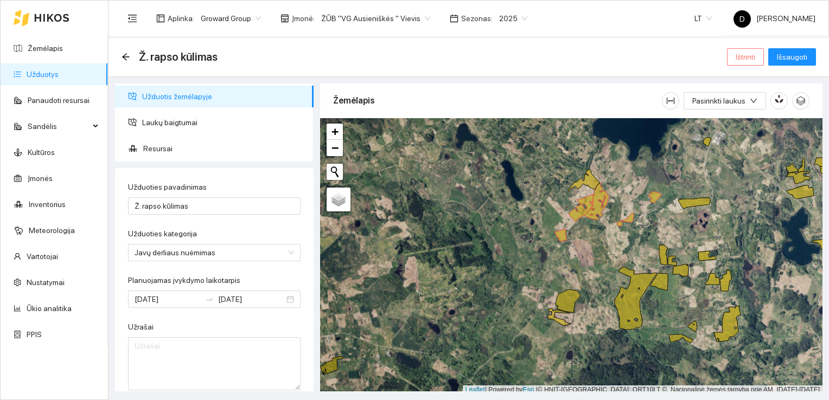
click at [742, 56] on span "Ištrinti" at bounding box center [746, 57] width 20 height 12
click at [748, 111] on span "Taip" at bounding box center [750, 110] width 14 height 12
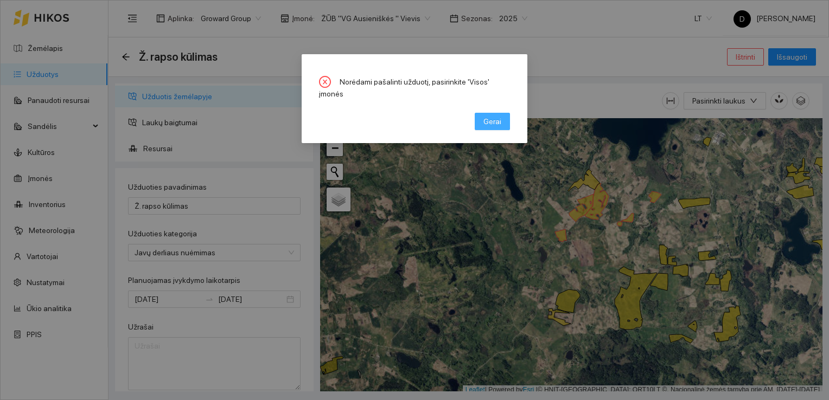
click at [493, 116] on span "Gerai" at bounding box center [492, 122] width 18 height 12
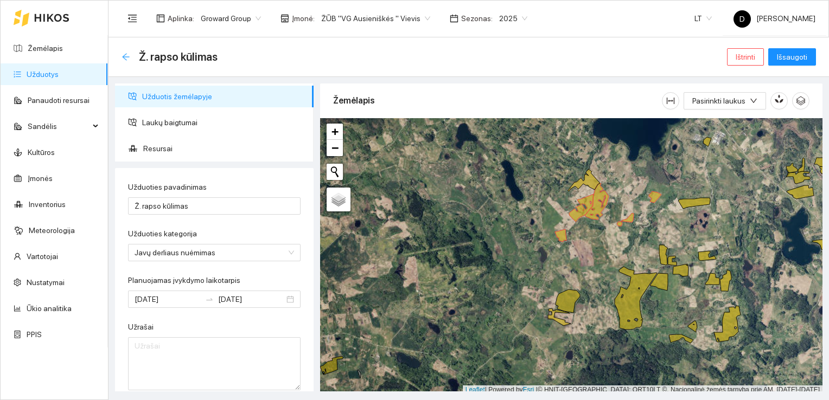
click at [126, 57] on icon "arrow-left" at bounding box center [125, 56] width 7 height 7
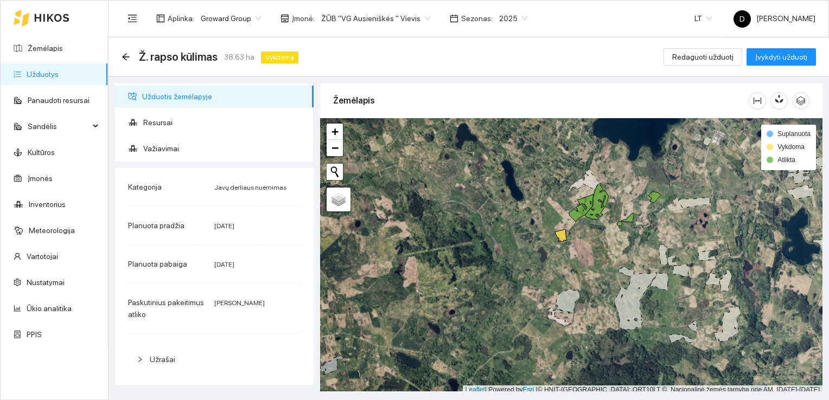
click at [43, 74] on link "Užduotys" at bounding box center [43, 74] width 32 height 9
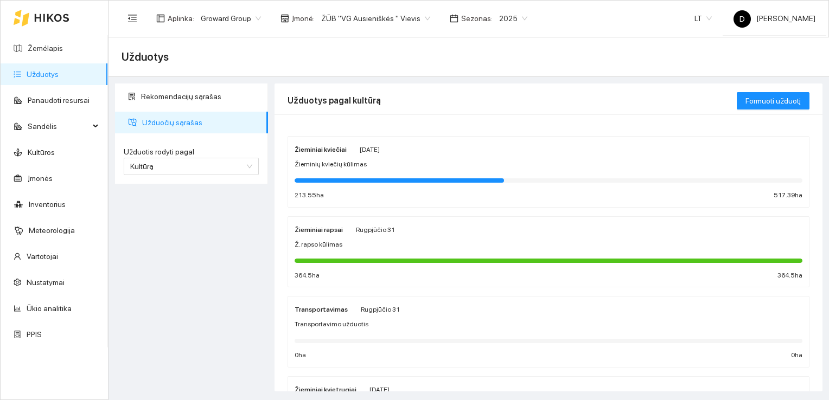
click at [593, 19] on div "Aplinka : Groward Group Įmonė : ŽŪB "VG Ausieniškės " Vievis Sezonas : 2025 LT …" at bounding box center [469, 18] width 694 height 35
click at [320, 228] on strong "Žieminiai rapsai" at bounding box center [319, 230] width 48 height 8
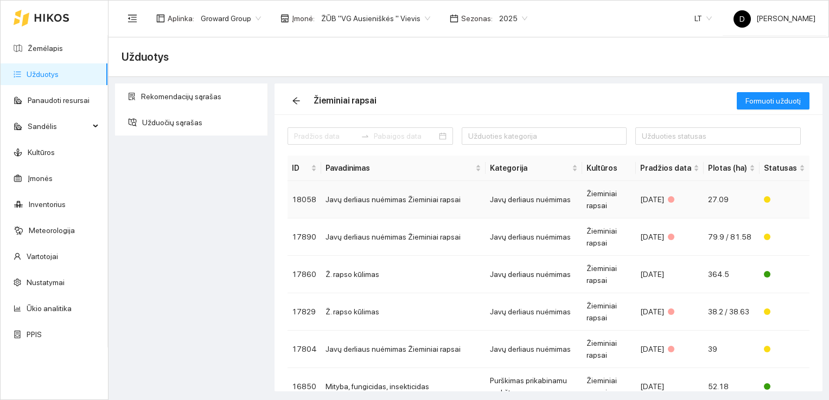
click at [309, 199] on td "18058" at bounding box center [305, 199] width 34 height 37
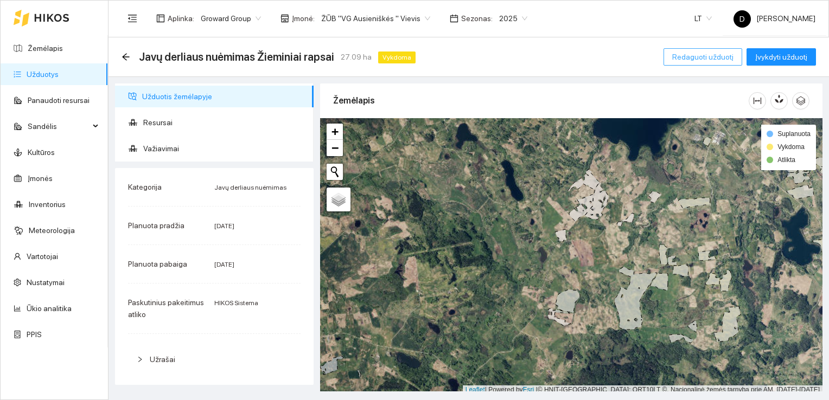
click at [728, 58] on span "Redaguoti užduotį" at bounding box center [702, 57] width 61 height 12
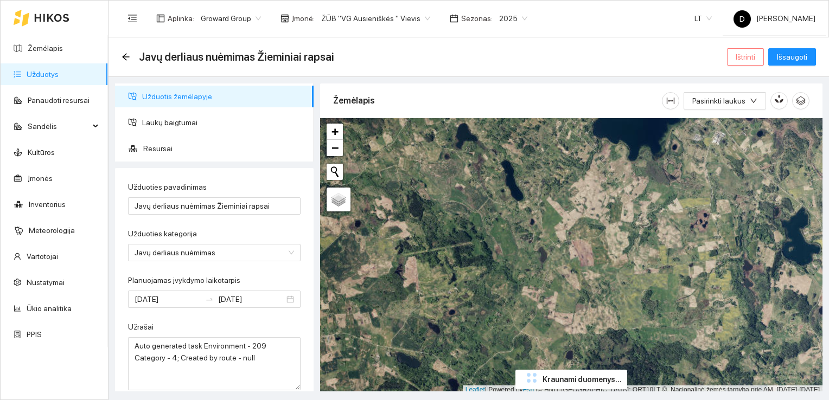
click at [750, 53] on span "Ištrinti" at bounding box center [746, 57] width 20 height 12
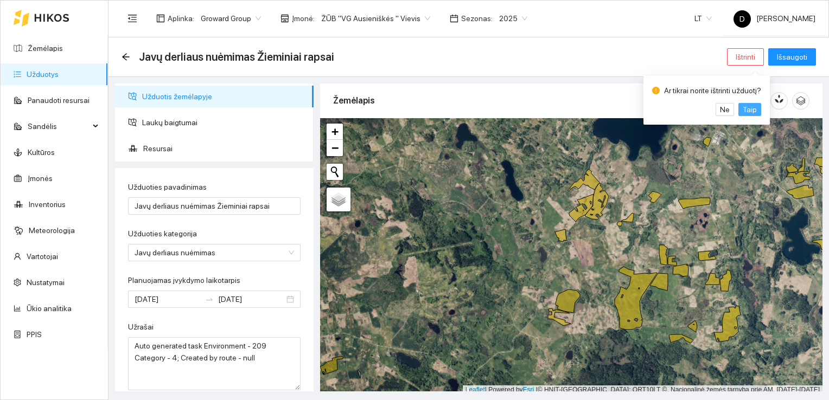
click at [750, 105] on span "Taip" at bounding box center [750, 110] width 14 height 12
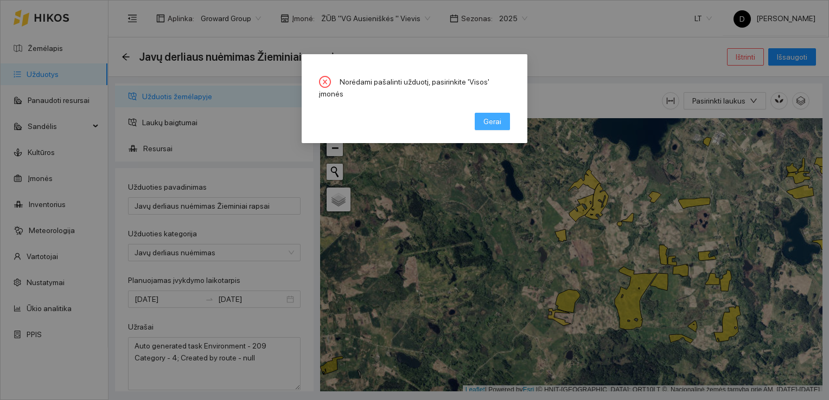
click at [496, 116] on span "Gerai" at bounding box center [492, 122] width 18 height 12
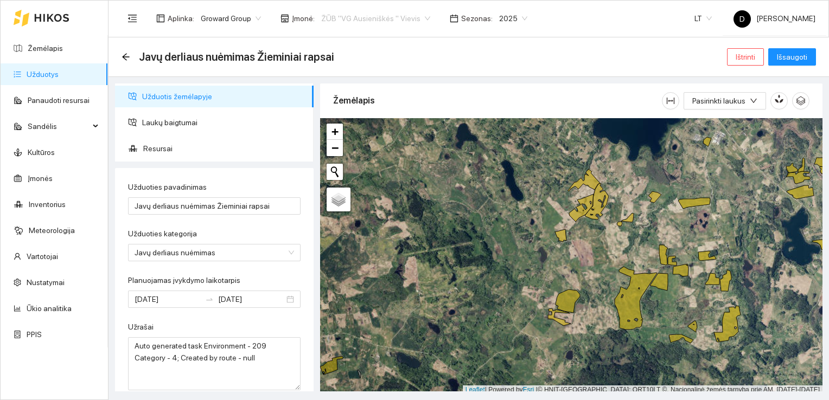
click at [418, 16] on span "ŽŪB "VG Ausieniškės " Vievis" at bounding box center [375, 18] width 109 height 16
click at [324, 40] on div "Visos" at bounding box center [368, 40] width 104 height 12
click at [754, 56] on span "Ištrinti" at bounding box center [746, 57] width 20 height 12
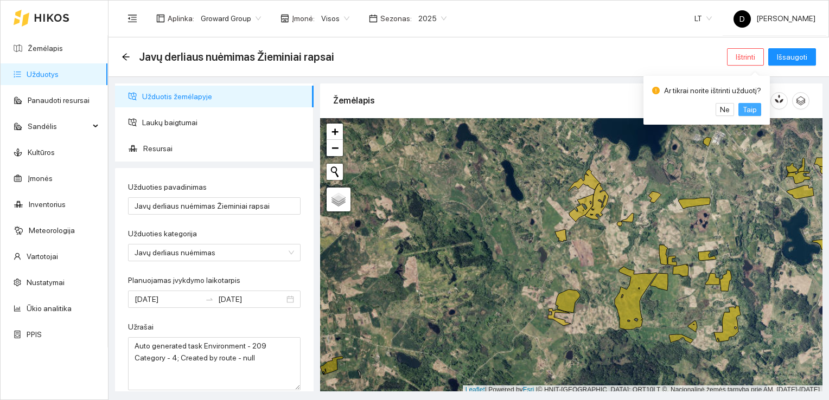
click at [751, 107] on span "Taip" at bounding box center [750, 110] width 14 height 12
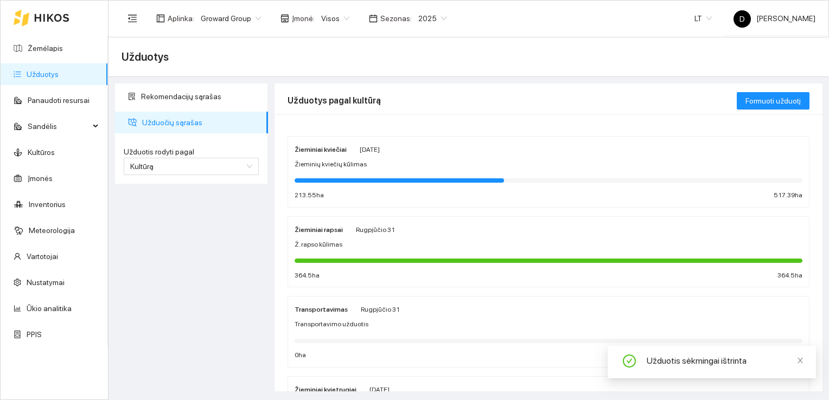
click at [321, 236] on div "Žieminiai rapsai [DATE] Ž. rapso kūlimas 364.5 ha 364.5 ha" at bounding box center [549, 253] width 508 height 58
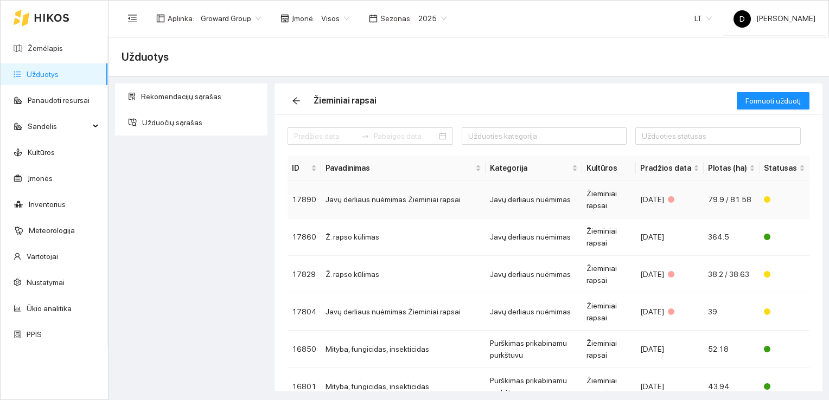
click at [355, 203] on td "Javų derliaus nuėmimas Žieminiai rapsai" at bounding box center [403, 199] width 164 height 37
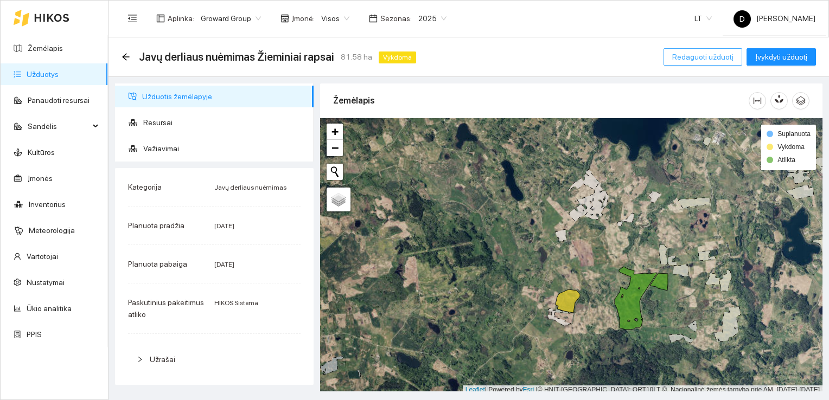
click at [718, 57] on span "Redaguoti užduotį" at bounding box center [702, 57] width 61 height 12
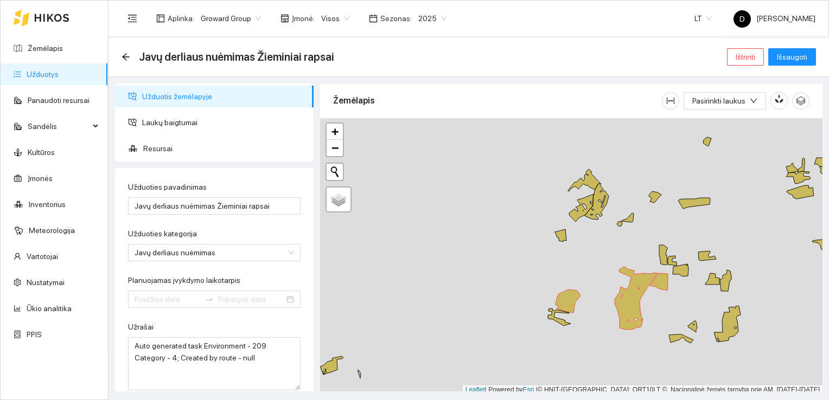
type input "[DATE]"
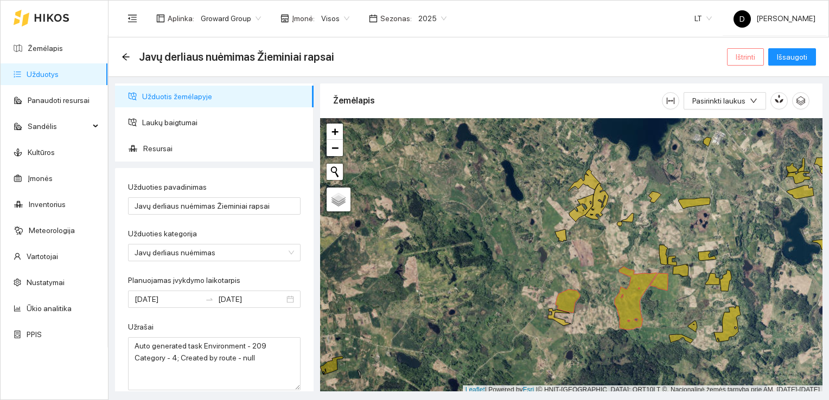
click at [747, 55] on span "Ištrinti" at bounding box center [746, 57] width 20 height 12
click at [746, 109] on span "Taip" at bounding box center [750, 110] width 14 height 12
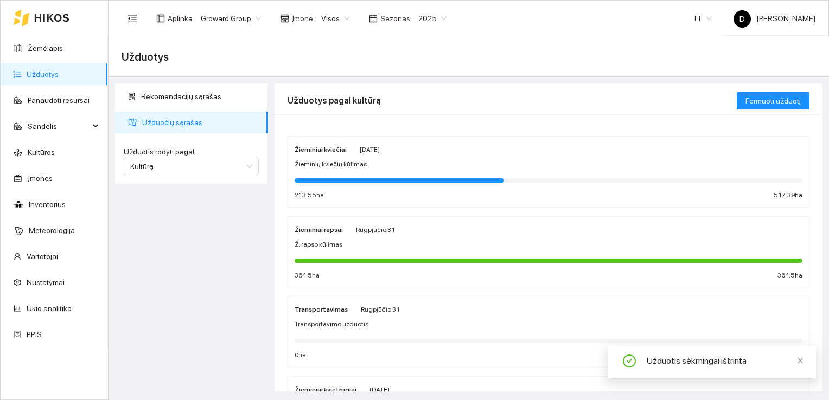
click at [326, 240] on span "Ž. rapso kūlimas" at bounding box center [319, 245] width 48 height 10
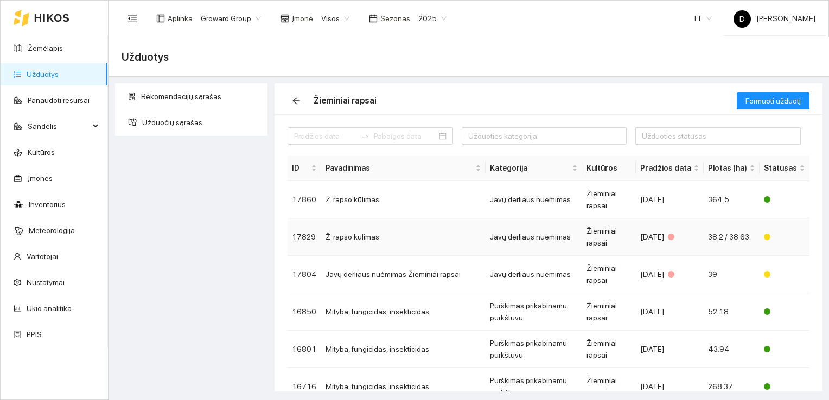
click at [356, 238] on td "Ž. rapso kūlimas" at bounding box center [403, 237] width 164 height 37
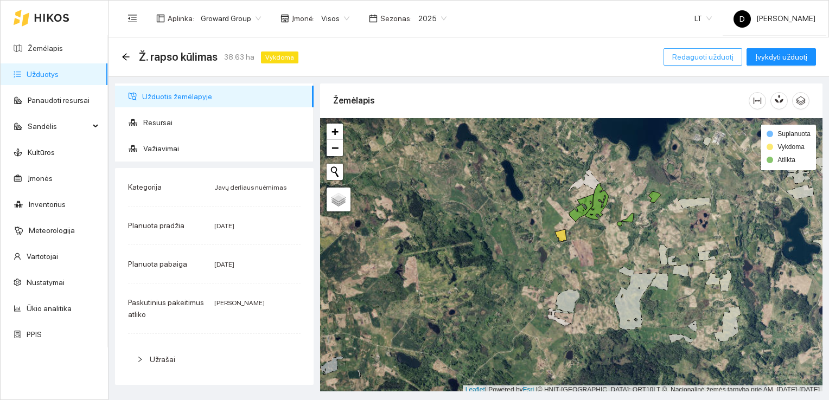
click at [707, 58] on span "Redaguoti užduotį" at bounding box center [702, 57] width 61 height 12
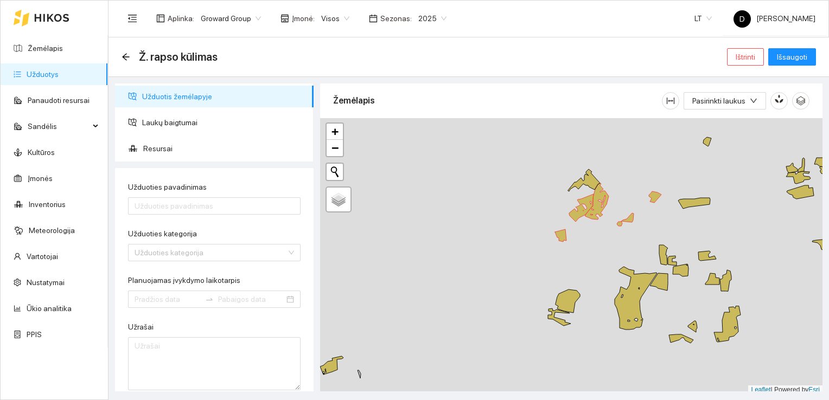
type input "Ž. rapso kūlimas"
type input "[DATE]"
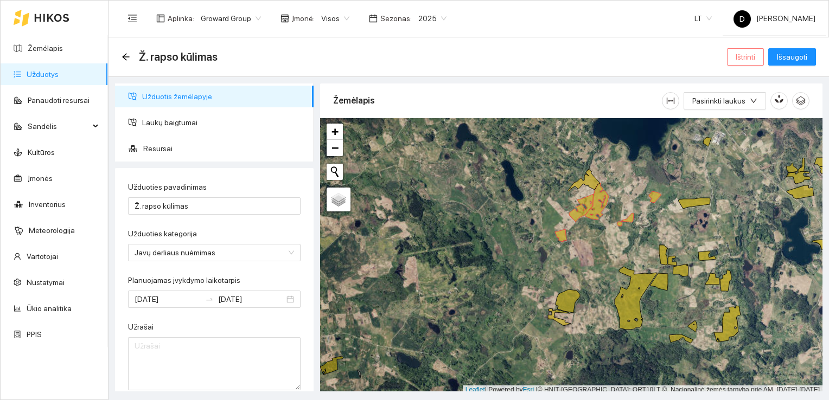
click at [748, 59] on span "Ištrinti" at bounding box center [746, 57] width 20 height 12
click at [751, 107] on span "Taip" at bounding box center [750, 110] width 14 height 12
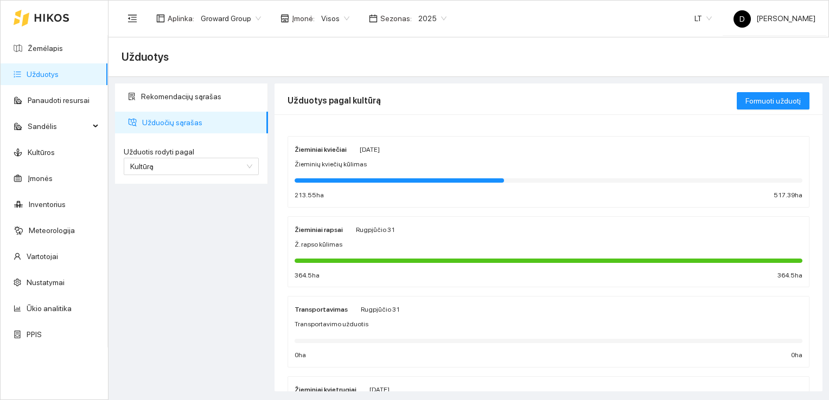
click at [180, 248] on div "Rekomendacijų sąrašas Užduočių sąrašas Užduotis rodyti pagal Kultūrą Užduotis r…" at bounding box center [192, 238] width 160 height 308
click at [174, 229] on div "Rekomendacijų sąrašas Užduočių sąrašas Užduotis rodyti pagal Kultūrą Užduotis r…" at bounding box center [192, 238] width 160 height 308
click at [316, 244] on span "Ž. rapso kūlimas" at bounding box center [319, 245] width 48 height 10
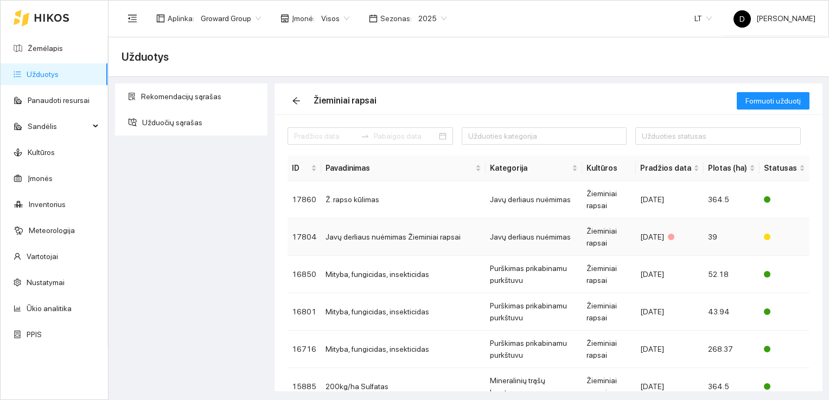
click at [436, 237] on td "Javų derliaus nuėmimas Žieminiai rapsai" at bounding box center [403, 237] width 164 height 37
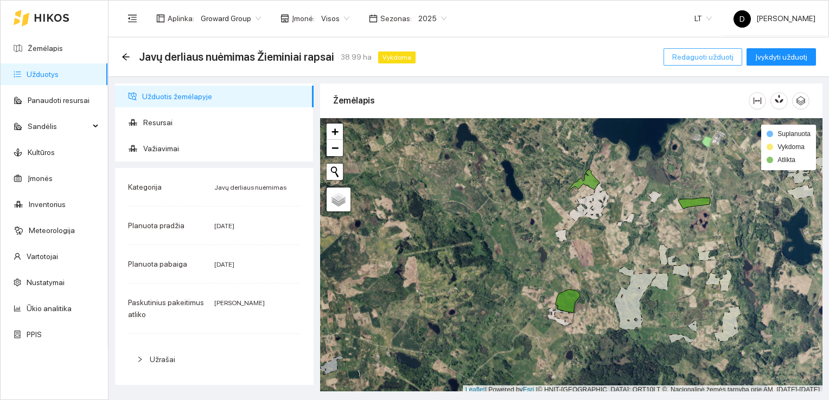
click at [703, 55] on span "Redaguoti užduotį" at bounding box center [702, 57] width 61 height 12
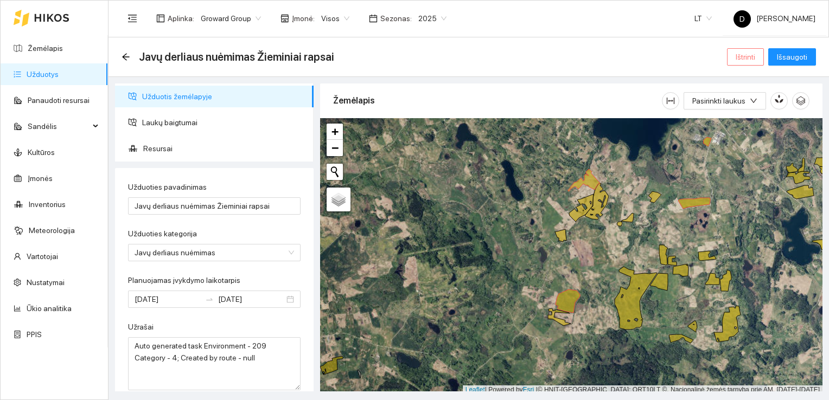
click at [749, 55] on span "Ištrinti" at bounding box center [746, 57] width 20 height 12
click at [745, 110] on span "Taip" at bounding box center [750, 110] width 14 height 12
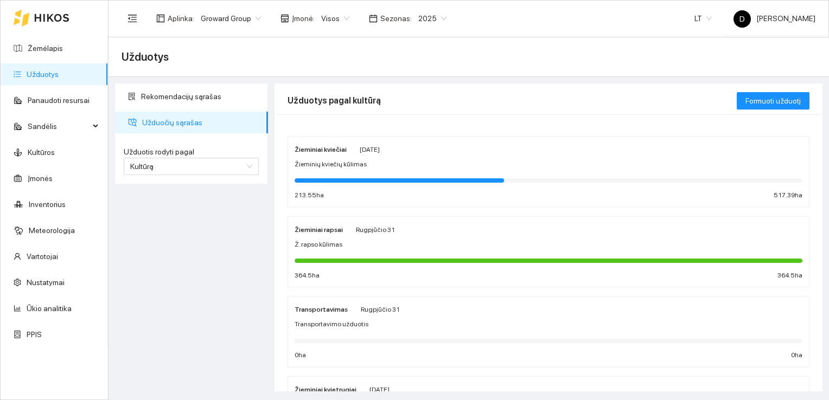
click at [193, 226] on div "Rekomendacijų sąrašas Užduočių sąrašas Užduotis rodyti pagal Kultūrą Užduotis r…" at bounding box center [192, 238] width 160 height 308
click at [349, 249] on div "Ž. rapso kūlimas" at bounding box center [549, 245] width 508 height 10
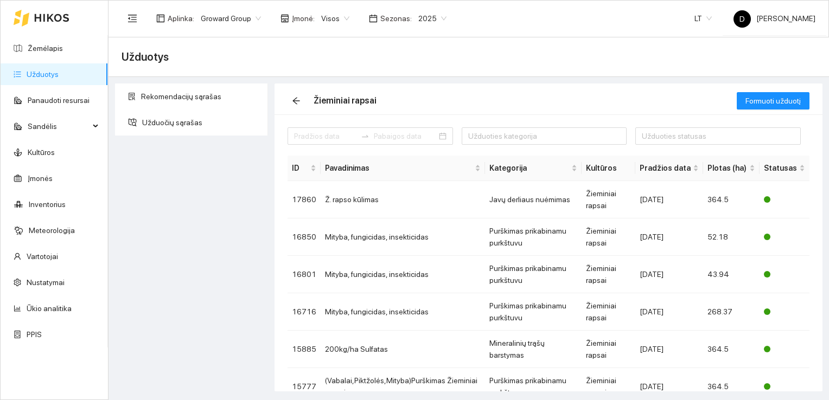
click at [208, 226] on div "Rekomendacijų sąrašas Užduočių sąrašas" at bounding box center [192, 238] width 160 height 308
click at [160, 179] on div "Rekomendacijų sąrašas Užduočių sąrašas" at bounding box center [192, 238] width 160 height 308
click at [183, 201] on div "Rekomendacijų sąrašas Užduočių sąrašas" at bounding box center [192, 238] width 160 height 308
click at [184, 201] on div "Rekomendacijų sąrašas Užduočių sąrašas" at bounding box center [192, 238] width 160 height 308
click at [229, 239] on div "Rekomendacijų sąrašas Užduočių sąrašas" at bounding box center [192, 238] width 160 height 308
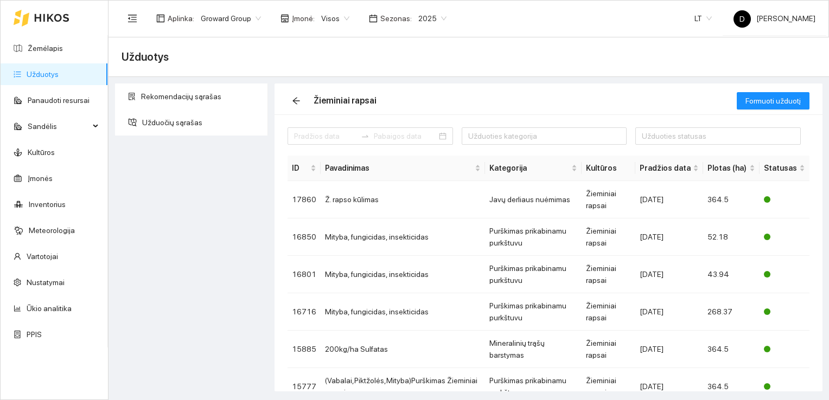
click at [188, 177] on div "Rekomendacijų sąrašas Užduočių sąrašas" at bounding box center [192, 238] width 160 height 308
click at [202, 202] on div "Rekomendacijų sąrašas Užduočių sąrašas" at bounding box center [192, 238] width 160 height 308
click at [39, 72] on link "Užduotys" at bounding box center [43, 74] width 32 height 9
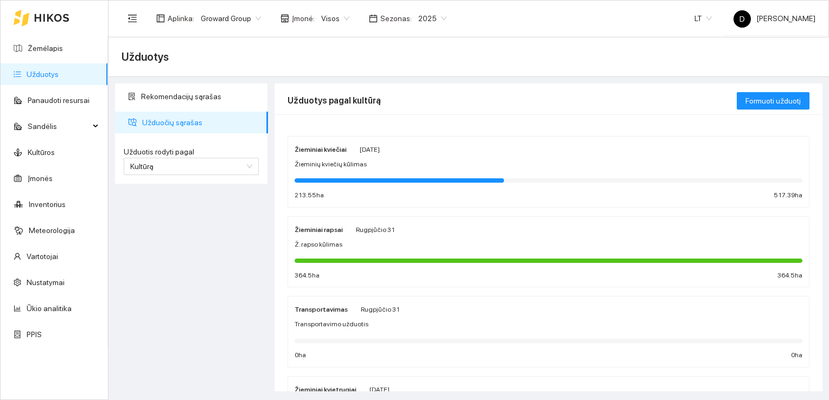
click at [436, 175] on div at bounding box center [549, 180] width 508 height 12
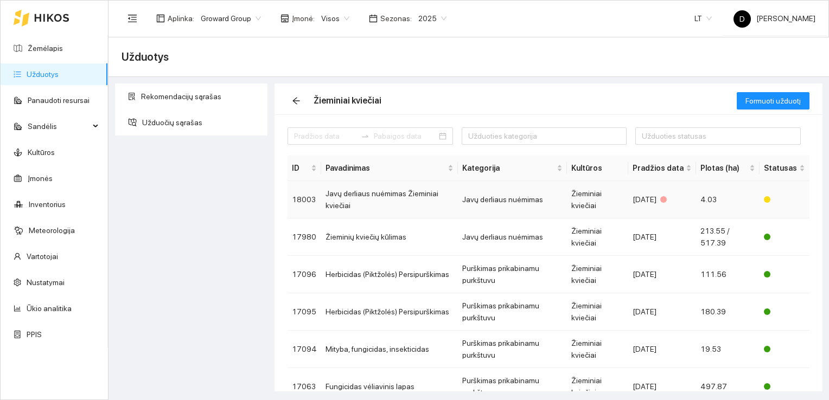
click at [342, 194] on td "Javų derliaus nuėmimas Žieminiai kviečiai" at bounding box center [389, 199] width 137 height 37
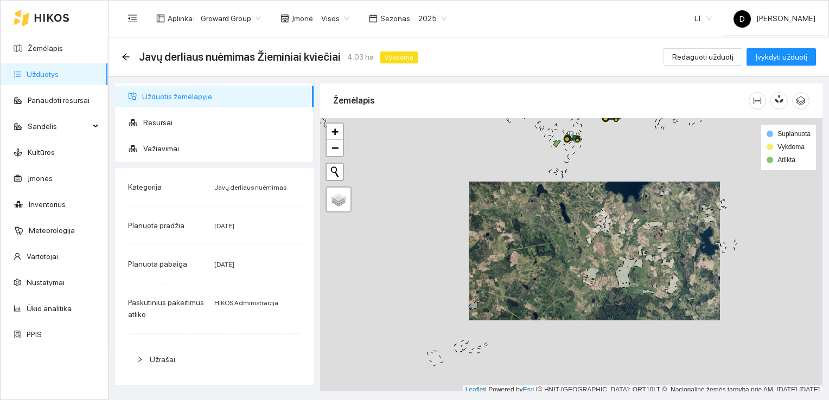
scroll to position [3, 0]
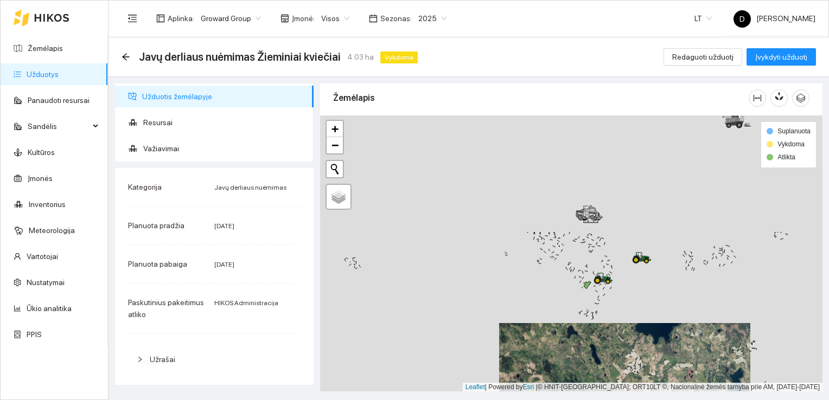
drag, startPoint x: 537, startPoint y: 164, endPoint x: 567, endPoint y: 306, distance: 145.2
click at [568, 311] on div at bounding box center [571, 254] width 502 height 277
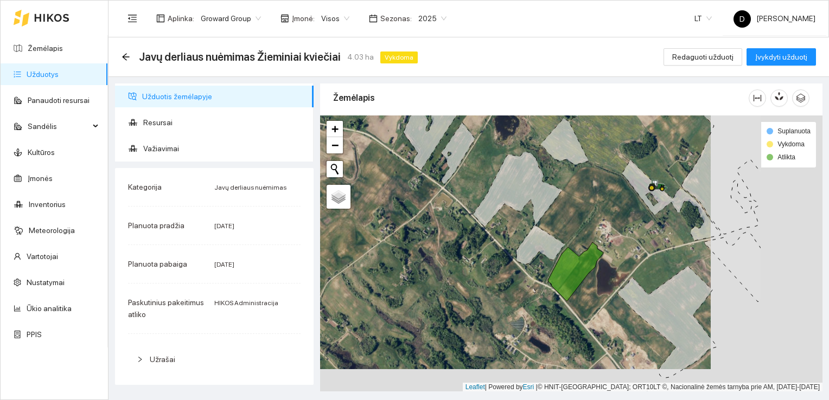
drag, startPoint x: 653, startPoint y: 292, endPoint x: 514, endPoint y: 262, distance: 142.1
click at [515, 262] on div at bounding box center [571, 254] width 502 height 277
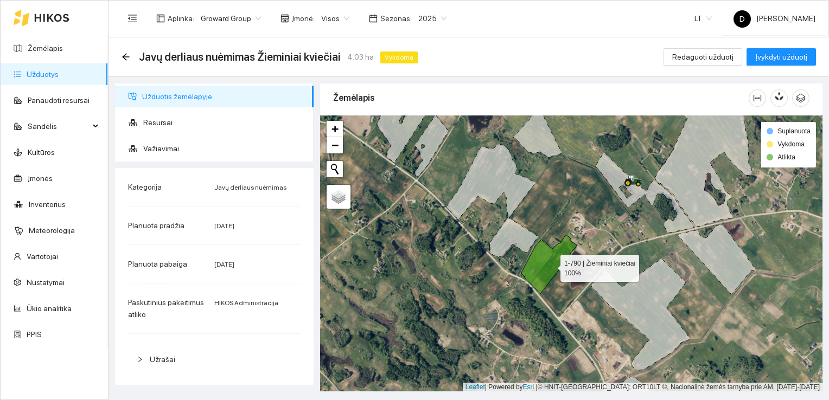
click at [551, 265] on icon at bounding box center [548, 264] width 55 height 59
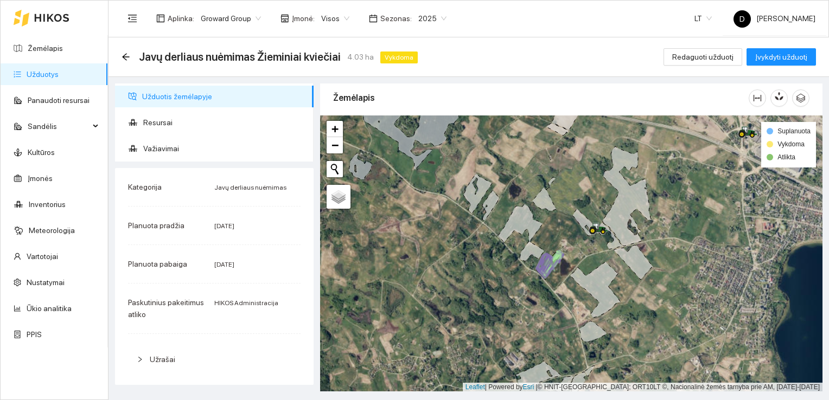
click at [41, 72] on link "Užduotys" at bounding box center [43, 74] width 32 height 9
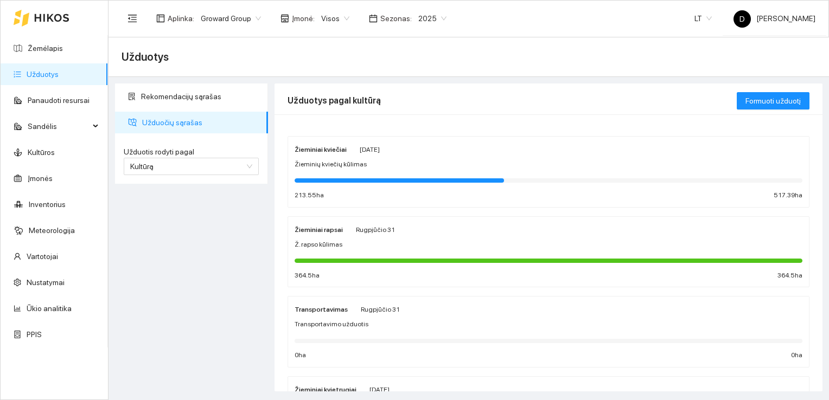
click at [330, 169] on div "Žieminiai kviečiai [PERSON_NAME][DATE] Žieminių kviečių kūlimas 213.55 ha 517.3…" at bounding box center [549, 172] width 508 height 58
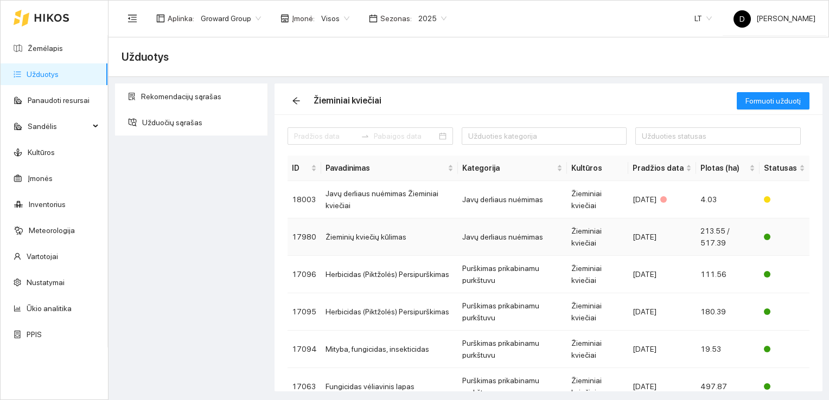
click at [365, 240] on td "Žieminių kviečių kūlimas" at bounding box center [389, 237] width 137 height 37
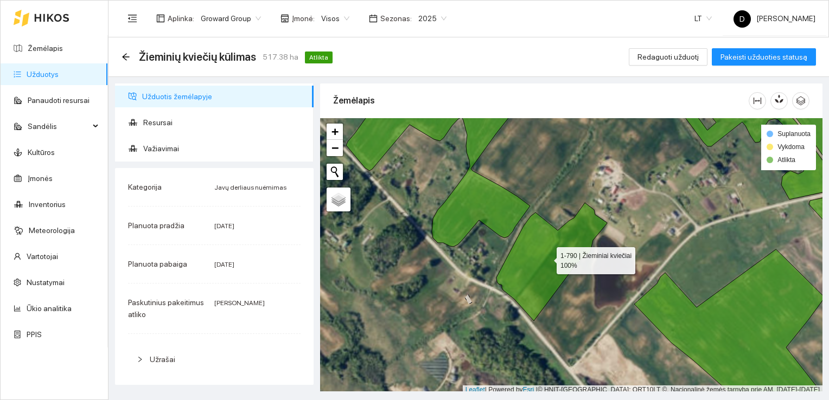
scroll to position [3, 0]
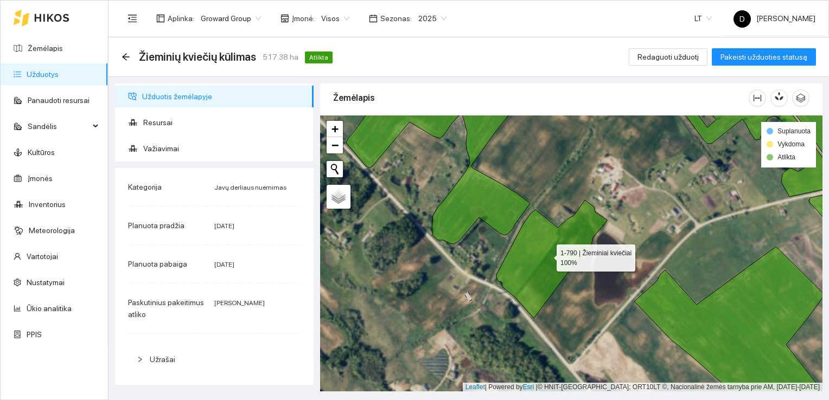
click at [549, 270] on icon at bounding box center [551, 259] width 111 height 118
click at [164, 147] on span "Važiavimai" at bounding box center [224, 149] width 162 height 22
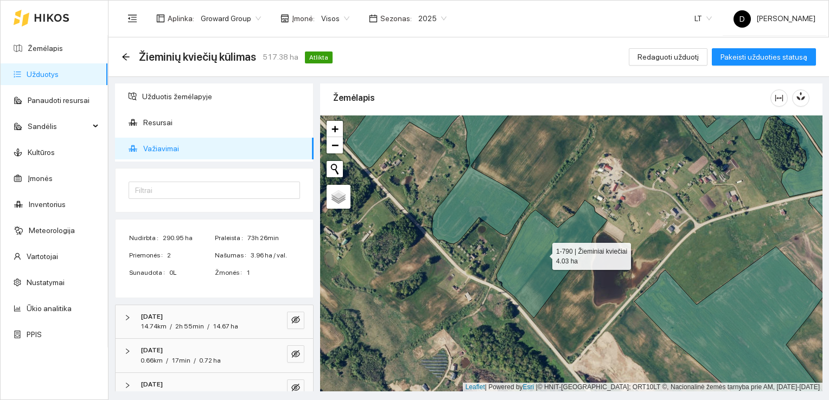
click at [543, 252] on icon at bounding box center [551, 259] width 111 height 118
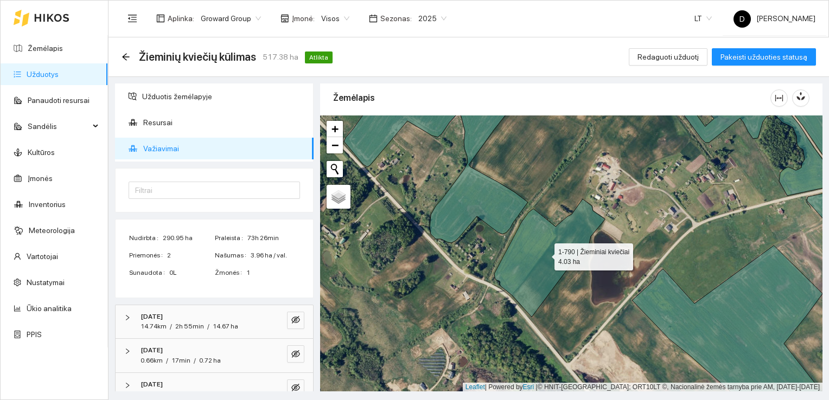
click at [538, 263] on icon at bounding box center [549, 258] width 111 height 118
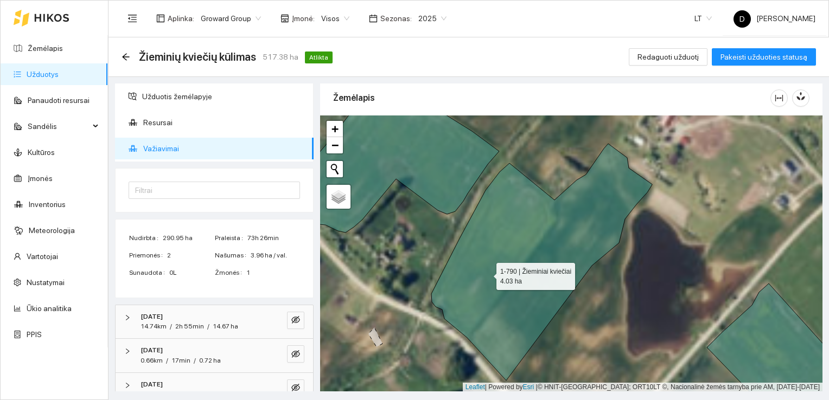
drag, startPoint x: 495, startPoint y: 286, endPoint x: 486, endPoint y: 270, distance: 18.7
click at [486, 270] on icon at bounding box center [541, 262] width 221 height 237
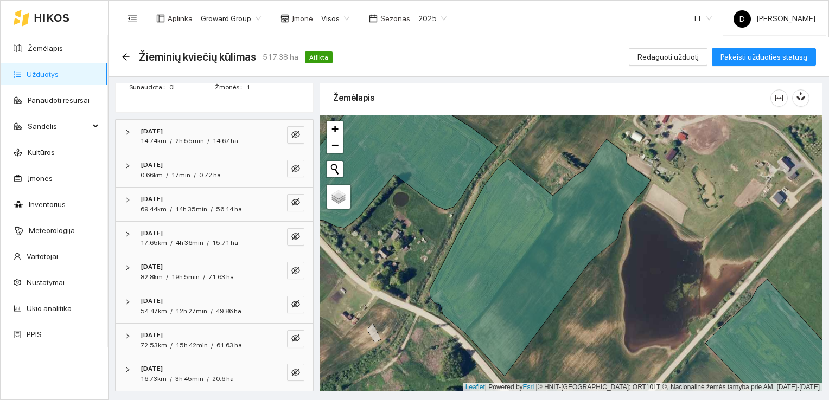
scroll to position [187, 0]
click at [291, 374] on icon "eye-invisible" at bounding box center [295, 371] width 9 height 9
click at [291, 370] on icon "eye" at bounding box center [295, 371] width 9 height 9
click at [291, 339] on icon "eye-invisible" at bounding box center [295, 337] width 9 height 9
click at [291, 337] on icon "eye" at bounding box center [295, 337] width 9 height 9
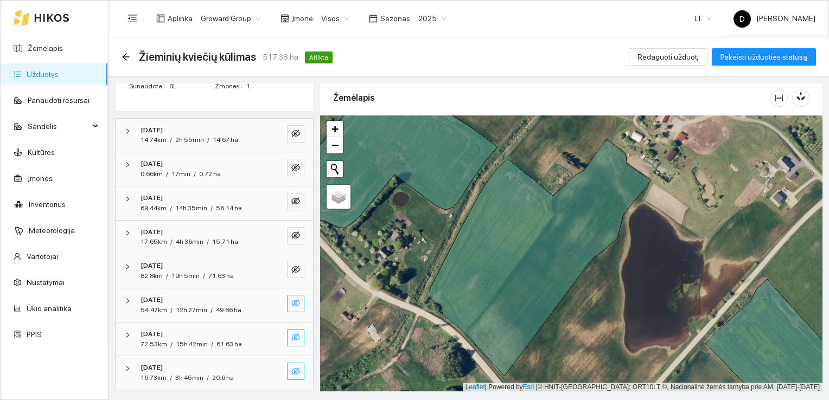
click at [291, 301] on icon "eye-invisible" at bounding box center [295, 303] width 9 height 8
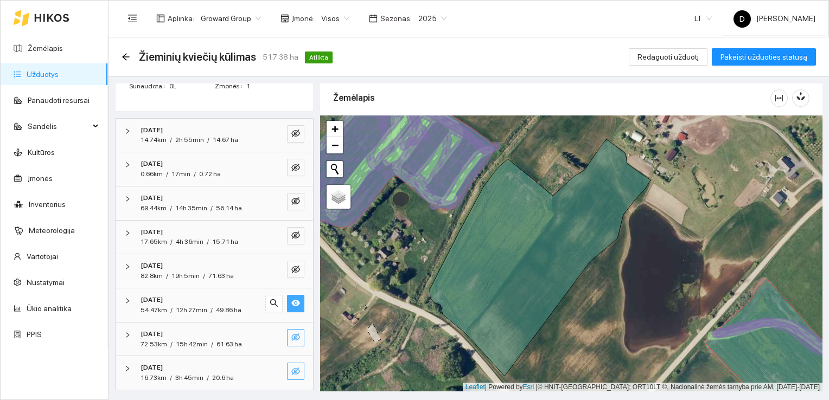
click at [291, 301] on icon "eye" at bounding box center [295, 304] width 9 height 7
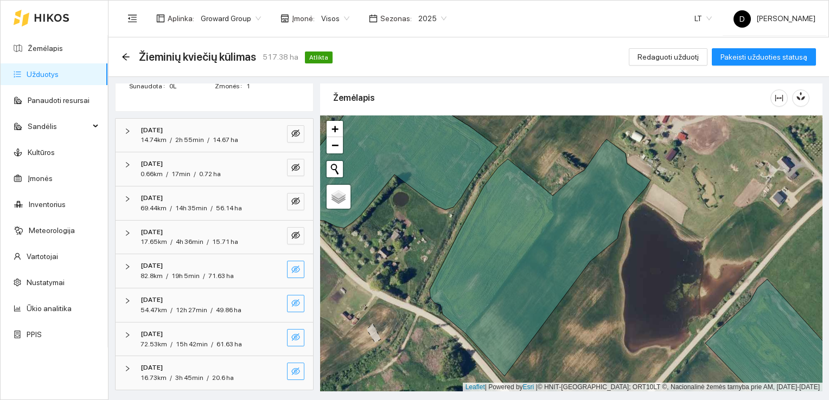
click at [291, 266] on icon "eye-invisible" at bounding box center [295, 270] width 9 height 8
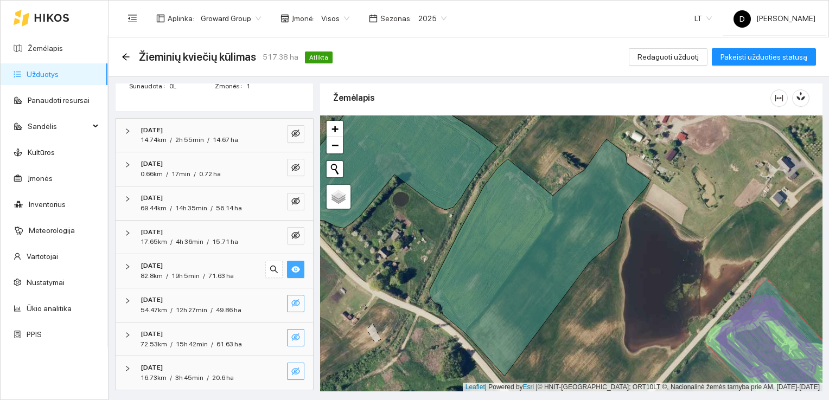
click at [291, 268] on icon "eye" at bounding box center [295, 269] width 9 height 7
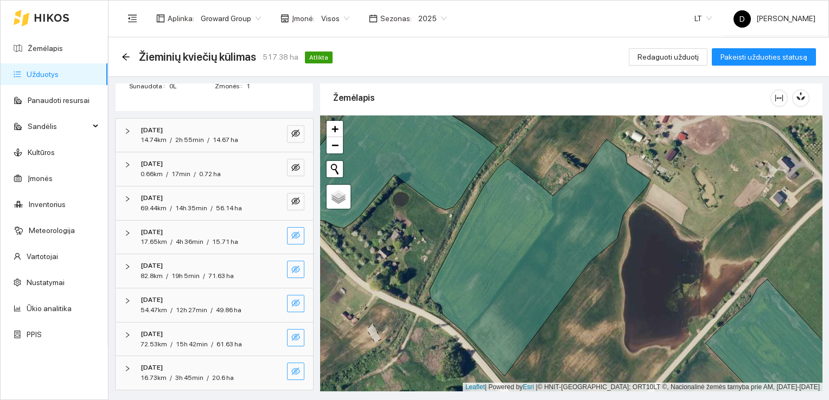
click at [294, 240] on button "button" at bounding box center [295, 235] width 17 height 17
click at [294, 238] on button "button" at bounding box center [295, 235] width 17 height 17
click at [291, 197] on icon "eye-invisible" at bounding box center [295, 201] width 9 height 9
click at [291, 197] on icon "eye" at bounding box center [295, 201] width 9 height 9
click at [291, 170] on icon "eye-invisible" at bounding box center [295, 167] width 9 height 9
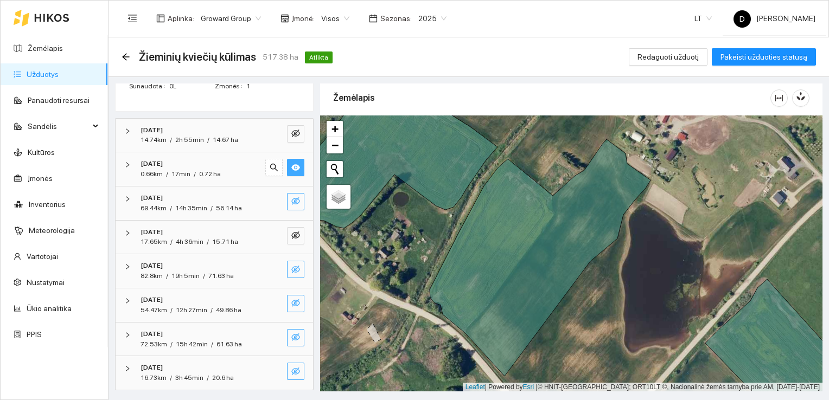
click at [291, 170] on icon "eye" at bounding box center [295, 167] width 9 height 9
click at [291, 134] on icon "eye-invisible" at bounding box center [295, 134] width 9 height 8
click at [291, 132] on icon "eye" at bounding box center [295, 133] width 9 height 7
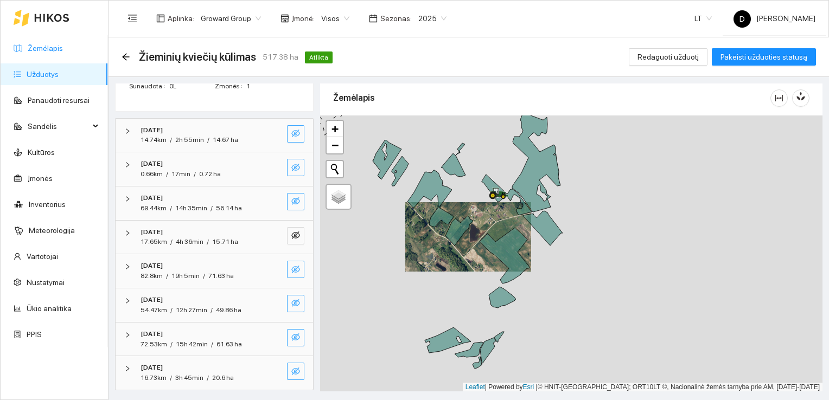
click at [36, 51] on link "Žemėlapis" at bounding box center [45, 48] width 35 height 9
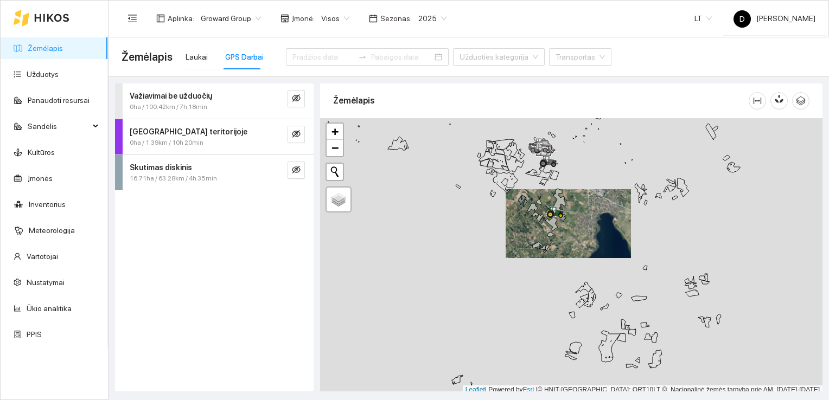
scroll to position [3, 0]
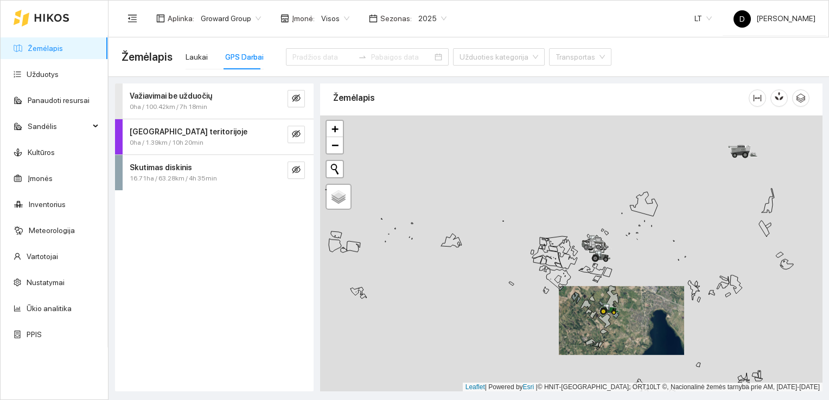
drag, startPoint x: 573, startPoint y: 170, endPoint x: 626, endPoint y: 270, distance: 113.1
click at [626, 270] on div at bounding box center [571, 254] width 502 height 277
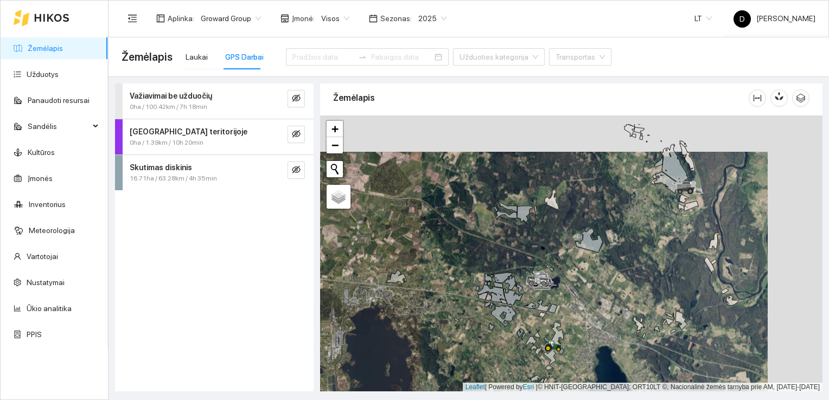
drag, startPoint x: 638, startPoint y: 228, endPoint x: 581, endPoint y: 267, distance: 68.8
click at [581, 267] on div at bounding box center [571, 254] width 502 height 277
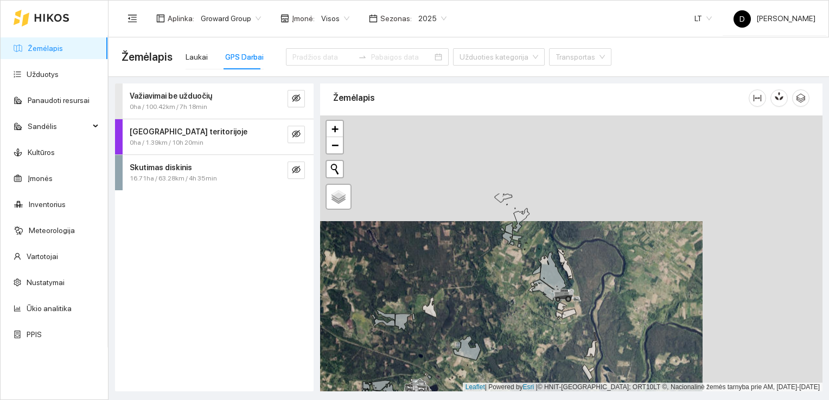
drag, startPoint x: 608, startPoint y: 208, endPoint x: 586, endPoint y: 280, distance: 75.0
click at [530, 304] on div at bounding box center [571, 254] width 502 height 277
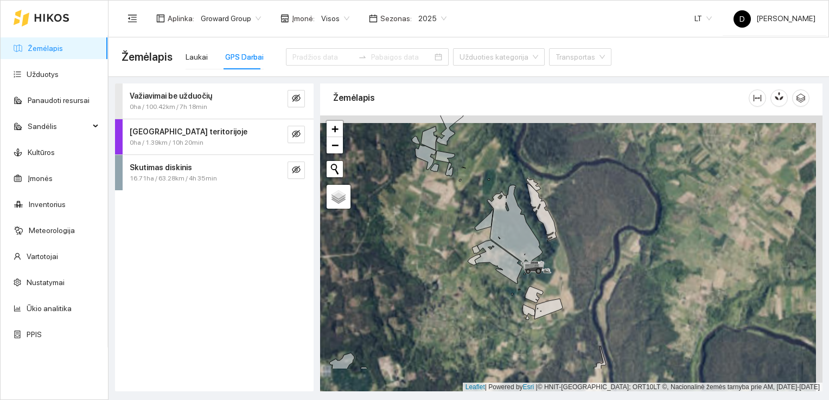
drag, startPoint x: 586, startPoint y: 291, endPoint x: 621, endPoint y: 225, distance: 74.7
click at [621, 225] on div at bounding box center [571, 254] width 502 height 277
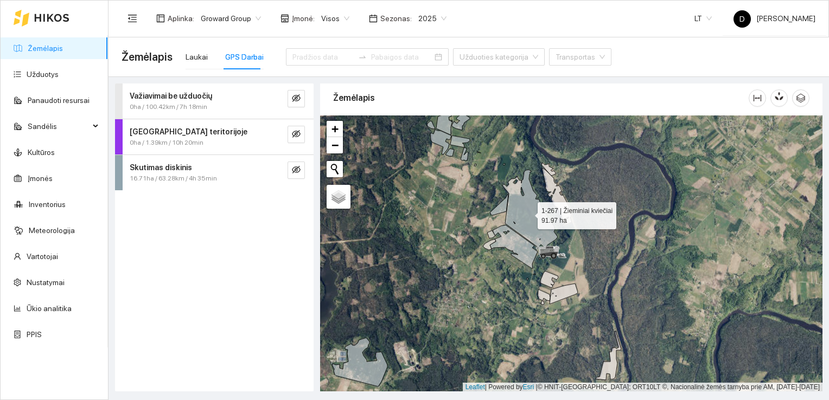
click at [518, 215] on icon at bounding box center [529, 209] width 55 height 78
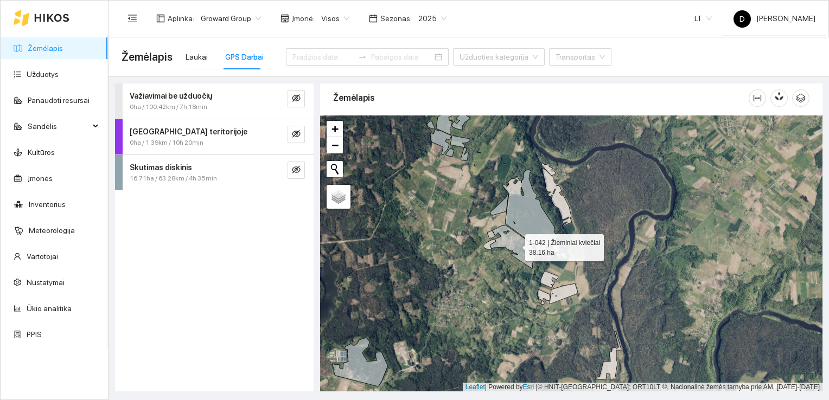
click at [515, 239] on icon at bounding box center [514, 246] width 48 height 43
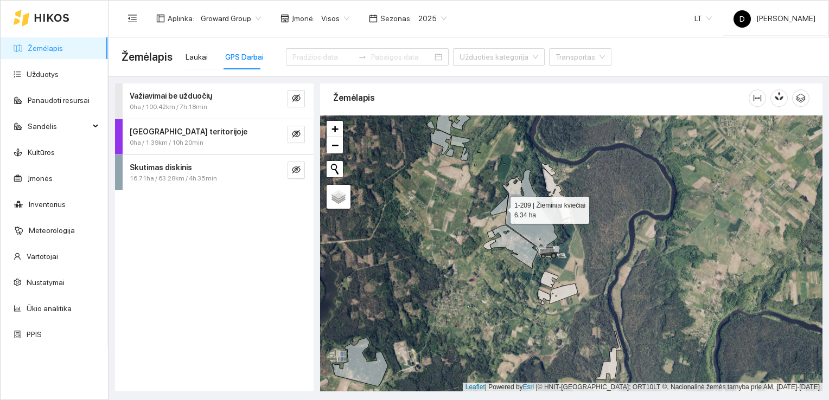
click at [504, 202] on icon at bounding box center [499, 205] width 18 height 21
click at [47, 44] on link "Žemėlapis" at bounding box center [45, 48] width 35 height 9
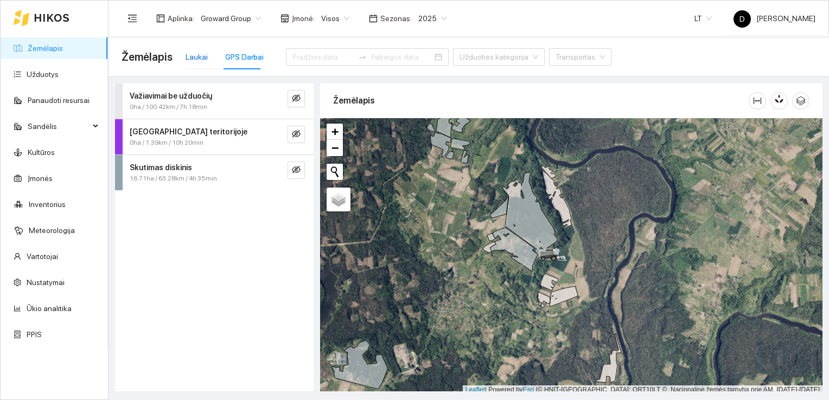
click at [195, 60] on div "Laukai" at bounding box center [197, 57] width 22 height 12
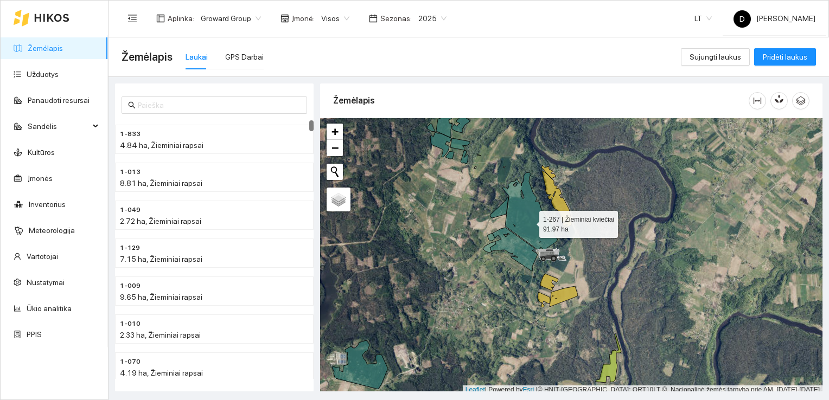
scroll to position [3, 0]
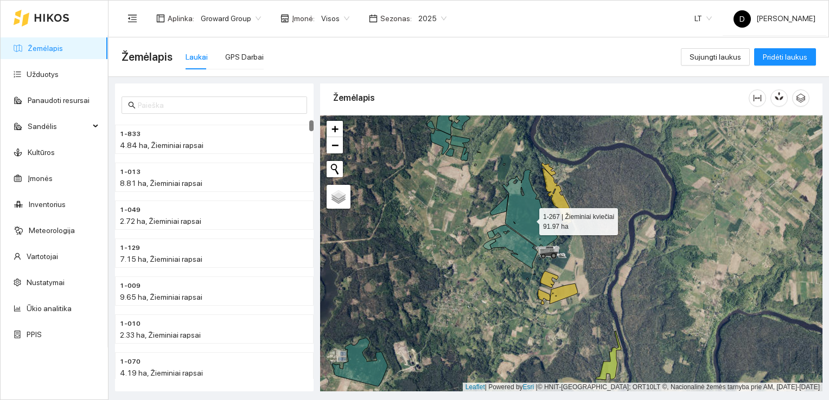
click at [530, 220] on icon at bounding box center [529, 209] width 55 height 78
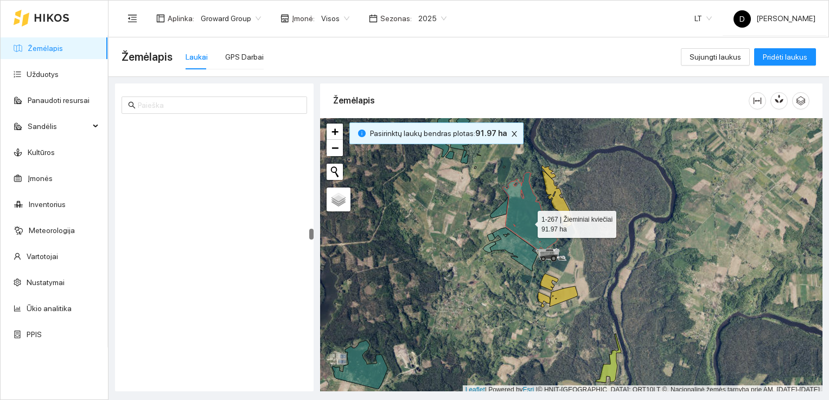
scroll to position [3, 0]
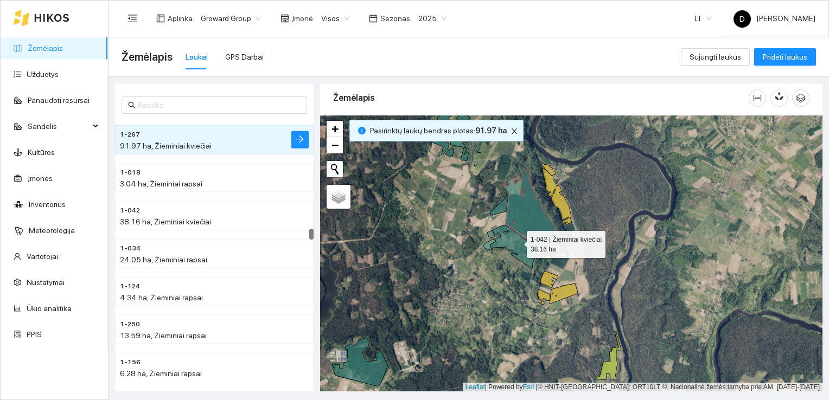
click at [518, 241] on icon at bounding box center [514, 246] width 48 height 43
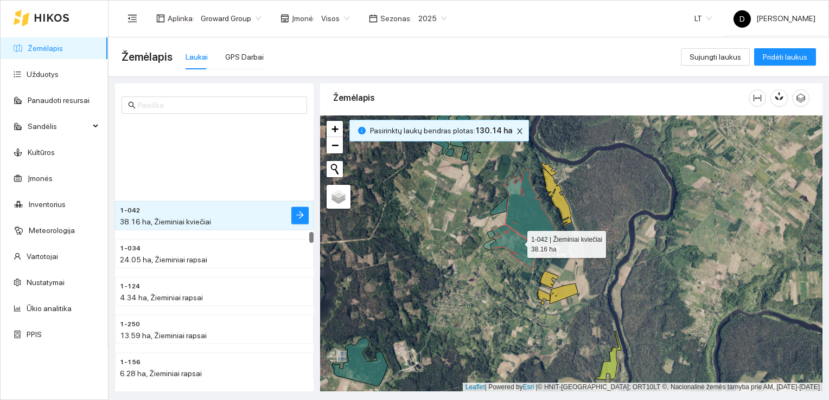
scroll to position [2765, 0]
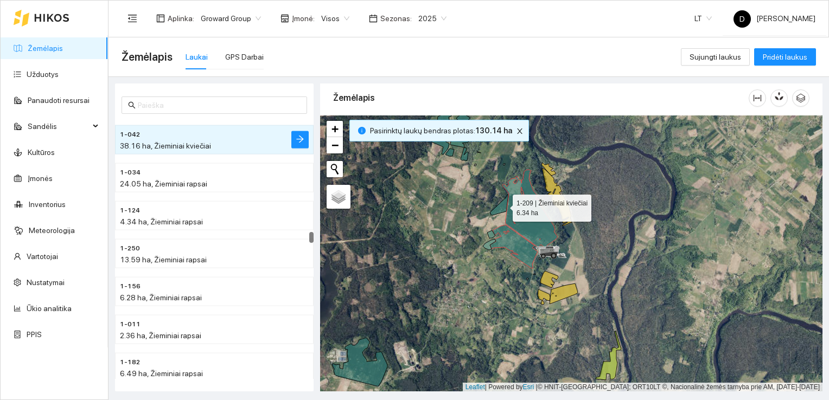
click at [502, 204] on icon at bounding box center [499, 205] width 18 height 21
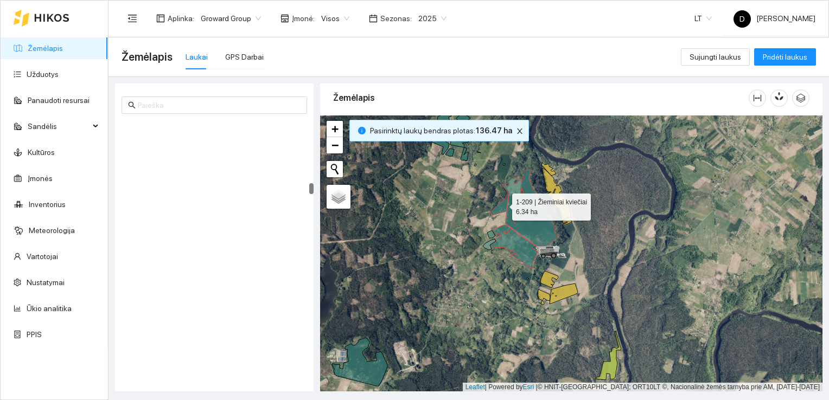
scroll to position [1554, 0]
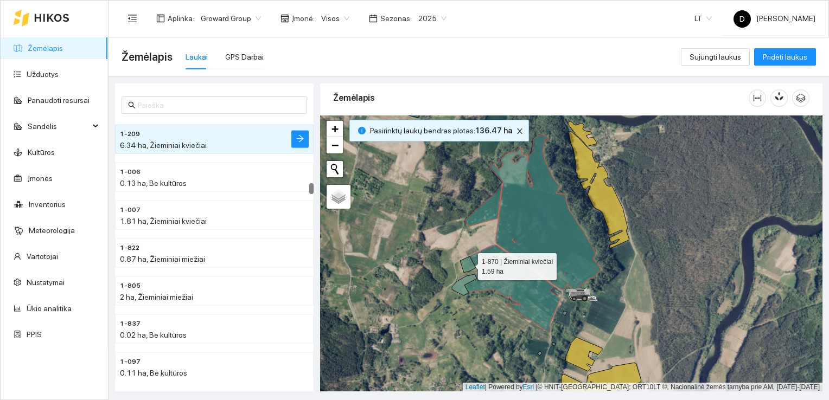
click at [469, 264] on icon at bounding box center [468, 265] width 16 height 16
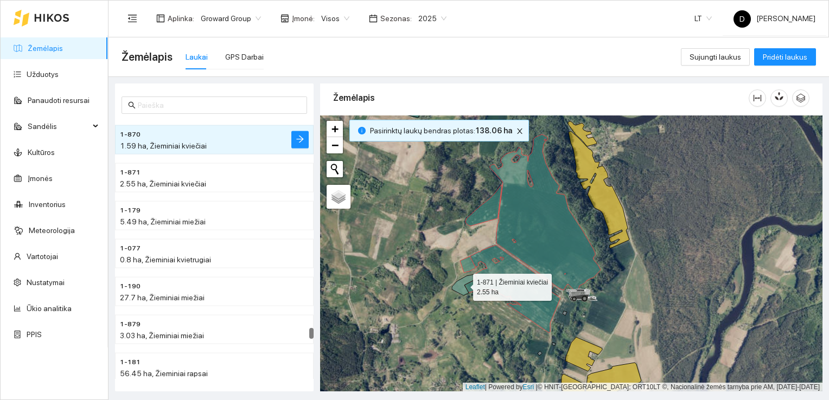
click at [462, 288] on icon at bounding box center [464, 285] width 25 height 21
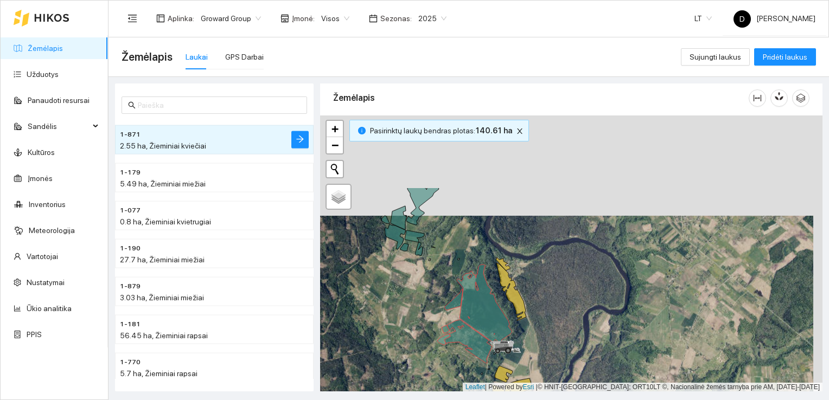
drag, startPoint x: 419, startPoint y: 173, endPoint x: 411, endPoint y: 274, distance: 101.8
click at [410, 274] on div at bounding box center [571, 254] width 502 height 277
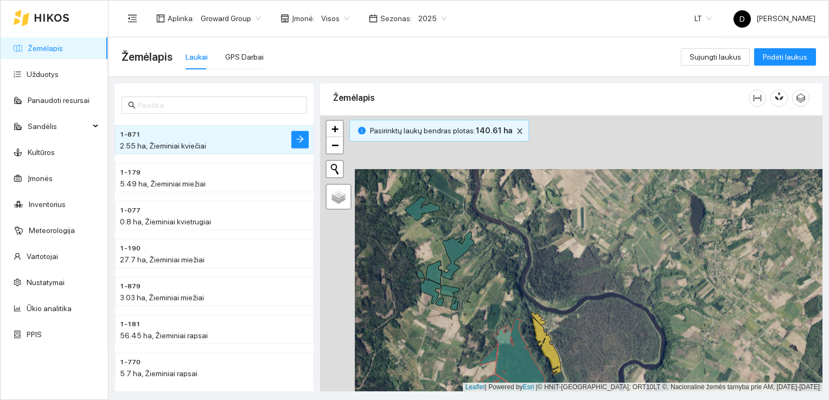
drag, startPoint x: 436, startPoint y: 218, endPoint x: 474, endPoint y: 270, distance: 64.0
click at [473, 272] on div at bounding box center [571, 254] width 502 height 277
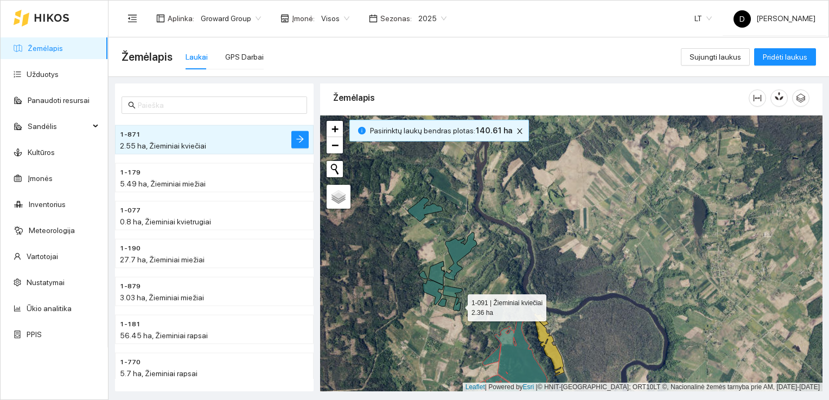
click at [458, 305] on icon at bounding box center [457, 305] width 8 height 14
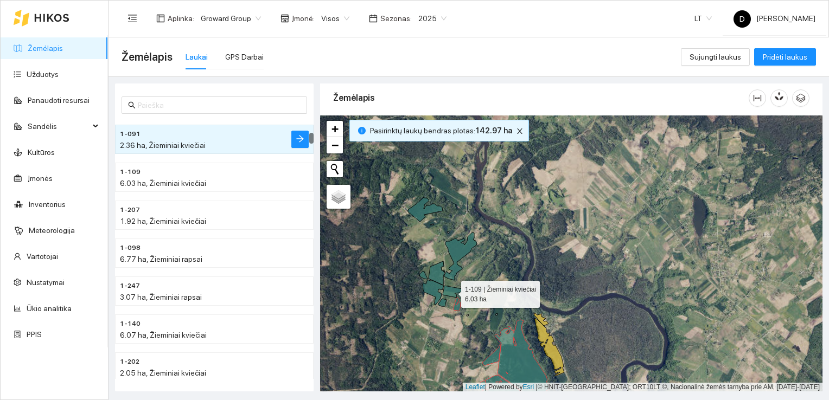
click at [451, 294] on icon at bounding box center [453, 292] width 20 height 12
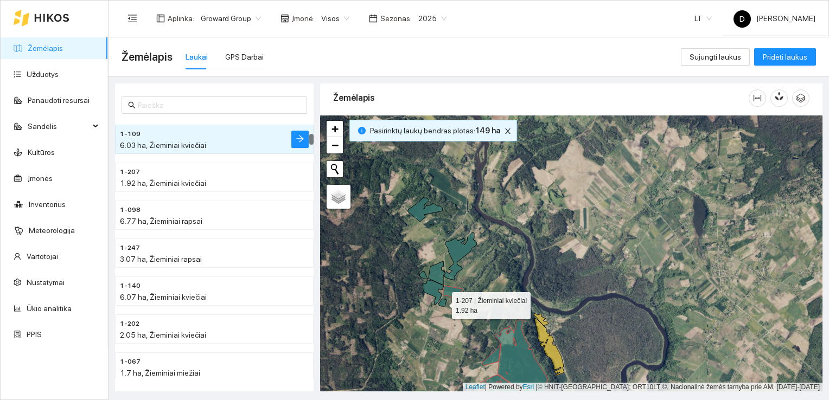
click at [440, 304] on icon at bounding box center [442, 303] width 9 height 8
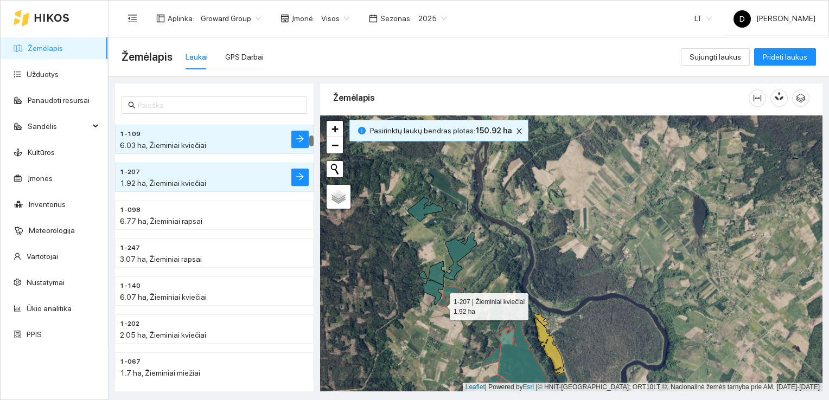
scroll to position [380, 0]
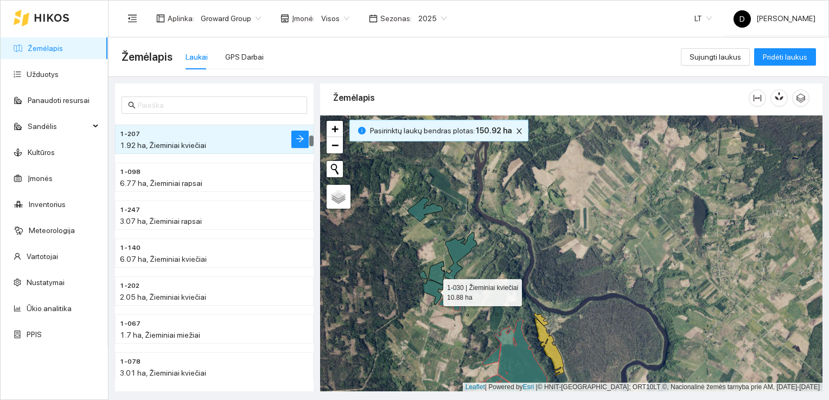
drag, startPoint x: 435, startPoint y: 290, endPoint x: 442, endPoint y: 272, distance: 18.7
click at [436, 285] on icon at bounding box center [433, 292] width 21 height 25
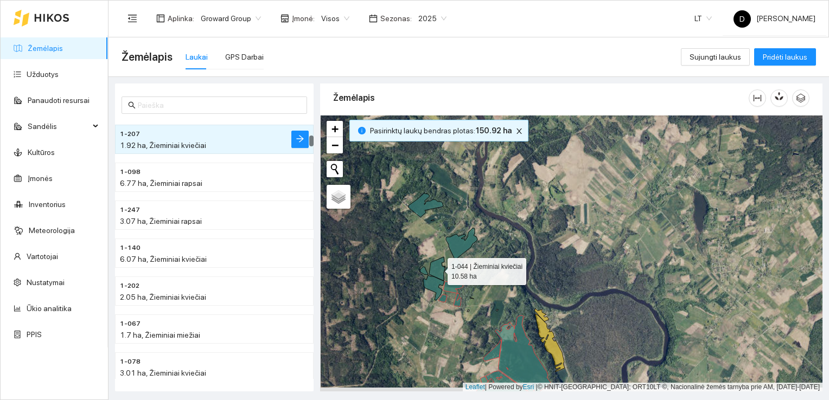
click at [443, 272] on icon at bounding box center [437, 269] width 16 height 24
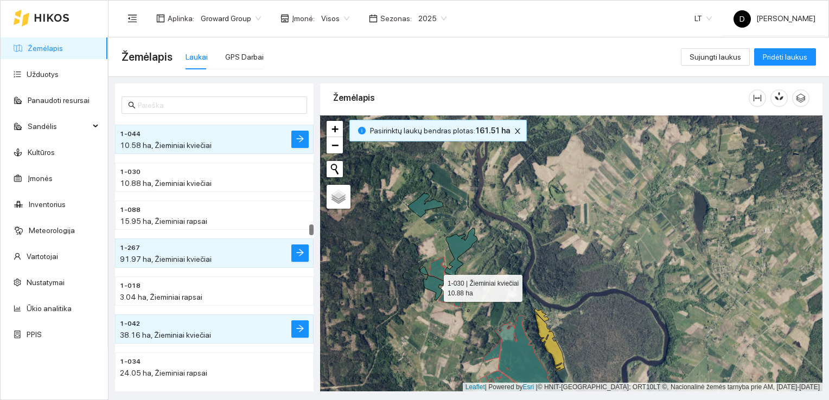
click at [438, 283] on icon at bounding box center [433, 288] width 21 height 25
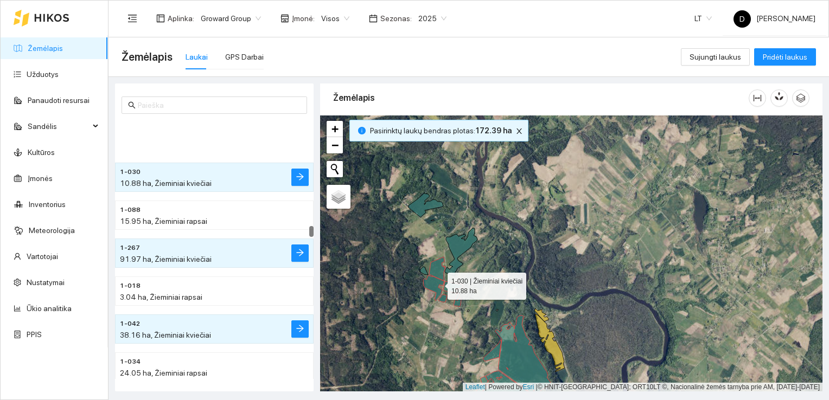
scroll to position [2616, 0]
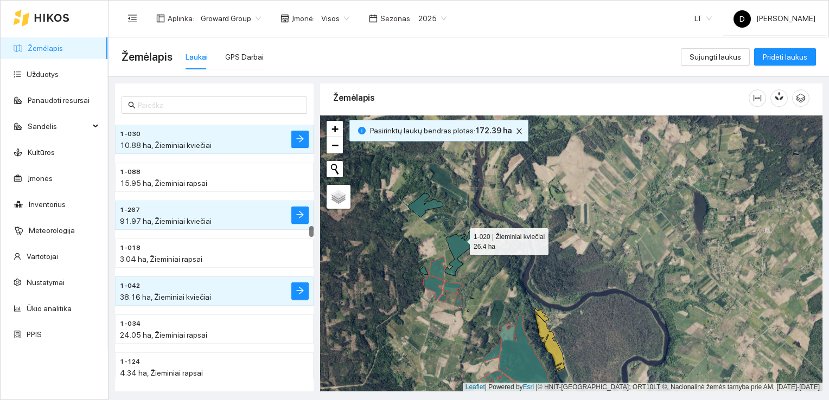
click at [460, 238] on icon at bounding box center [461, 252] width 33 height 48
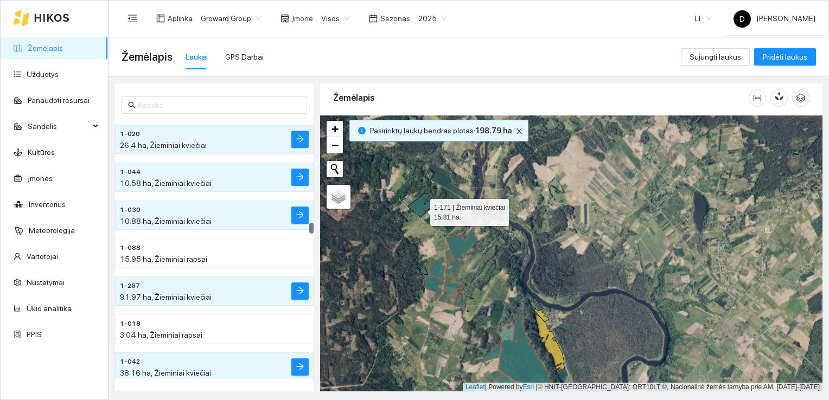
click at [420, 209] on icon at bounding box center [426, 205] width 35 height 24
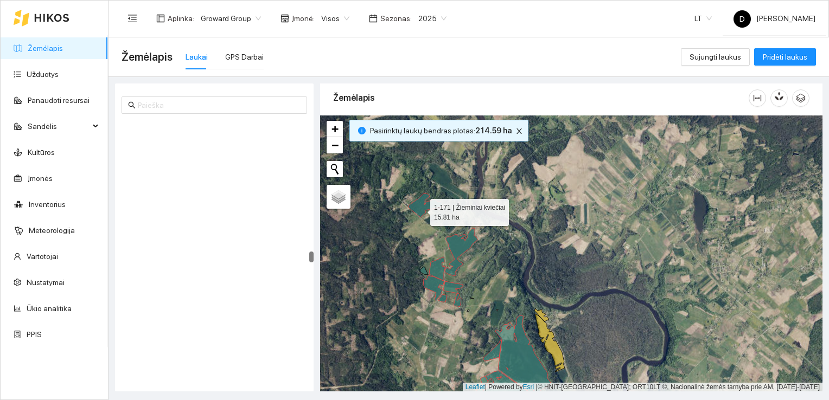
scroll to position [3261, 0]
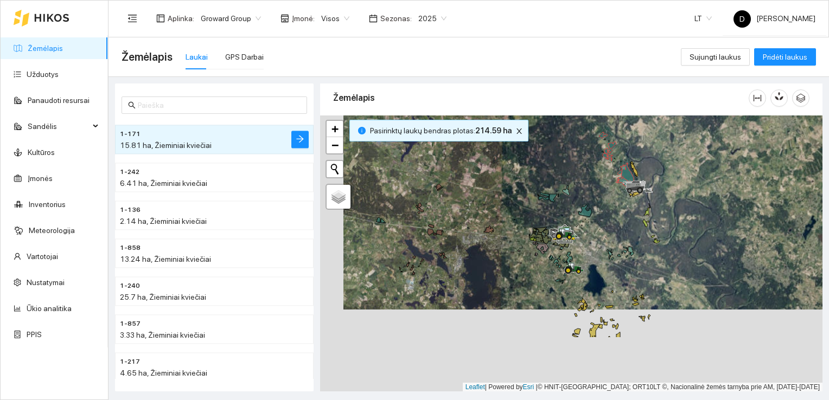
drag, startPoint x: 570, startPoint y: 317, endPoint x: 594, endPoint y: 234, distance: 85.7
click at [594, 234] on div at bounding box center [571, 254] width 502 height 277
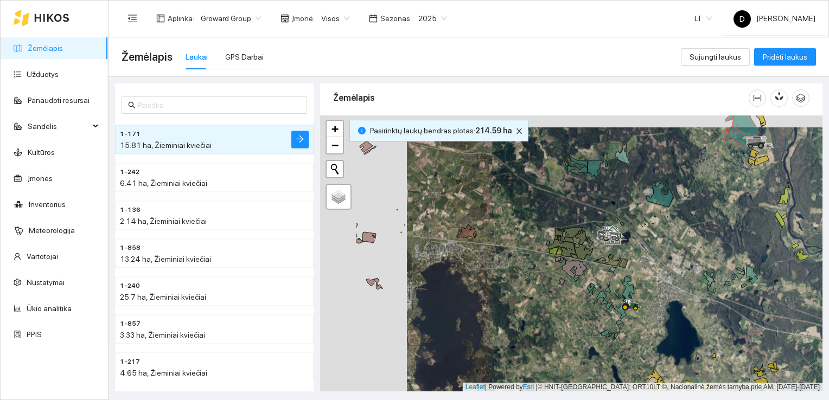
drag, startPoint x: 558, startPoint y: 239, endPoint x: 645, endPoint y: 251, distance: 87.6
click at [645, 251] on div at bounding box center [571, 254] width 502 height 277
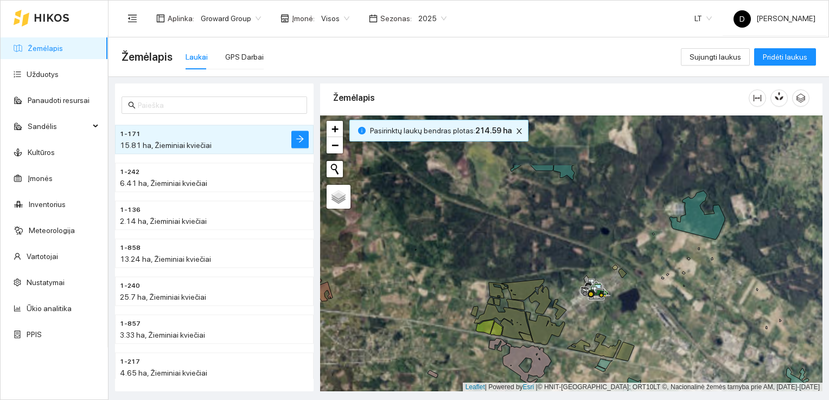
drag, startPoint x: 577, startPoint y: 242, endPoint x: 600, endPoint y: 319, distance: 80.3
click at [600, 320] on div at bounding box center [571, 254] width 502 height 277
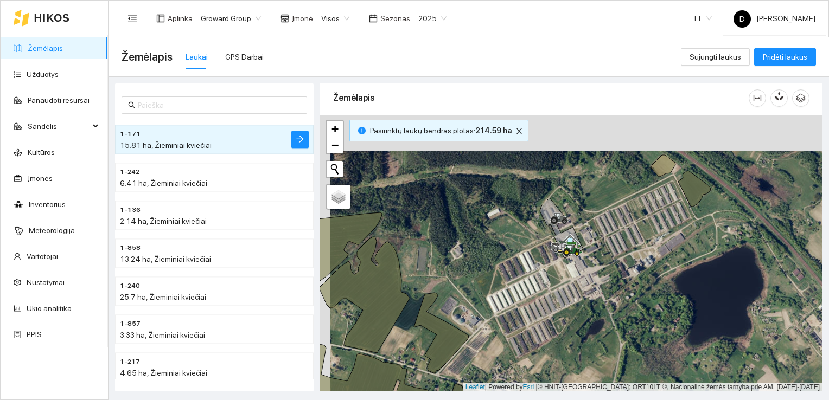
drag, startPoint x: 564, startPoint y: 227, endPoint x: 574, endPoint y: 280, distance: 54.2
click at [574, 280] on div at bounding box center [571, 254] width 502 height 277
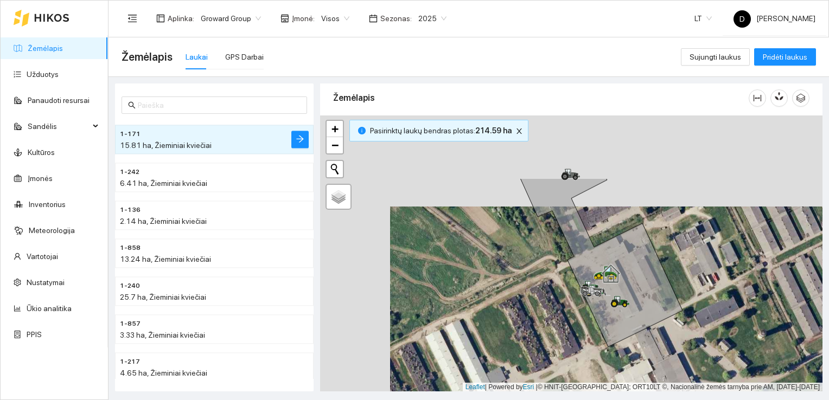
drag, startPoint x: 547, startPoint y: 234, endPoint x: 617, endPoint y: 325, distance: 114.9
click at [617, 325] on icon at bounding box center [601, 262] width 162 height 169
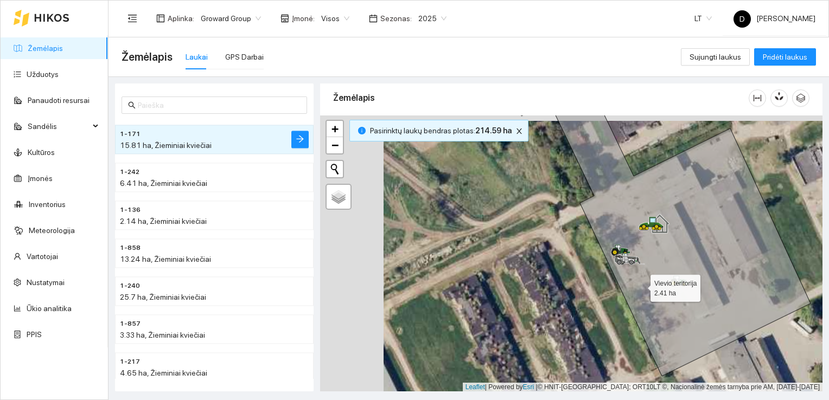
drag, startPoint x: 577, startPoint y: 280, endPoint x: 640, endPoint y: 285, distance: 63.7
click at [640, 285] on icon at bounding box center [660, 235] width 299 height 284
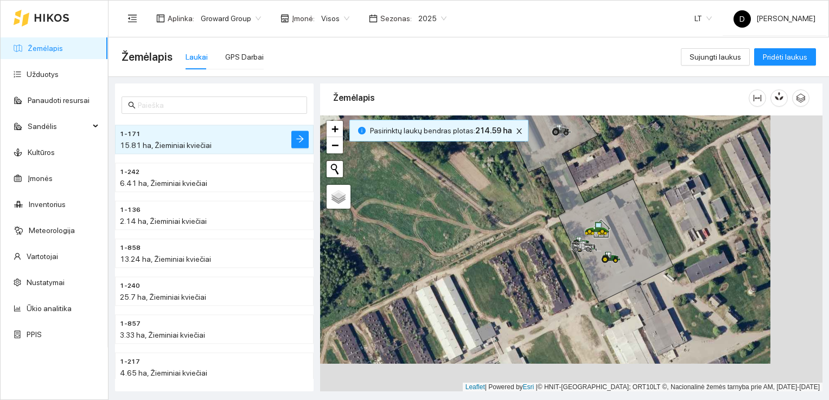
drag, startPoint x: 597, startPoint y: 286, endPoint x: 568, endPoint y: 268, distance: 34.2
click at [568, 268] on div at bounding box center [571, 254] width 502 height 277
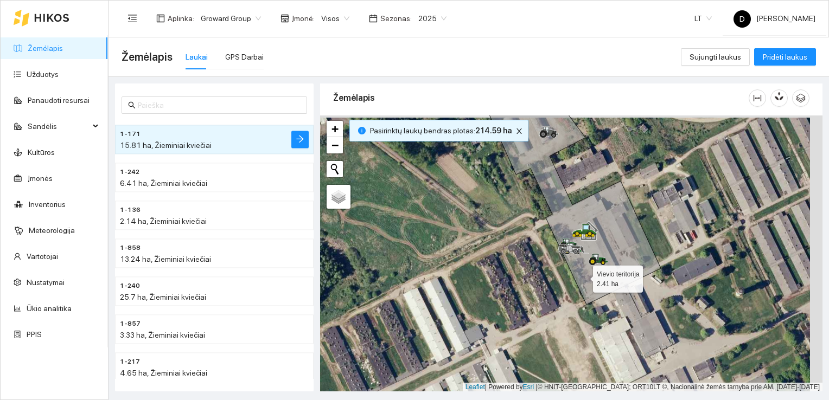
drag, startPoint x: 596, startPoint y: 274, endPoint x: 583, endPoint y: 276, distance: 13.7
click at [583, 276] on icon at bounding box center [574, 197] width 171 height 215
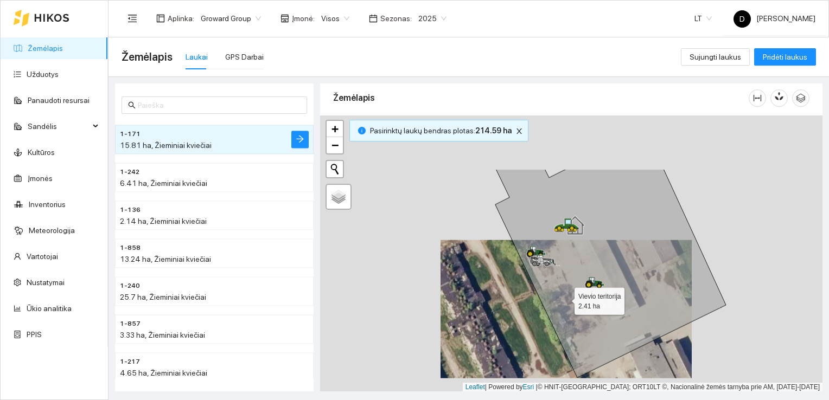
drag, startPoint x: 558, startPoint y: 212, endPoint x: 567, endPoint y: 314, distance: 101.9
click at [567, 314] on icon at bounding box center [610, 273] width 231 height 209
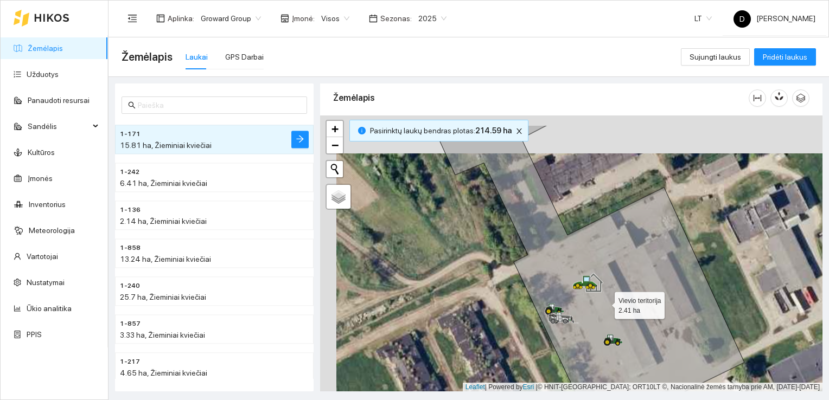
drag, startPoint x: 589, startPoint y: 265, endPoint x: 606, endPoint y: 301, distance: 39.8
click at [605, 301] on icon at bounding box center [588, 280] width 312 height 310
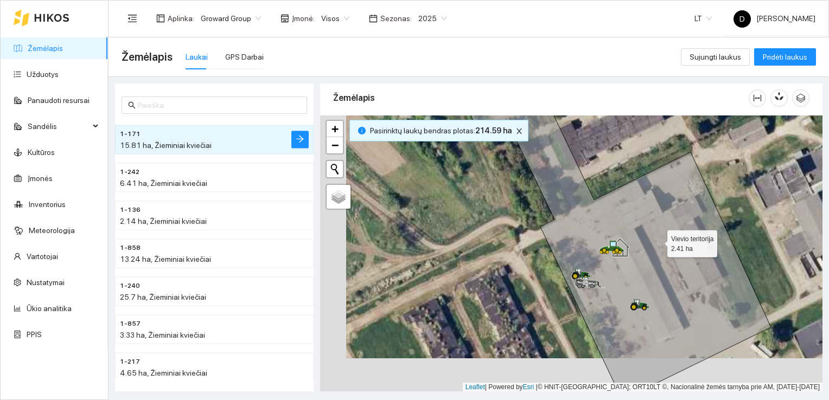
drag, startPoint x: 632, startPoint y: 275, endPoint x: 658, endPoint y: 241, distance: 43.0
click at [658, 241] on icon at bounding box center [607, 220] width 328 height 333
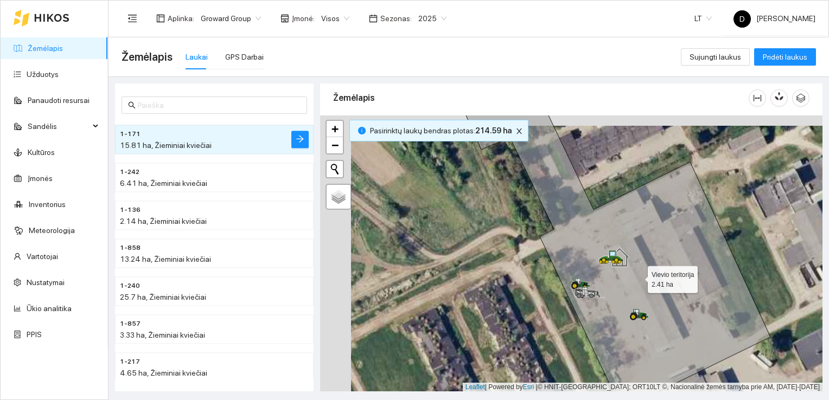
drag, startPoint x: 607, startPoint y: 266, endPoint x: 637, endPoint y: 277, distance: 32.6
click at [637, 277] on icon at bounding box center [614, 254] width 313 height 313
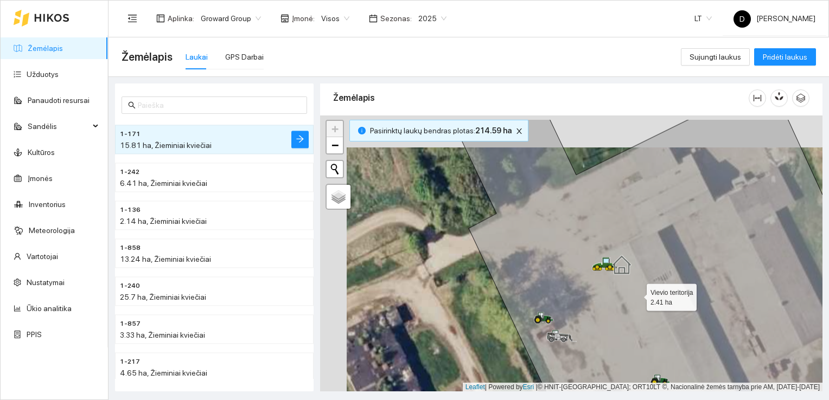
drag, startPoint x: 610, startPoint y: 262, endPoint x: 636, endPoint y: 294, distance: 41.6
click at [636, 294] on icon at bounding box center [675, 285] width 448 height 333
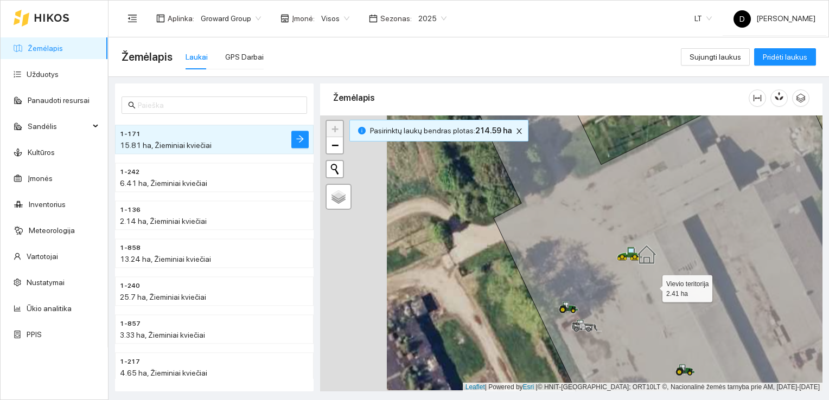
drag, startPoint x: 586, startPoint y: 288, endPoint x: 653, endPoint y: 285, distance: 66.2
click at [653, 286] on icon at bounding box center [703, 252] width 474 height 333
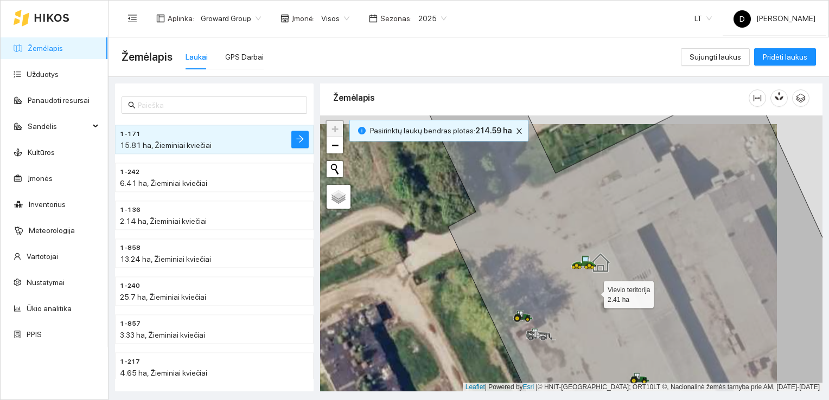
drag, startPoint x: 640, startPoint y: 283, endPoint x: 595, endPoint y: 292, distance: 46.4
click at [595, 292] on icon at bounding box center [623, 262] width 407 height 333
